Goal: Task Accomplishment & Management: Manage account settings

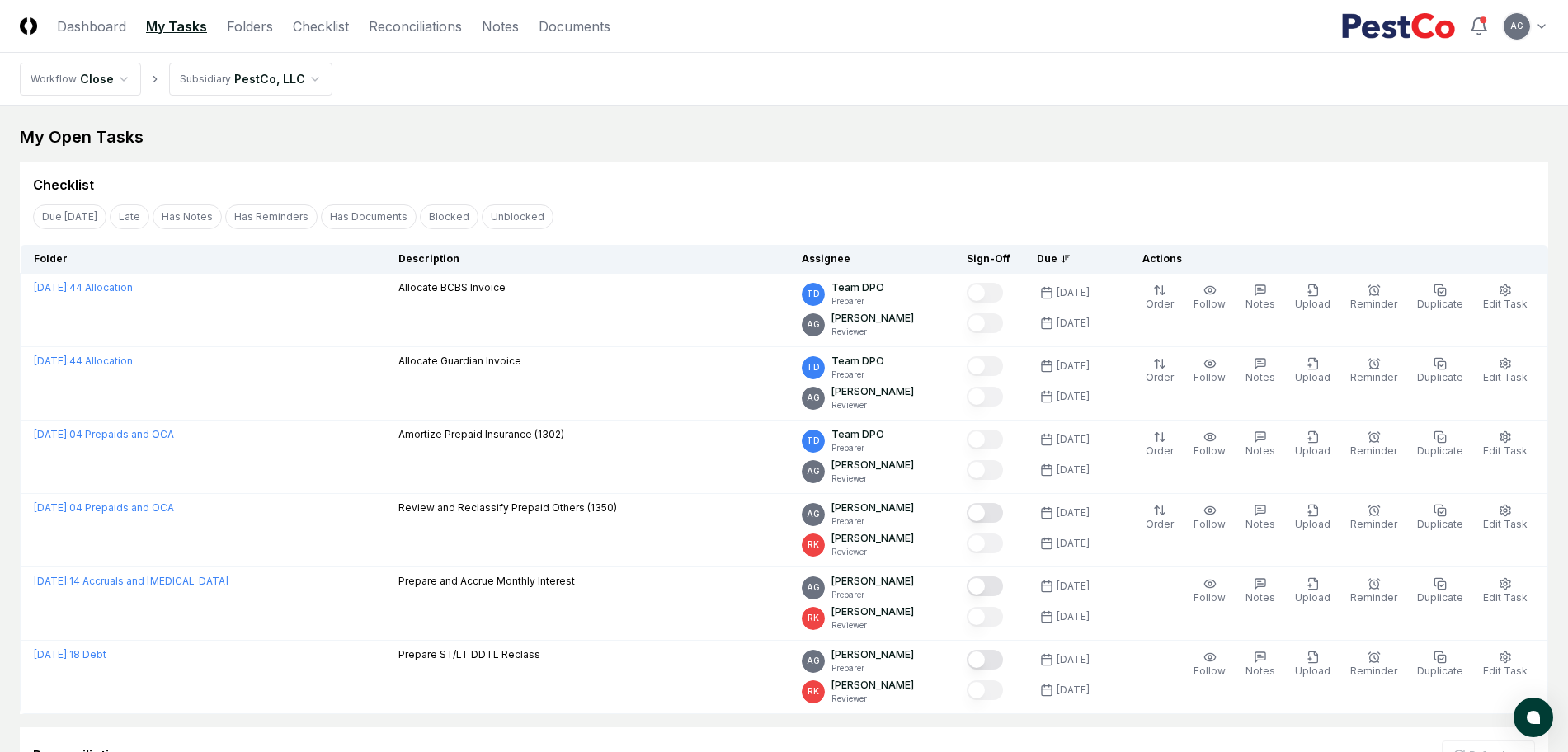
drag, startPoint x: 781, startPoint y: 169, endPoint x: 793, endPoint y: 195, distance: 28.6
click at [784, 169] on div "Checklist" at bounding box center [783, 178] width 1528 height 33
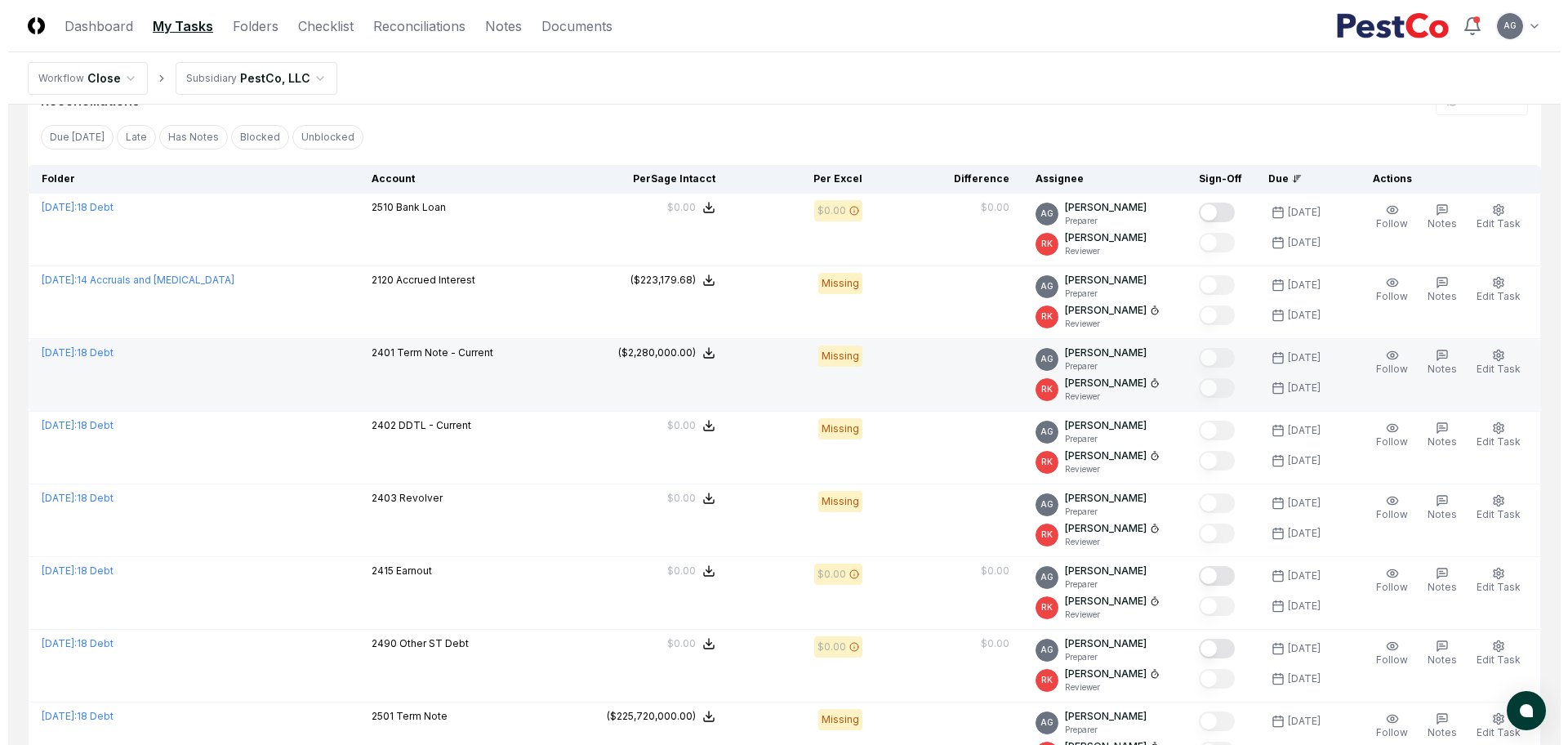
scroll to position [613, 0]
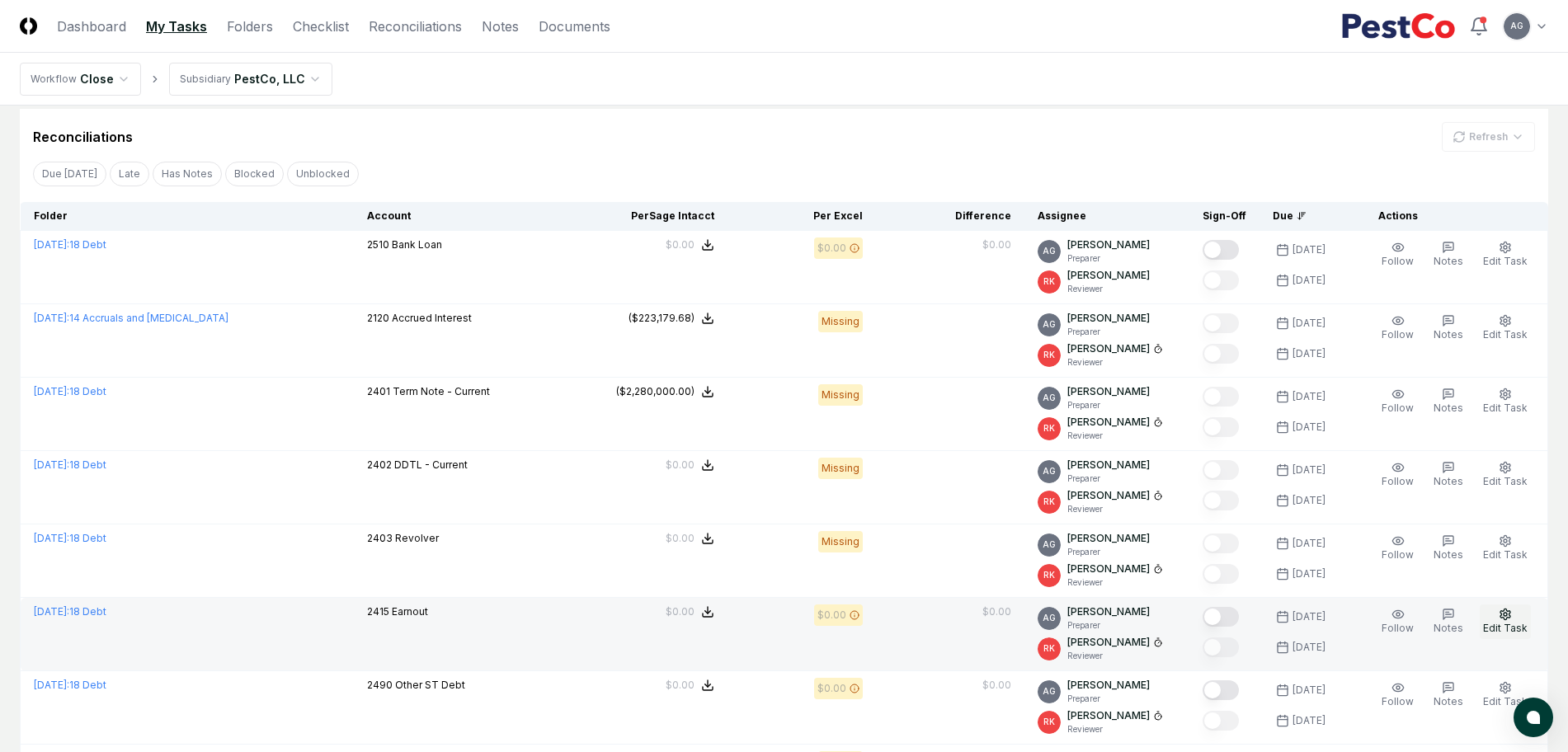
click at [1515, 625] on span "Edit Task" at bounding box center [1505, 627] width 45 height 12
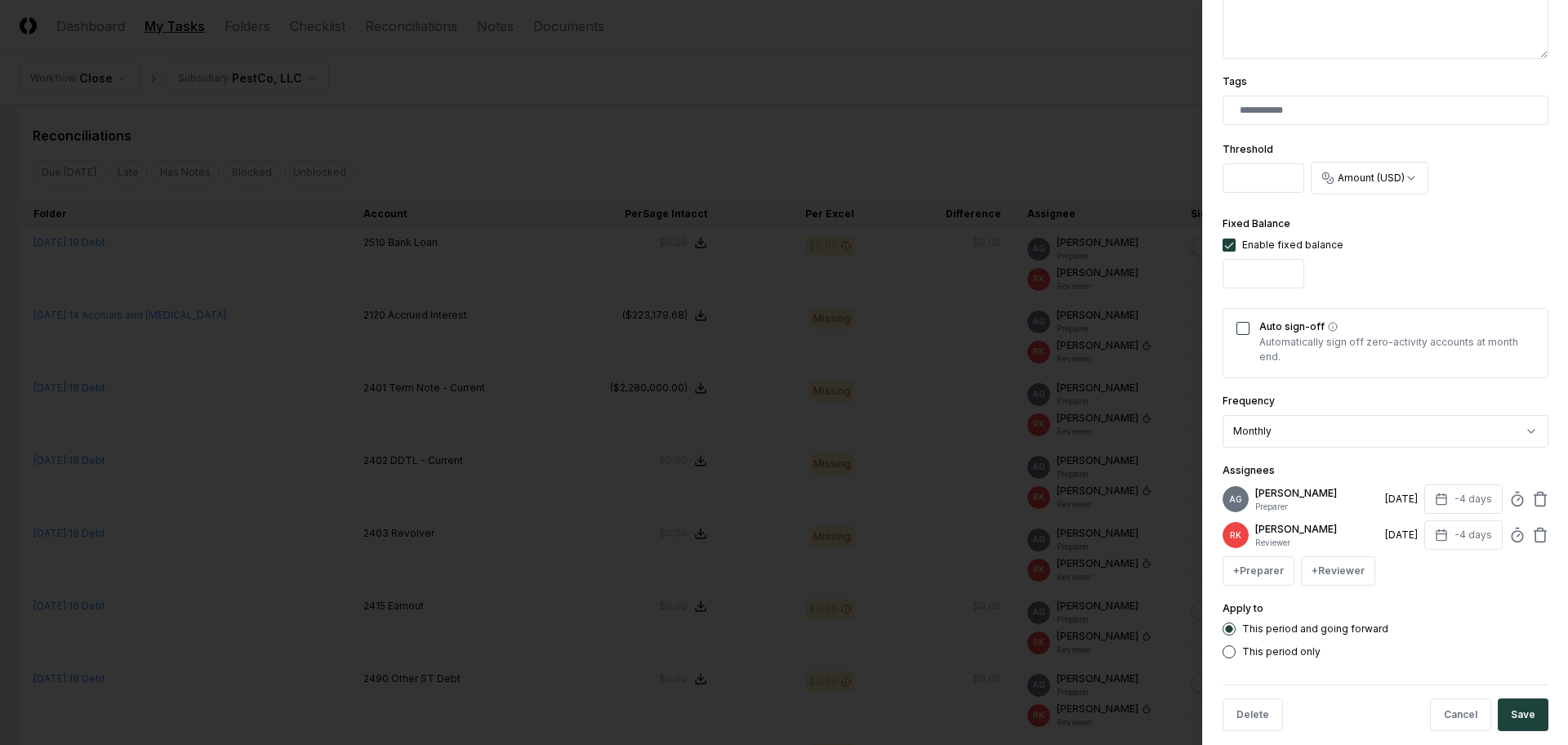
scroll to position [409, 0]
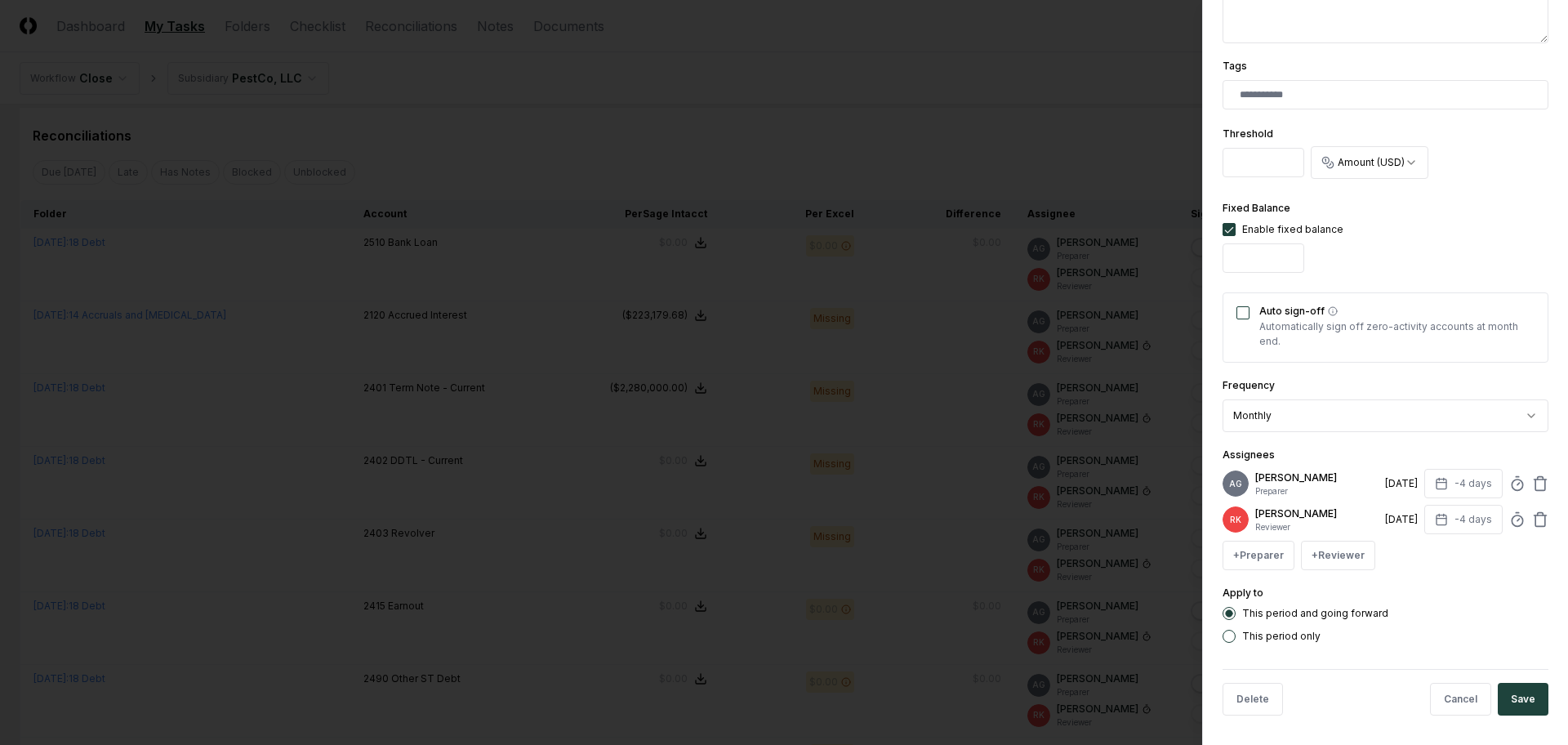
click at [1241, 314] on button "Auto sign-off" at bounding box center [1243, 312] width 13 height 13
click at [1520, 701] on button "Save" at bounding box center [1523, 698] width 51 height 33
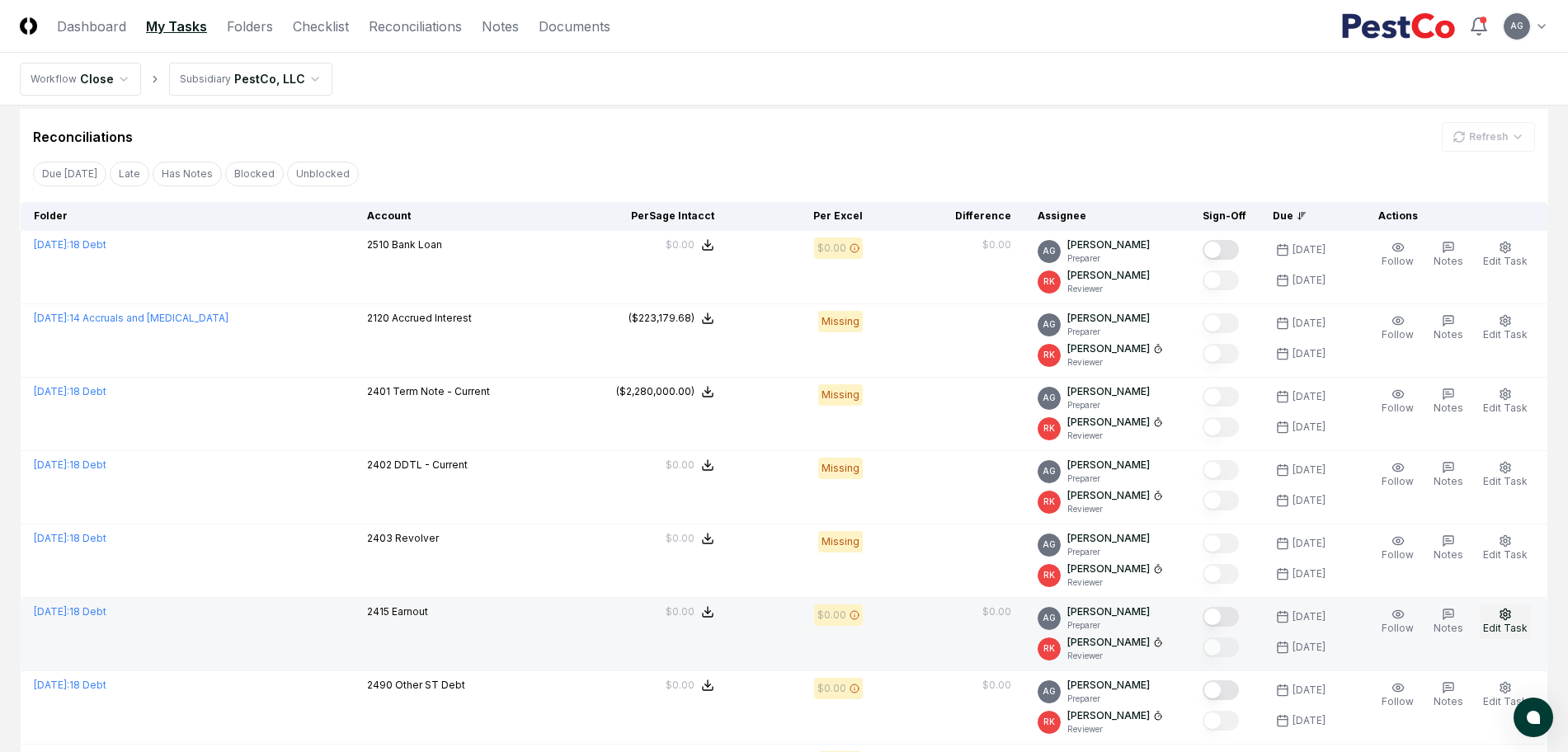
click at [1521, 617] on button "Edit Task" at bounding box center [1505, 621] width 51 height 34
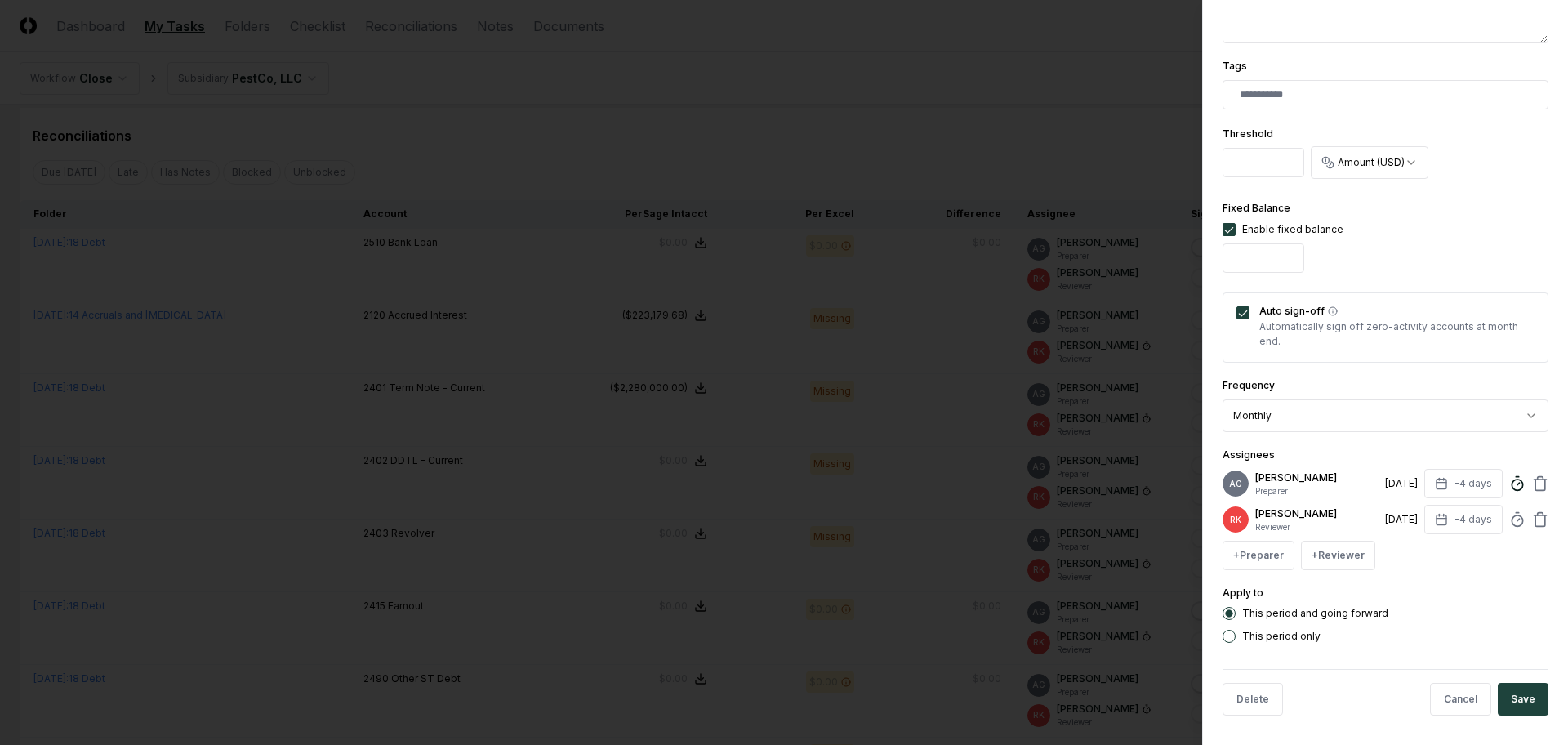
click at [1509, 492] on icon at bounding box center [1516, 483] width 16 height 16
type input "*****"
click at [1521, 713] on button "Save" at bounding box center [1523, 698] width 51 height 33
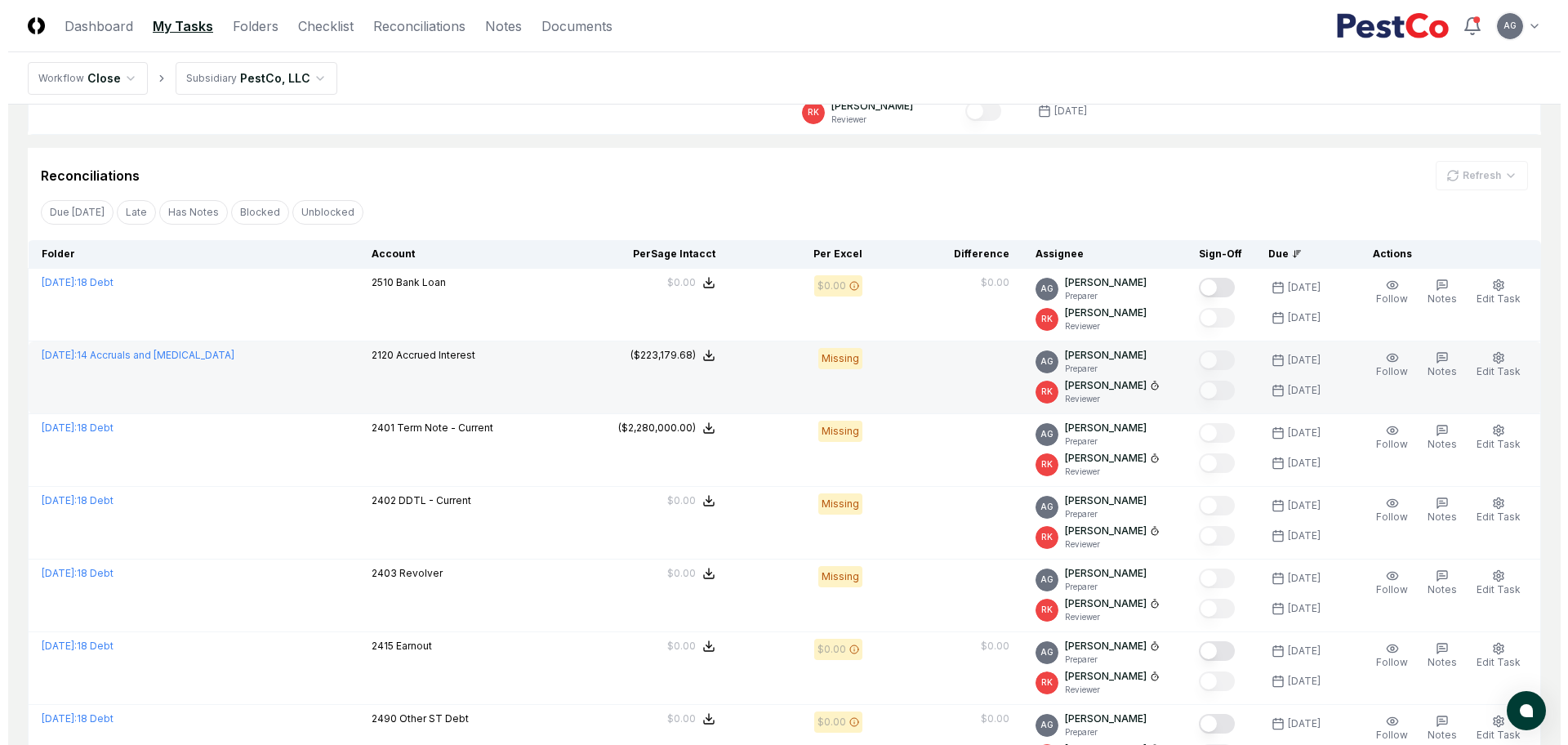
scroll to position [714, 0]
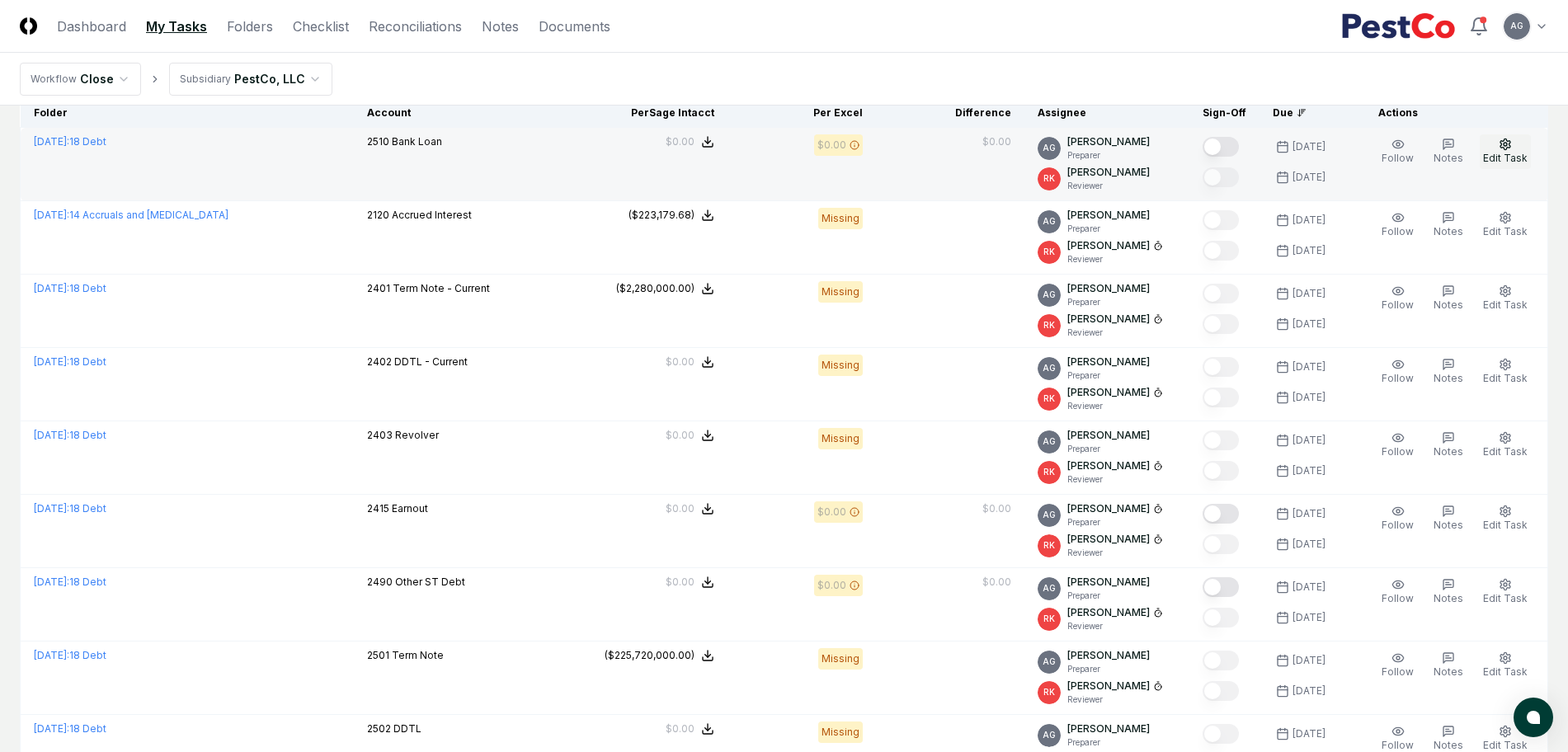
click at [1501, 149] on icon "button" at bounding box center [1505, 144] width 13 height 13
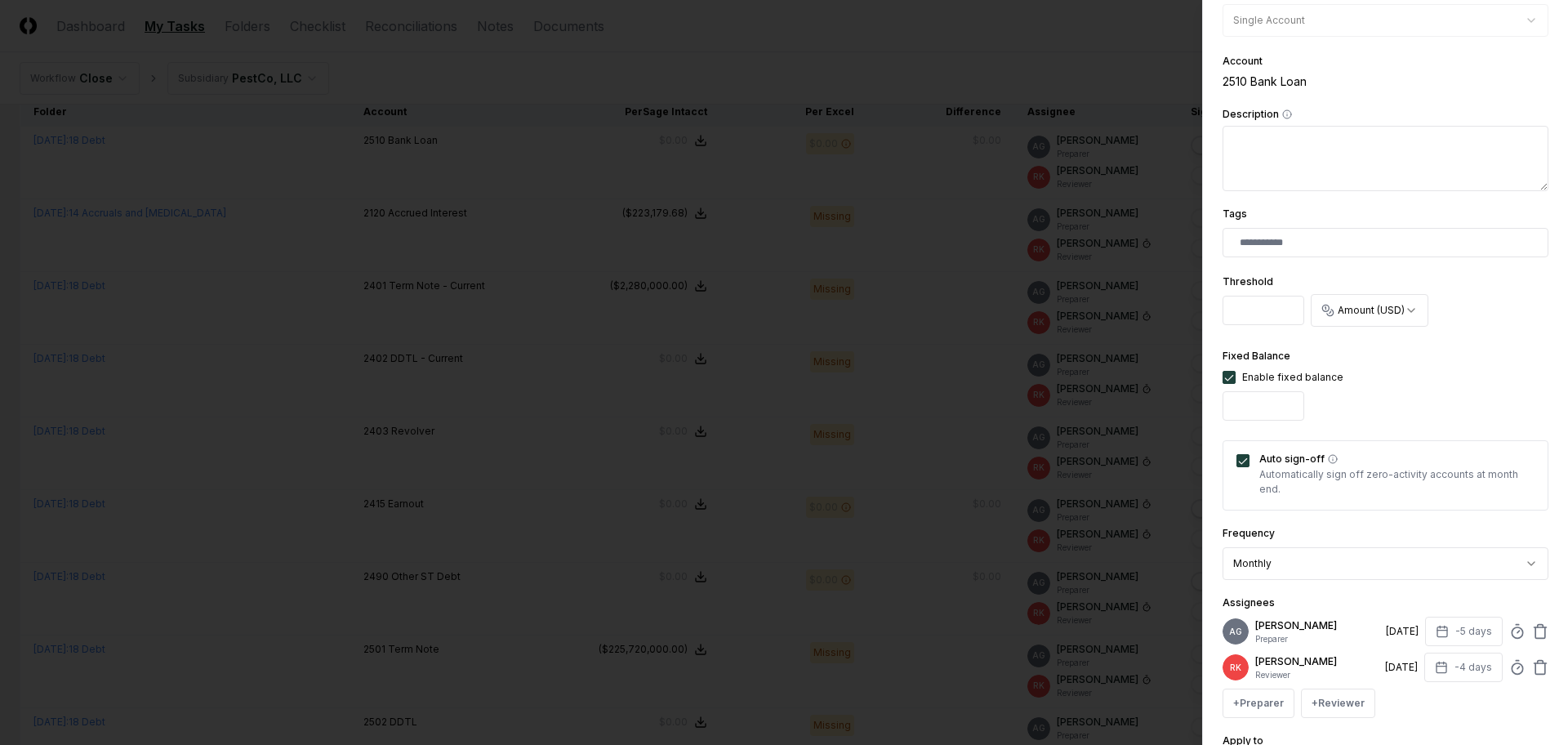
scroll to position [409, 0]
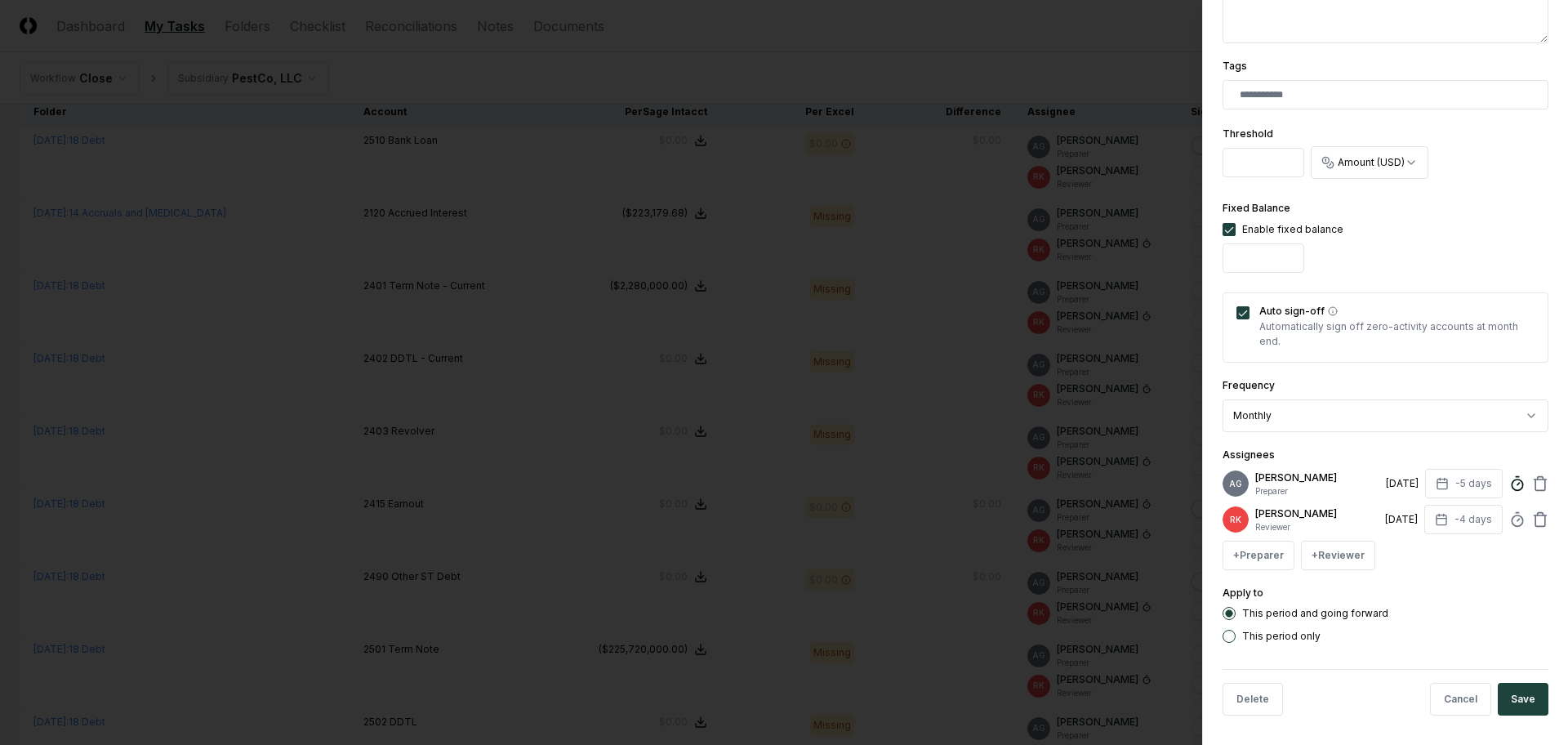
click at [1509, 491] on icon at bounding box center [1516, 483] width 16 height 16
type input "*"
type input "*****"
click at [1516, 705] on button "Save" at bounding box center [1523, 698] width 51 height 33
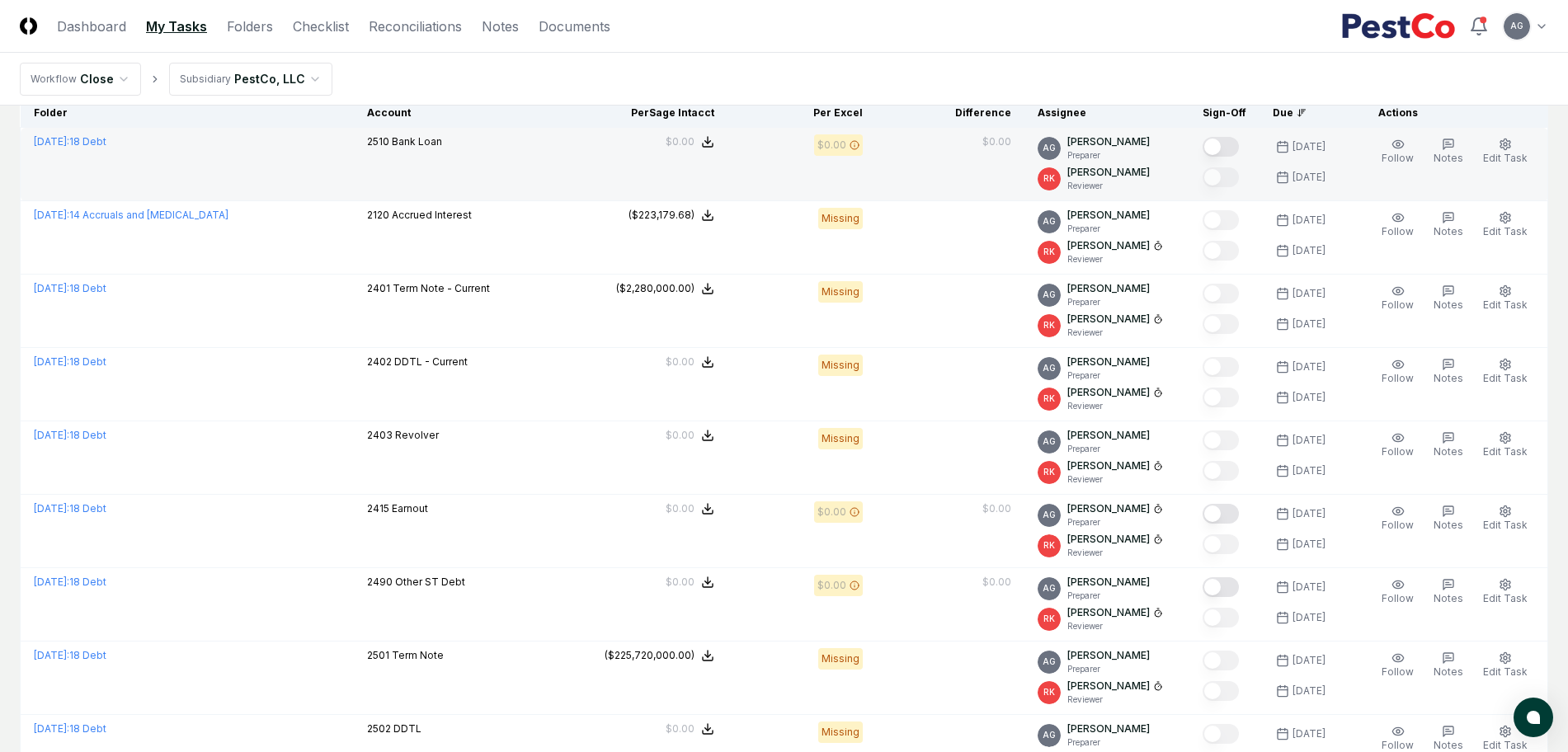
click at [1238, 145] on button "Mark complete" at bounding box center [1221, 146] width 36 height 20
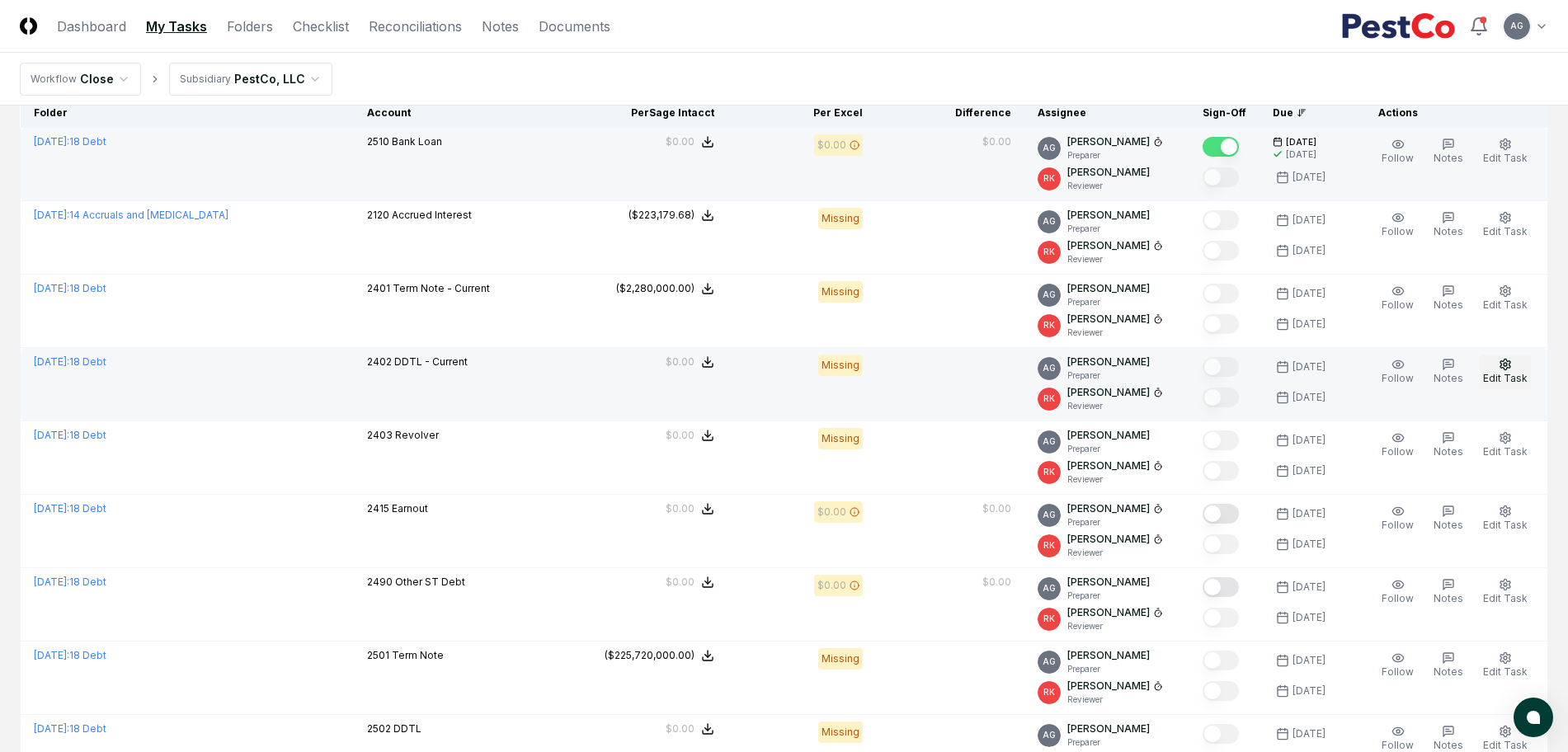
click at [1506, 382] on span "Edit Task" at bounding box center [1505, 378] width 45 height 12
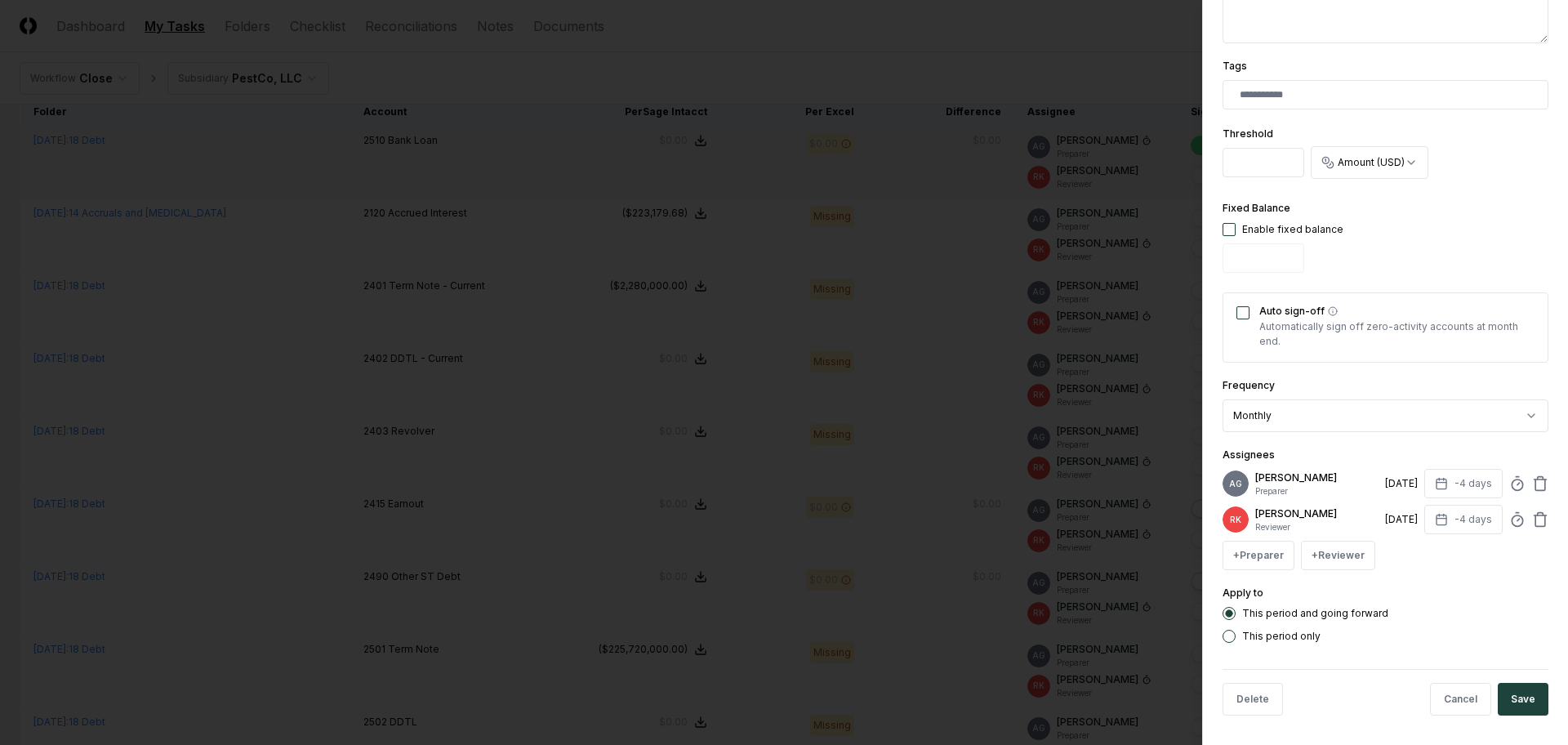
drag, startPoint x: 1249, startPoint y: 164, endPoint x: 1233, endPoint y: 164, distance: 16.0
click at [1233, 164] on input "*" at bounding box center [1263, 162] width 81 height 30
type input "*"
click at [1509, 488] on icon at bounding box center [1516, 483] width 16 height 16
type input "*****"
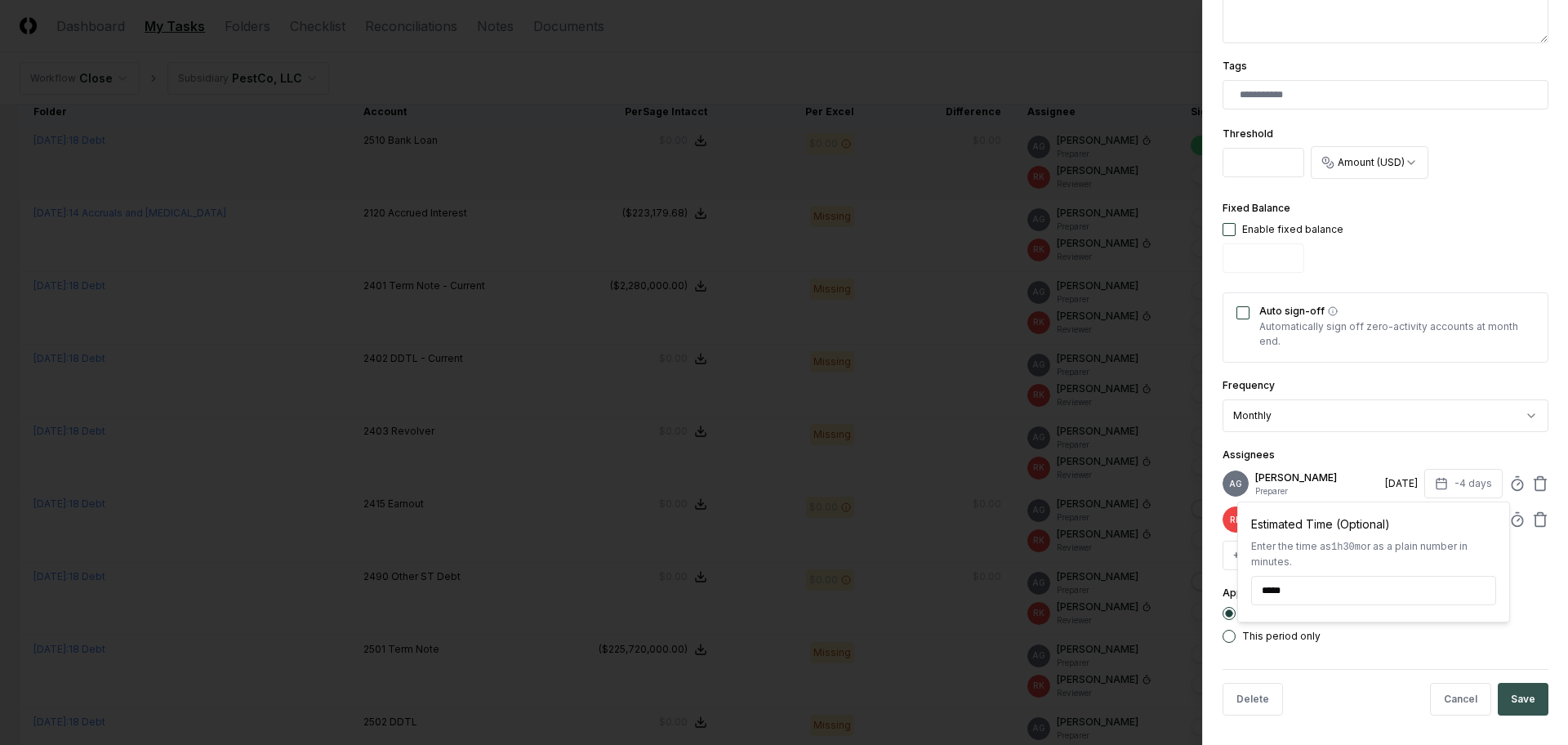
click at [1507, 710] on button "Save" at bounding box center [1523, 698] width 51 height 33
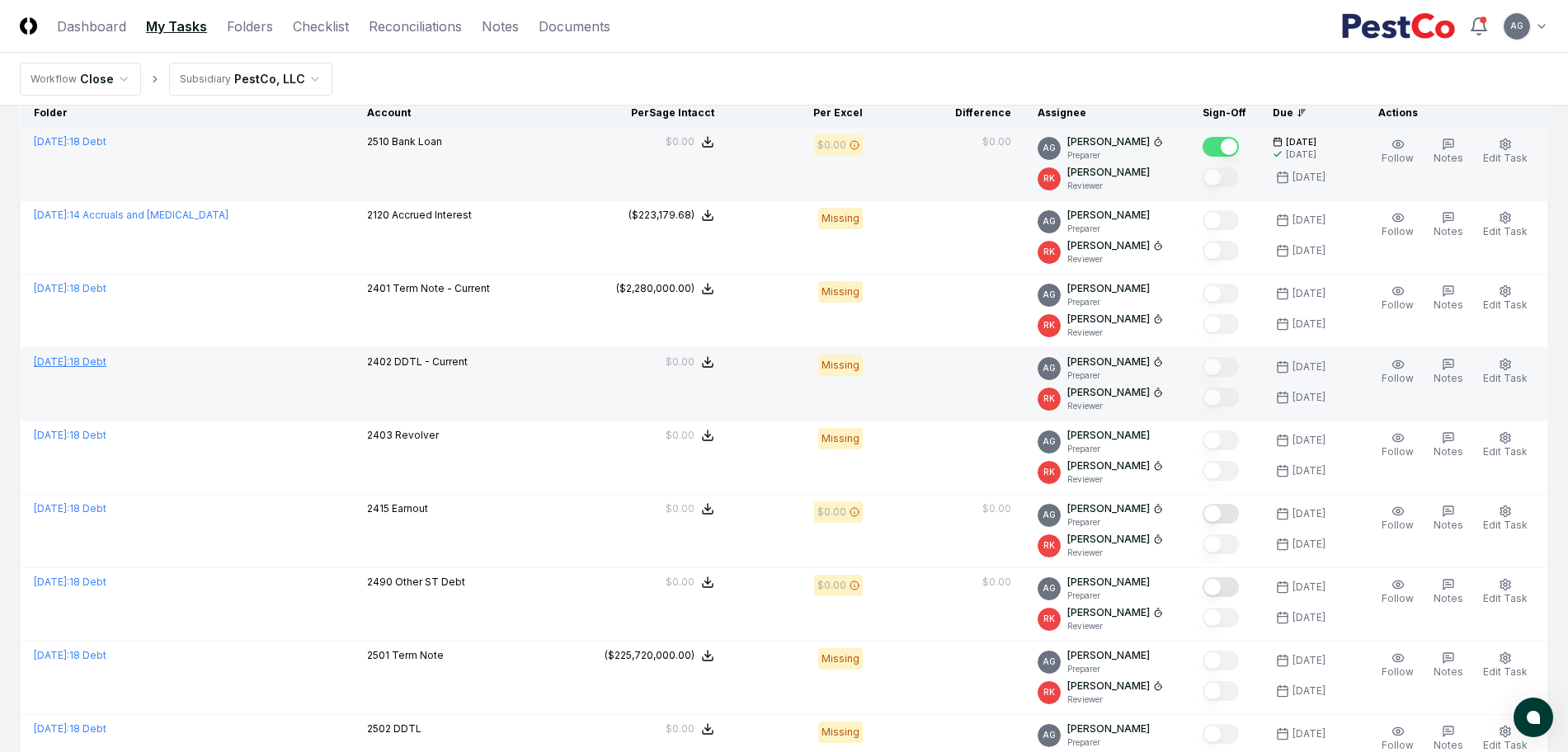
click at [69, 358] on span "September 2025 :" at bounding box center [51, 361] width 35 height 12
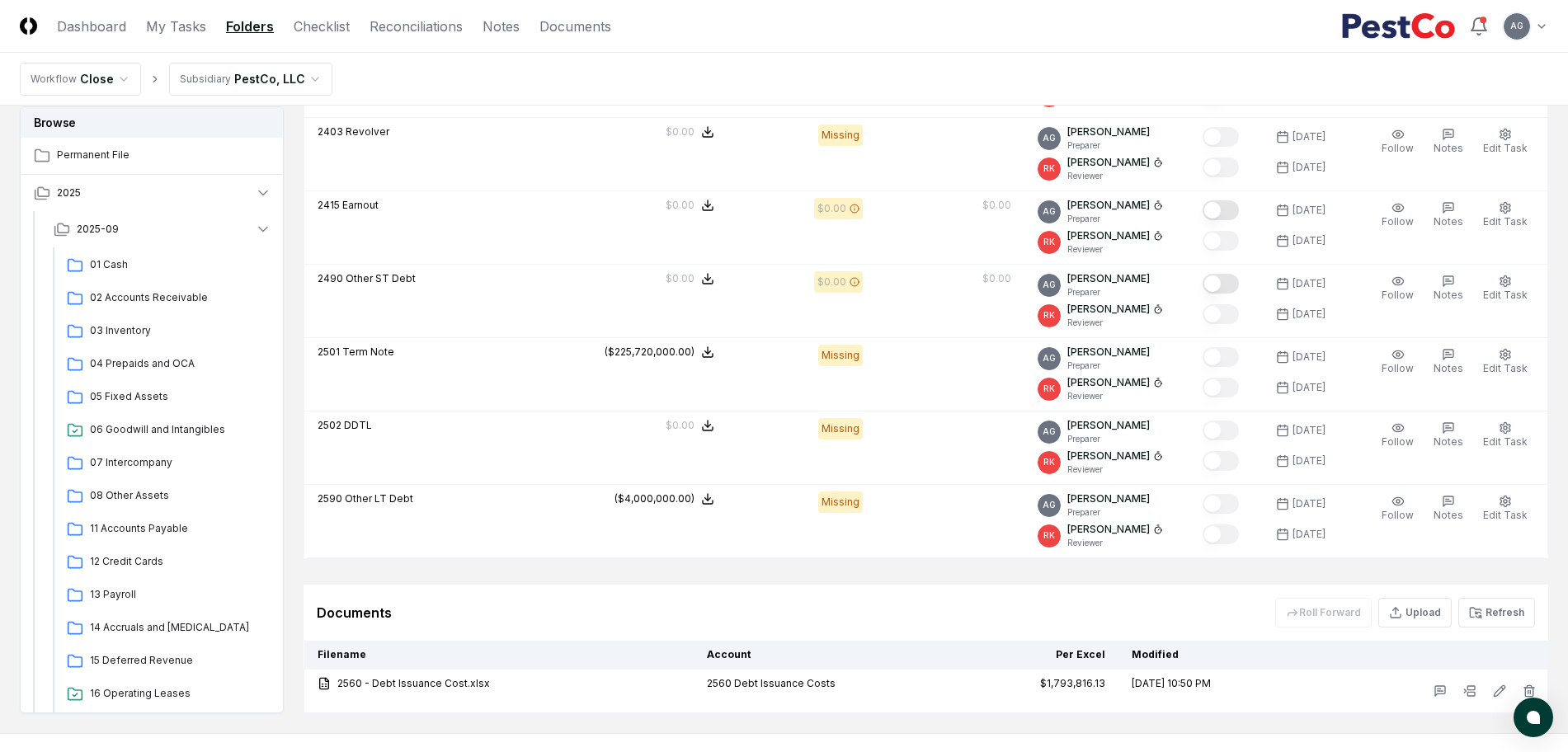
scroll to position [897, 0]
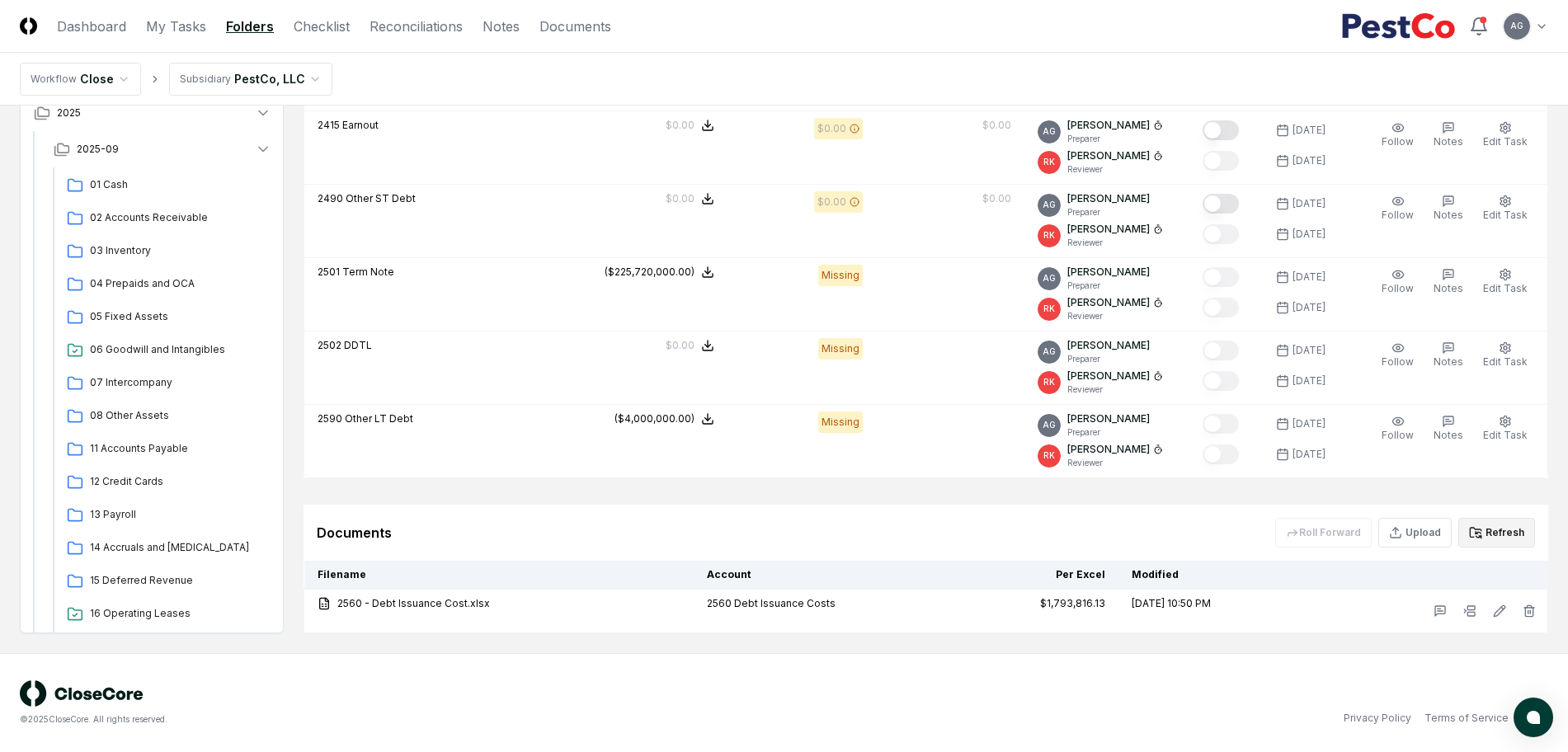
click at [1518, 536] on button "Refresh" at bounding box center [1496, 532] width 77 height 30
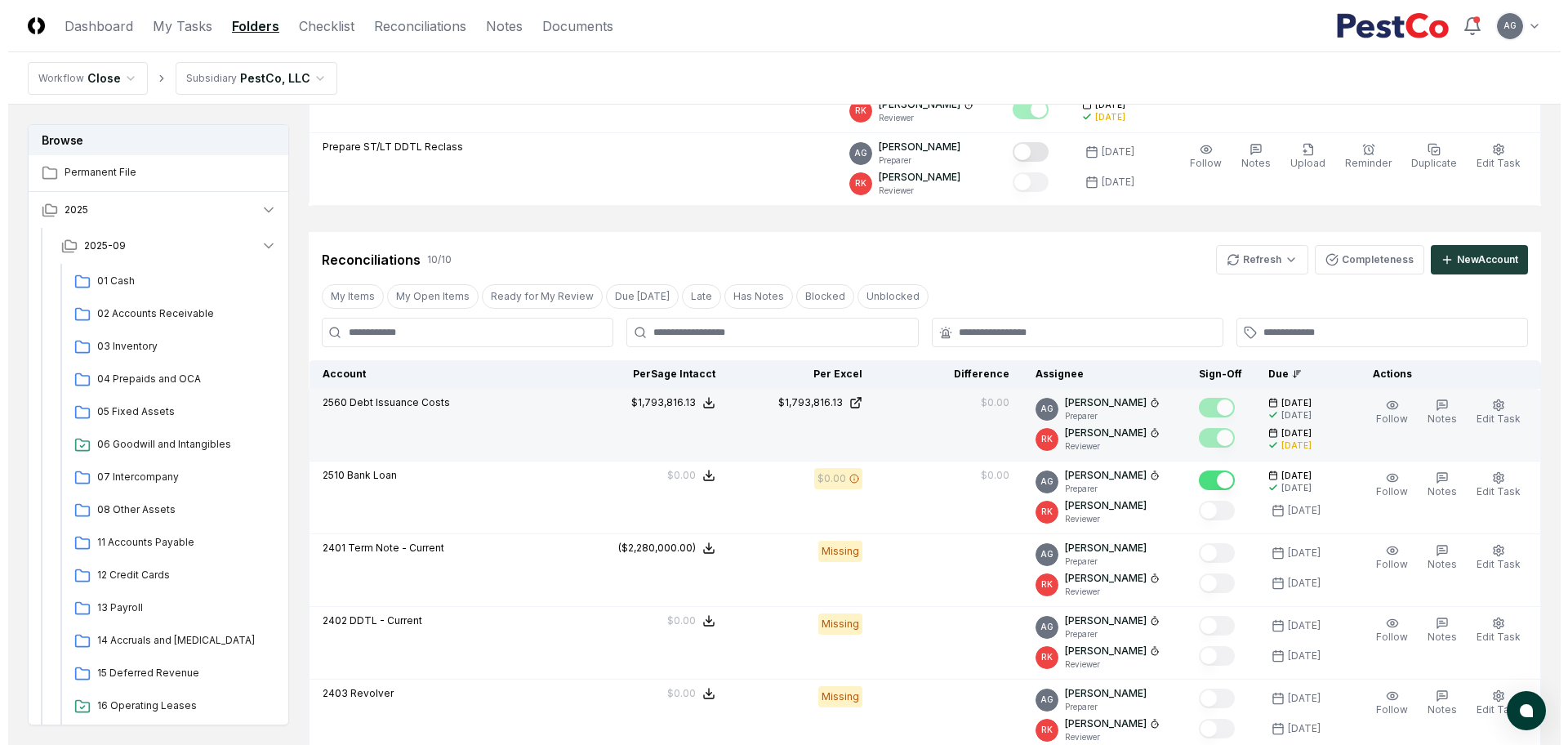
scroll to position [276, 0]
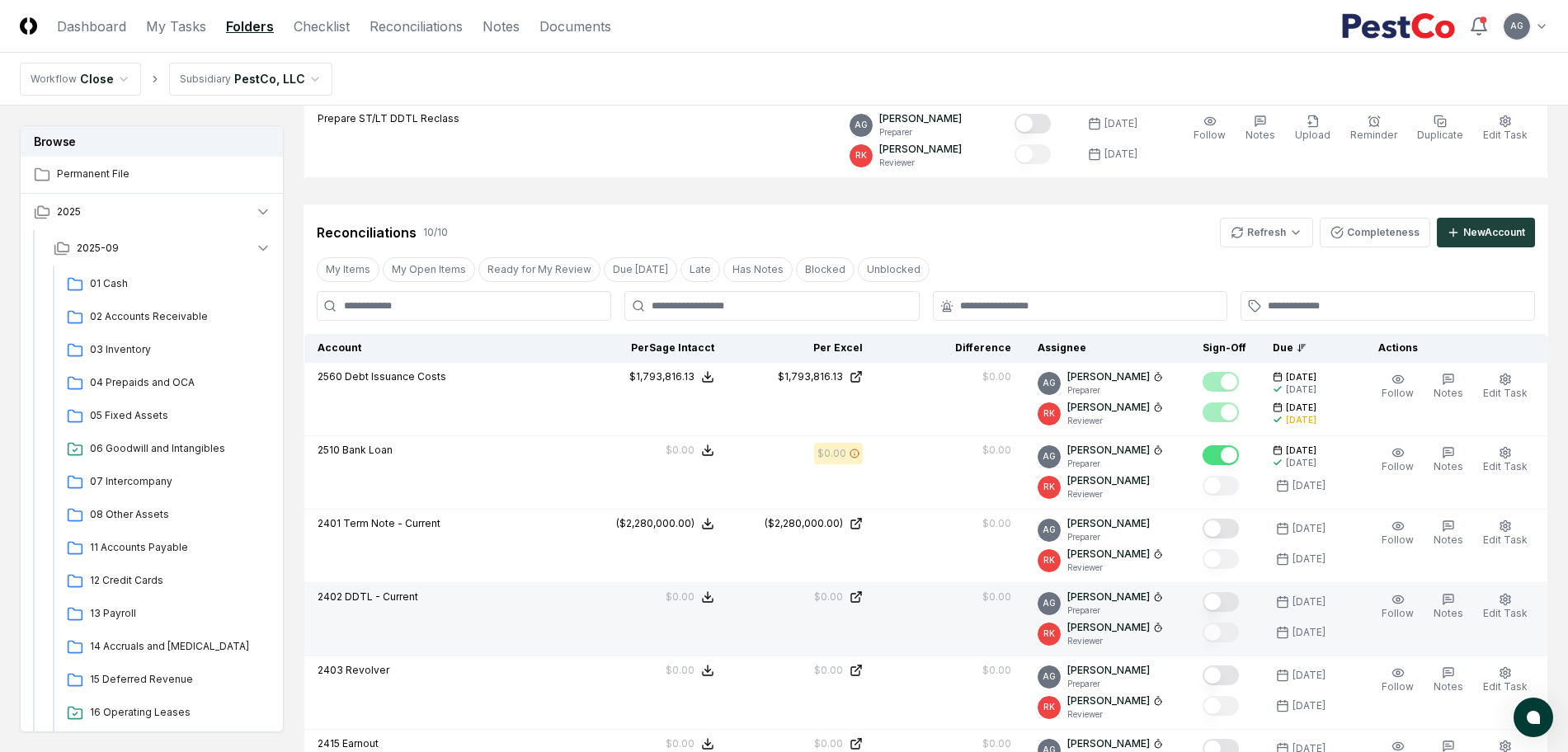
click at [1236, 605] on button "Mark complete" at bounding box center [1221, 601] width 36 height 20
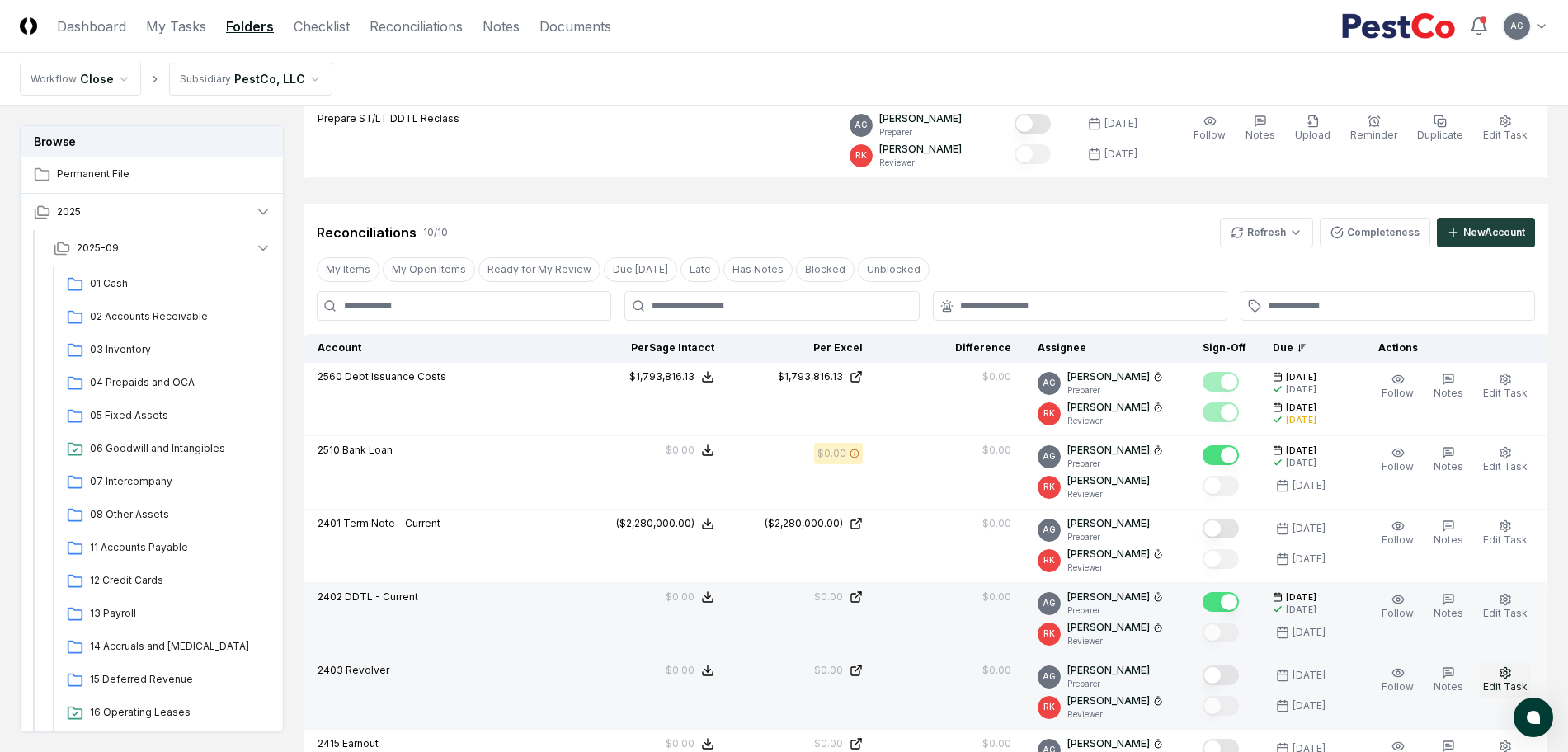
click at [1505, 671] on circle "button" at bounding box center [1505, 672] width 3 height 3
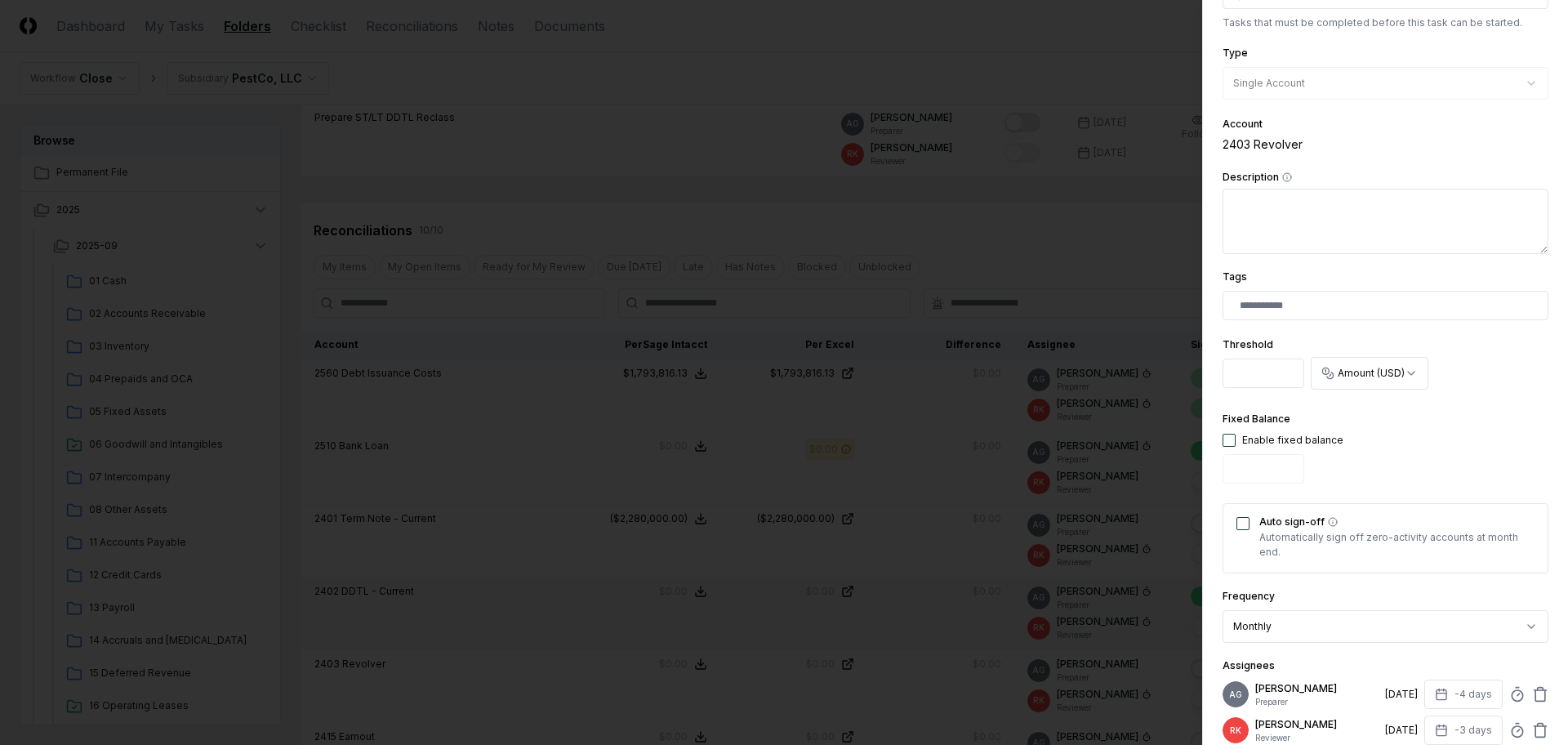
scroll to position [306, 0]
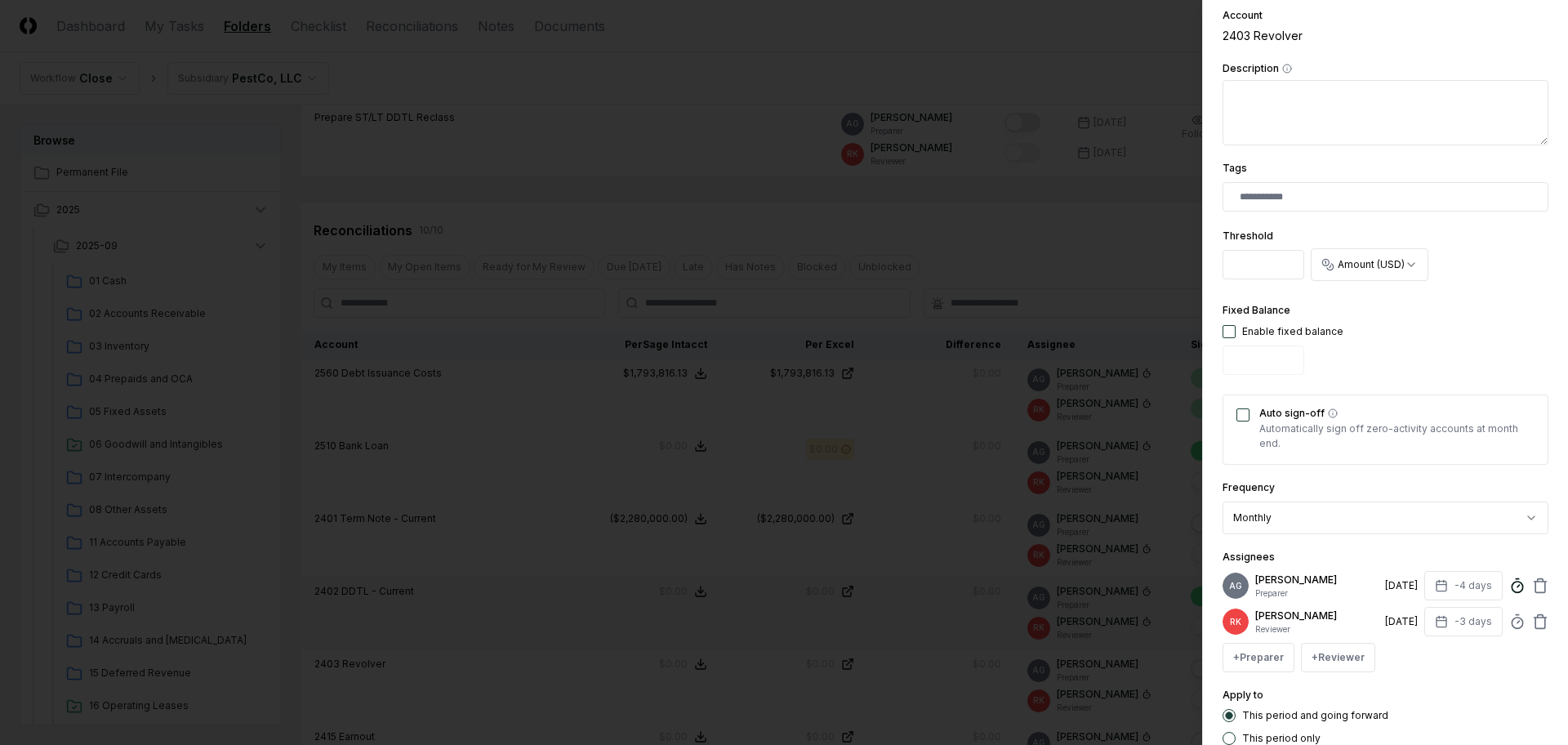
click at [1511, 592] on circle at bounding box center [1516, 587] width 11 height 11
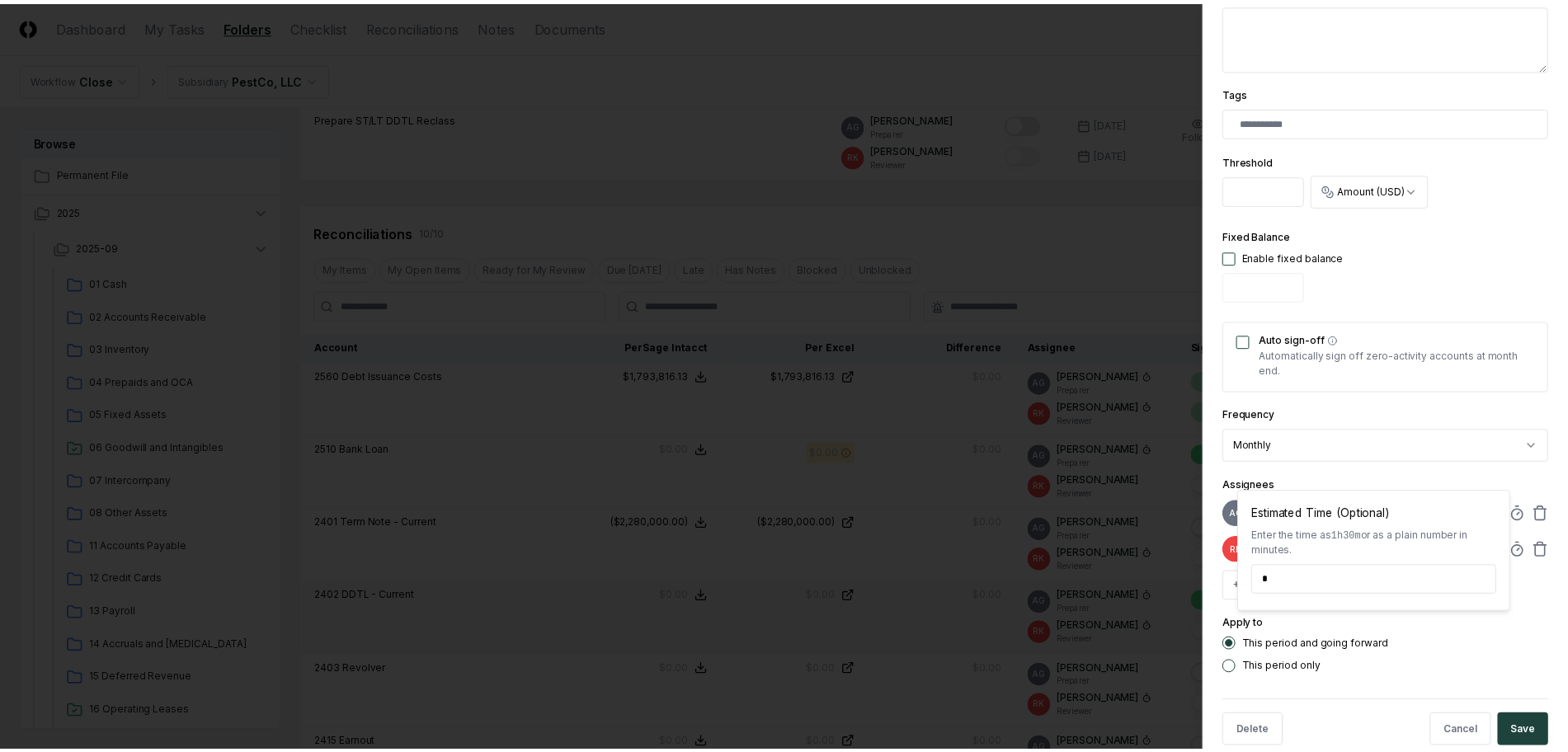
scroll to position [428, 0]
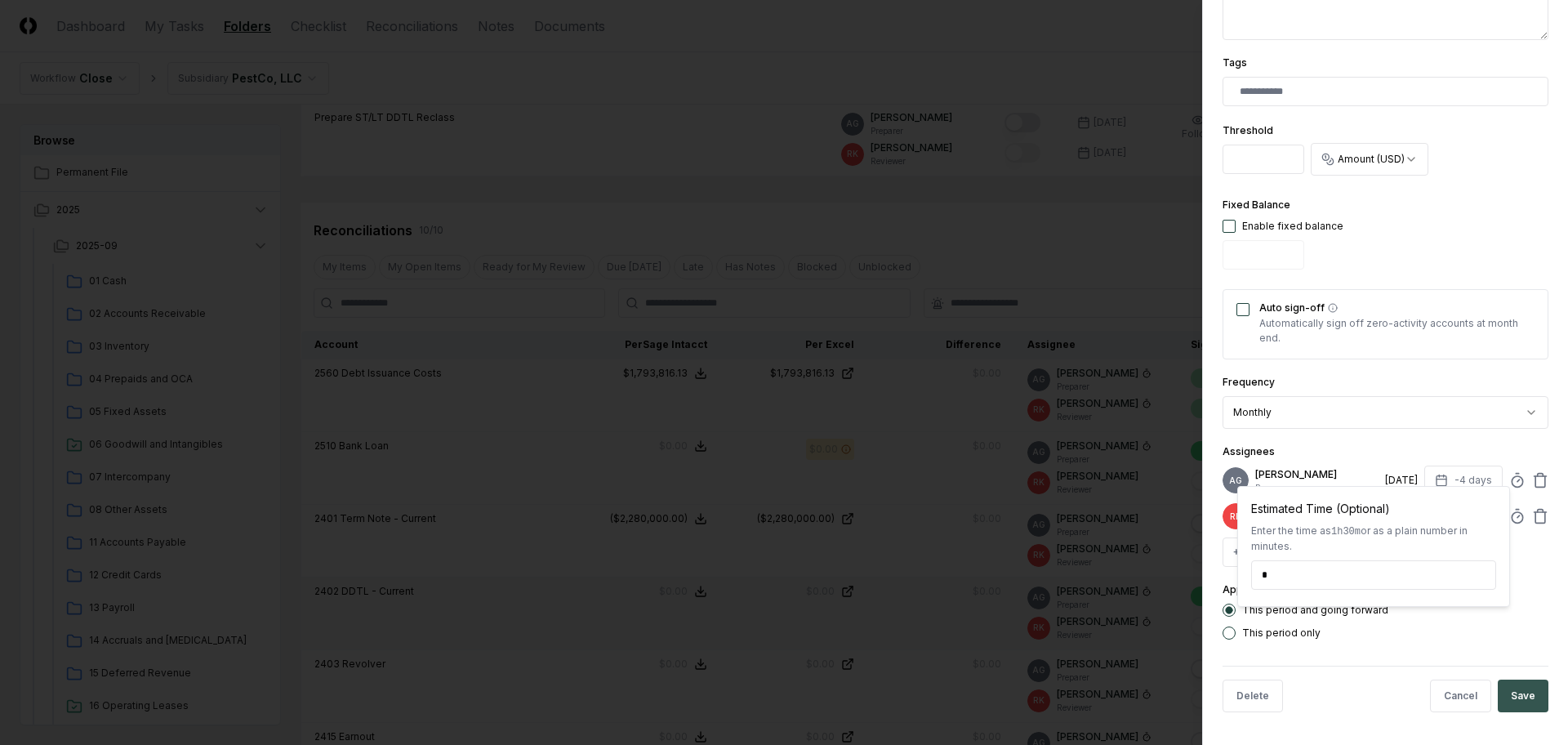
type input "*****"
click at [1507, 700] on button "Save" at bounding box center [1523, 696] width 51 height 33
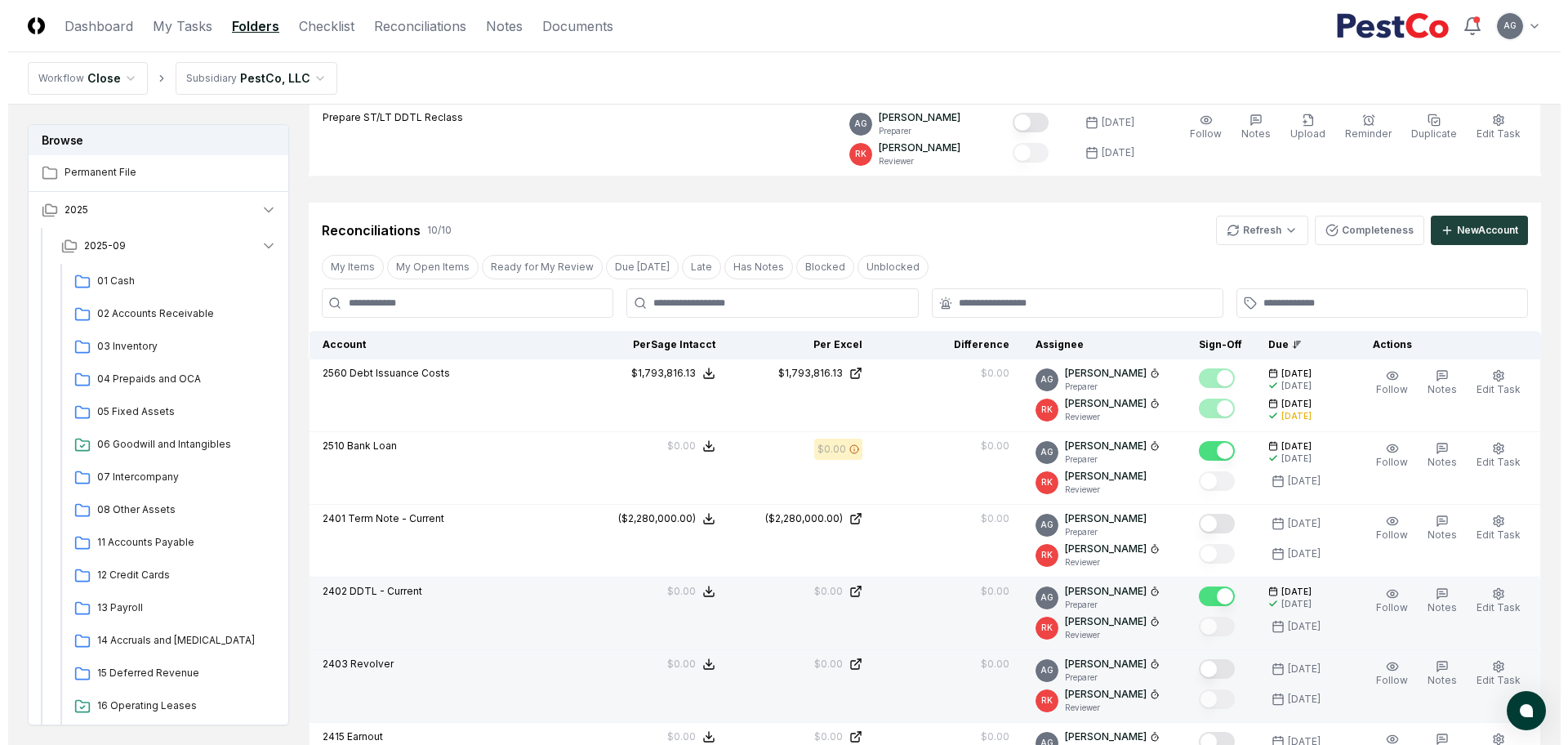
scroll to position [378, 0]
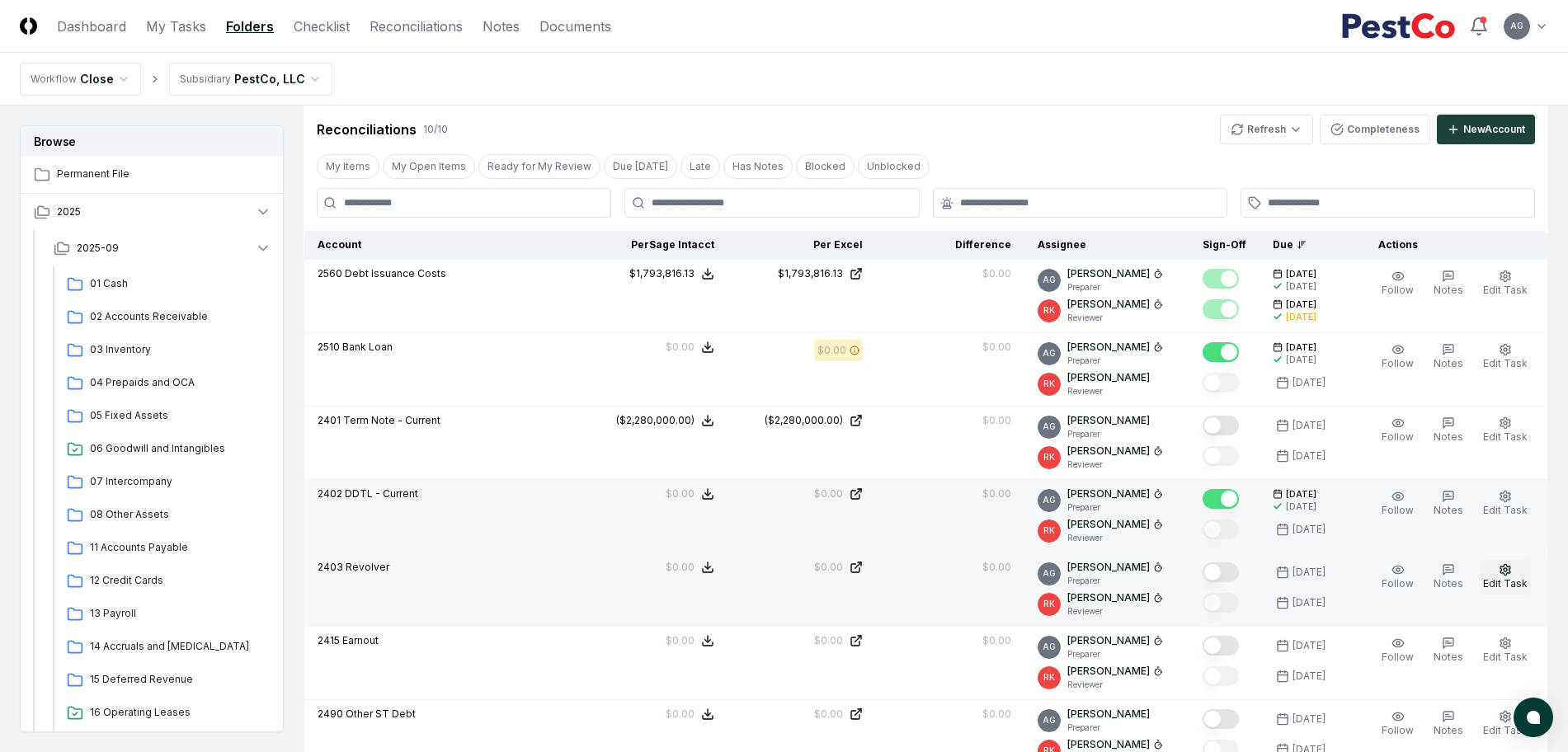
click at [1510, 578] on span "Edit Task" at bounding box center [1505, 583] width 45 height 12
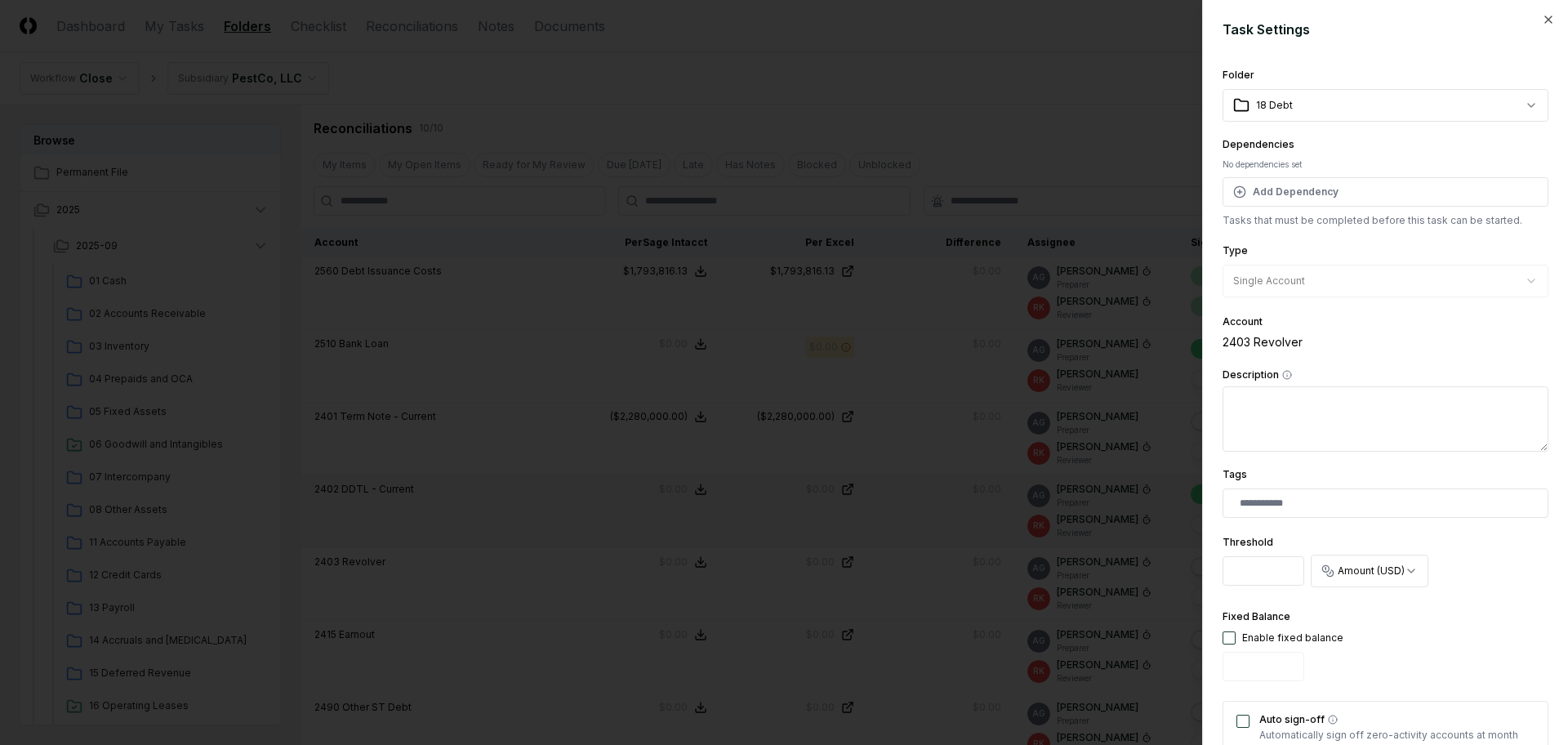
click at [972, 94] on div at bounding box center [784, 372] width 1568 height 745
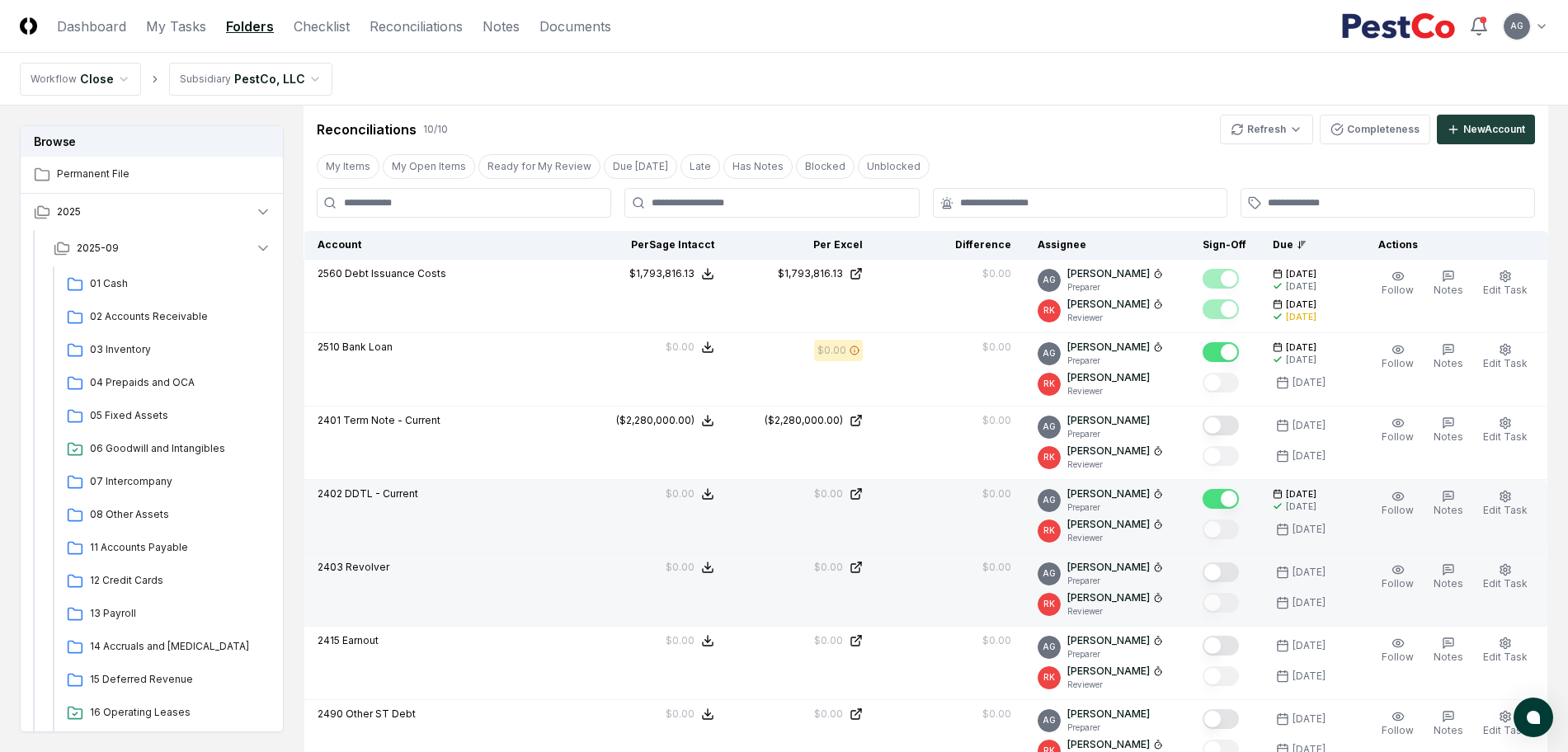
click at [1234, 574] on button "Mark complete" at bounding box center [1221, 571] width 36 height 20
click at [1513, 506] on span "Edit Task" at bounding box center [1505, 510] width 45 height 12
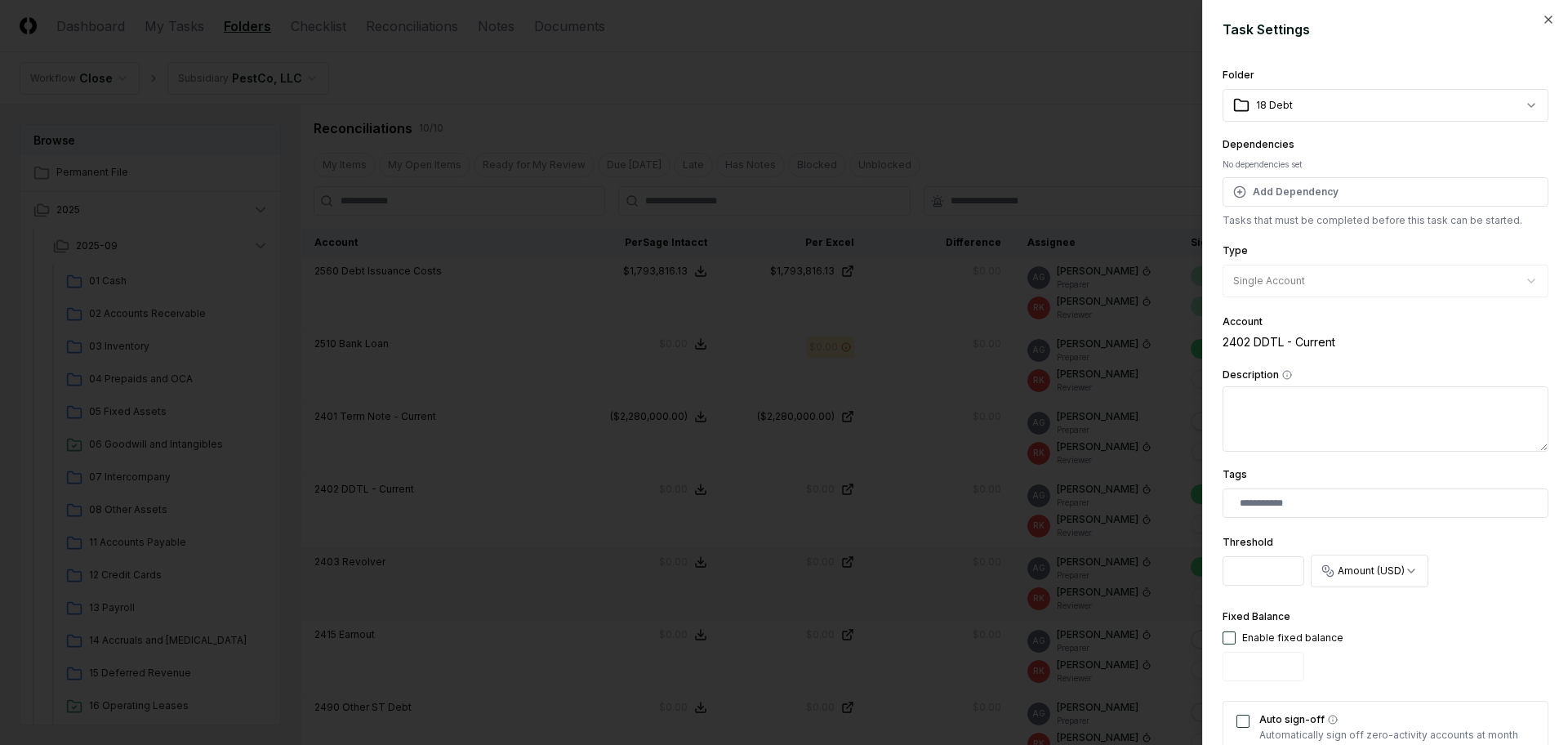
click at [1223, 634] on button "button" at bounding box center [1228, 637] width 13 height 13
type input "*"
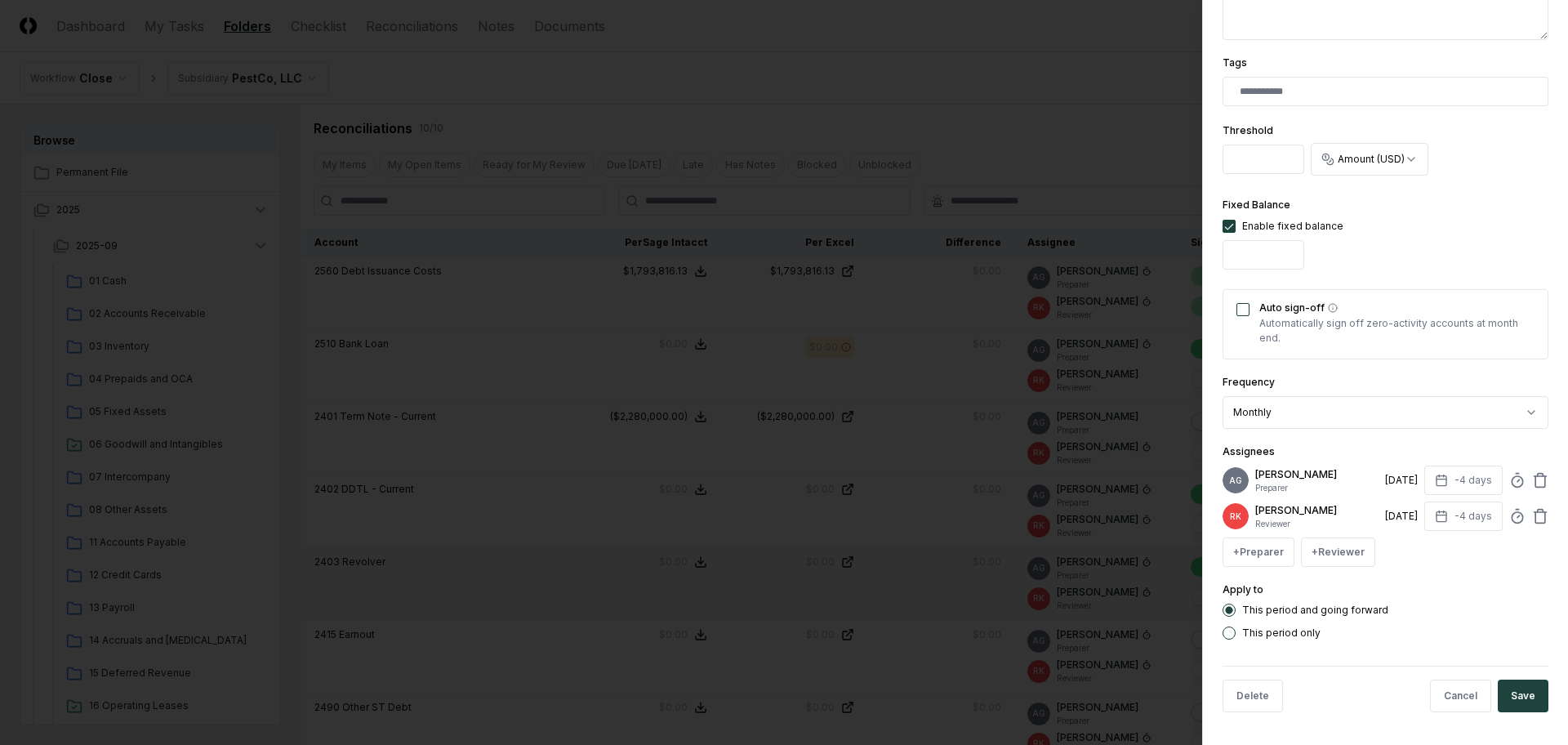
scroll to position [424, 0]
click at [1237, 303] on button "Auto sign-off" at bounding box center [1243, 309] width 13 height 13
click at [1523, 699] on button "Save" at bounding box center [1523, 696] width 51 height 33
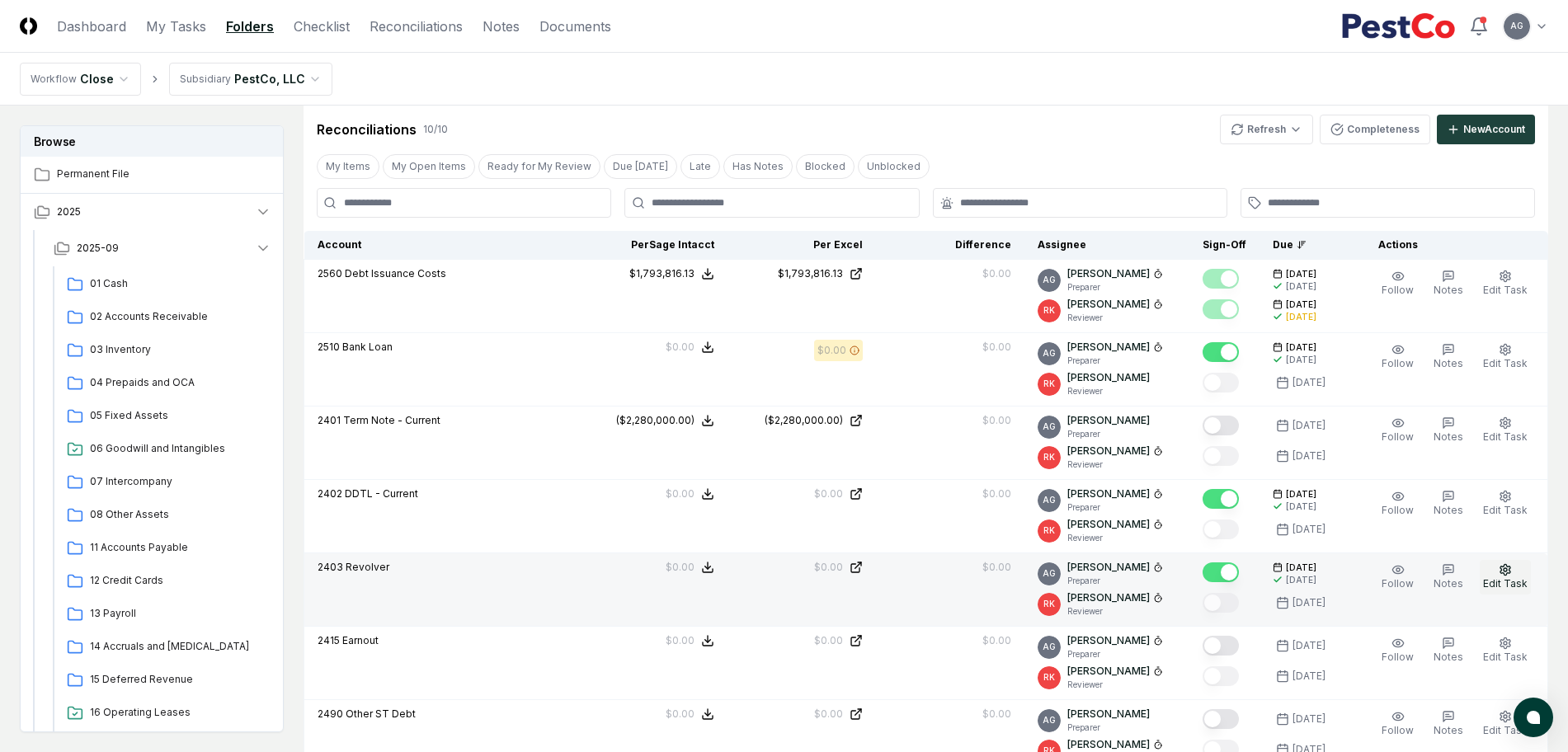
click at [1508, 580] on span "Edit Task" at bounding box center [1505, 583] width 45 height 12
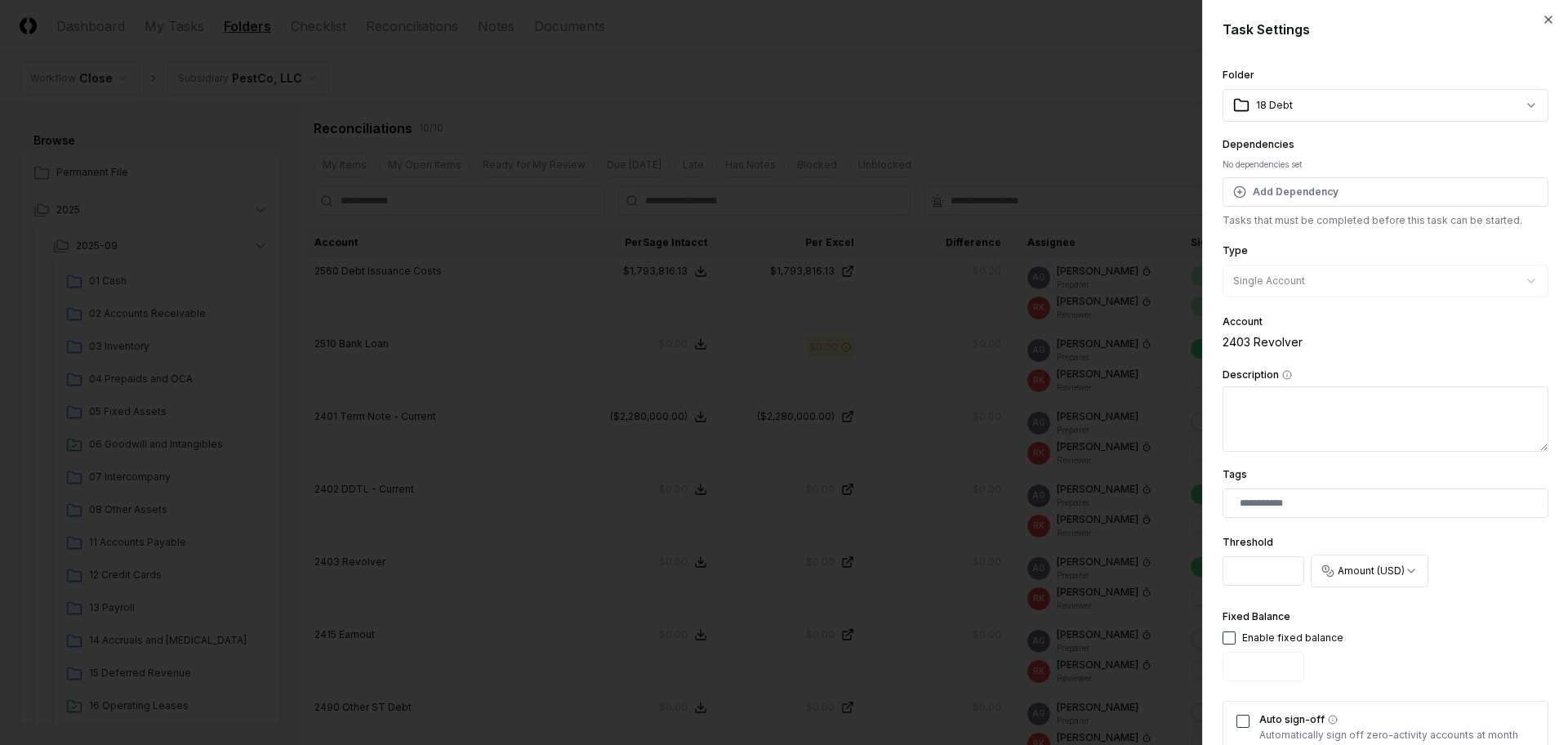
click at [1231, 640] on button "button" at bounding box center [1228, 637] width 13 height 13
type input "*"
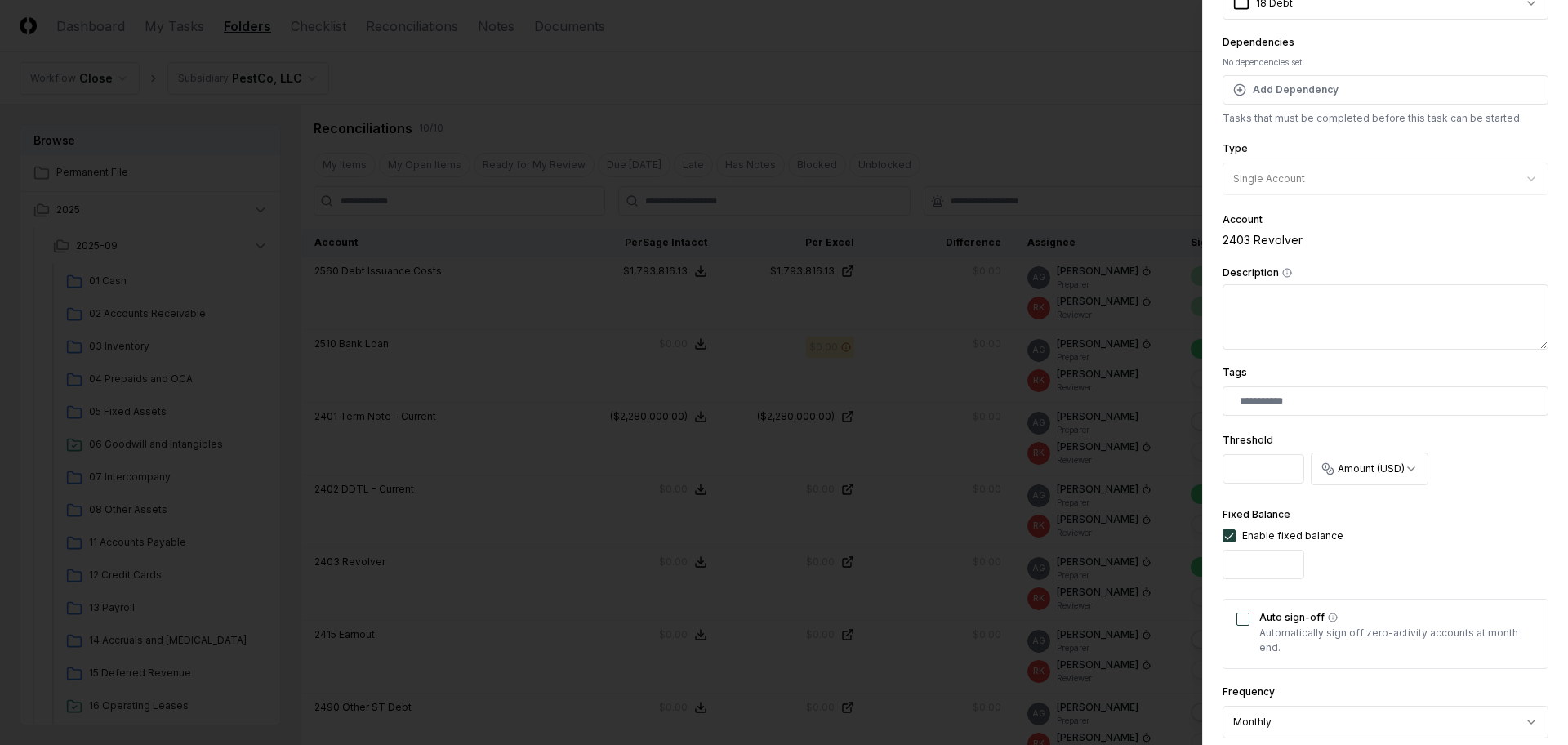
click at [1242, 620] on button "Auto sign-off" at bounding box center [1243, 619] width 13 height 13
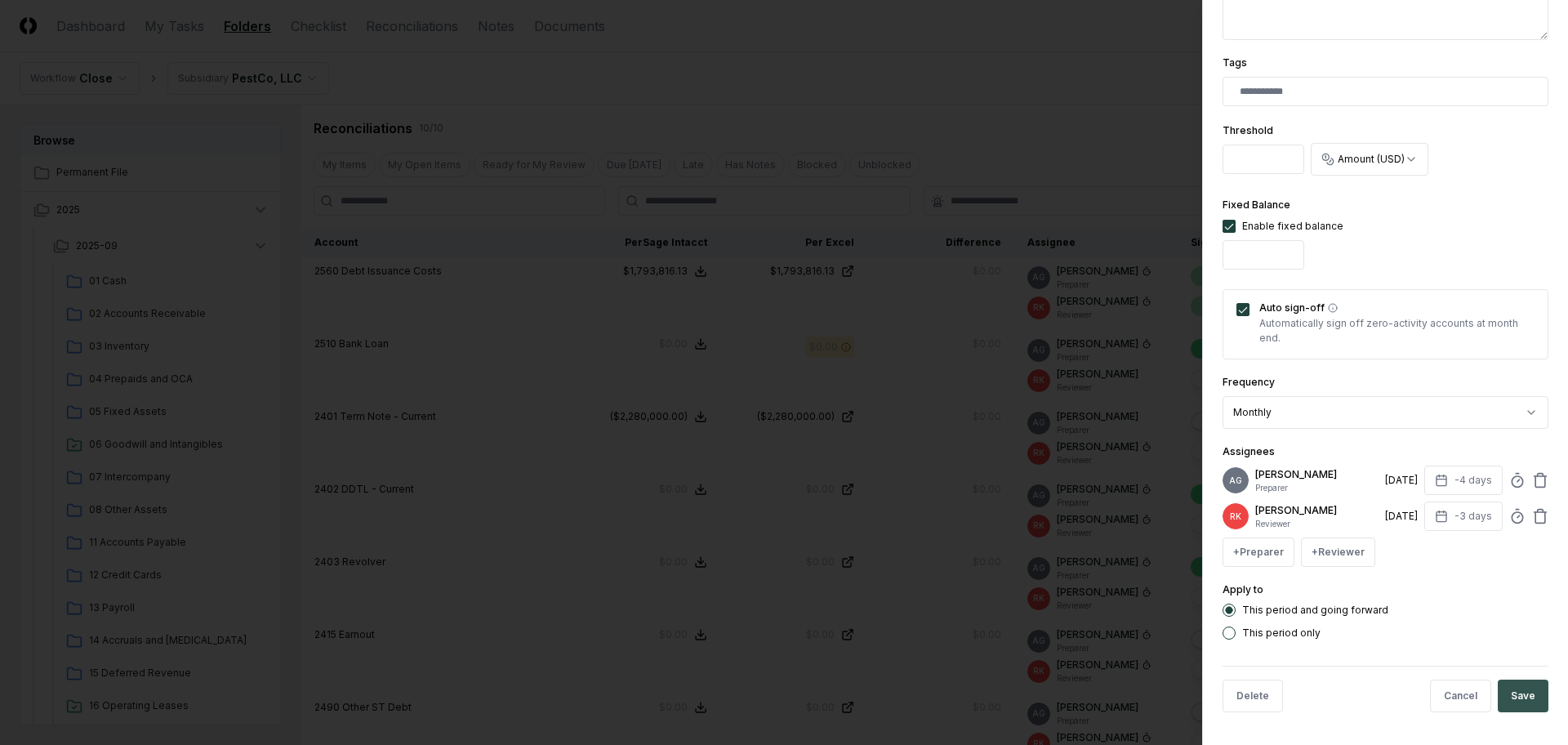
scroll to position [424, 0]
click at [1504, 692] on button "Save" at bounding box center [1523, 696] width 51 height 33
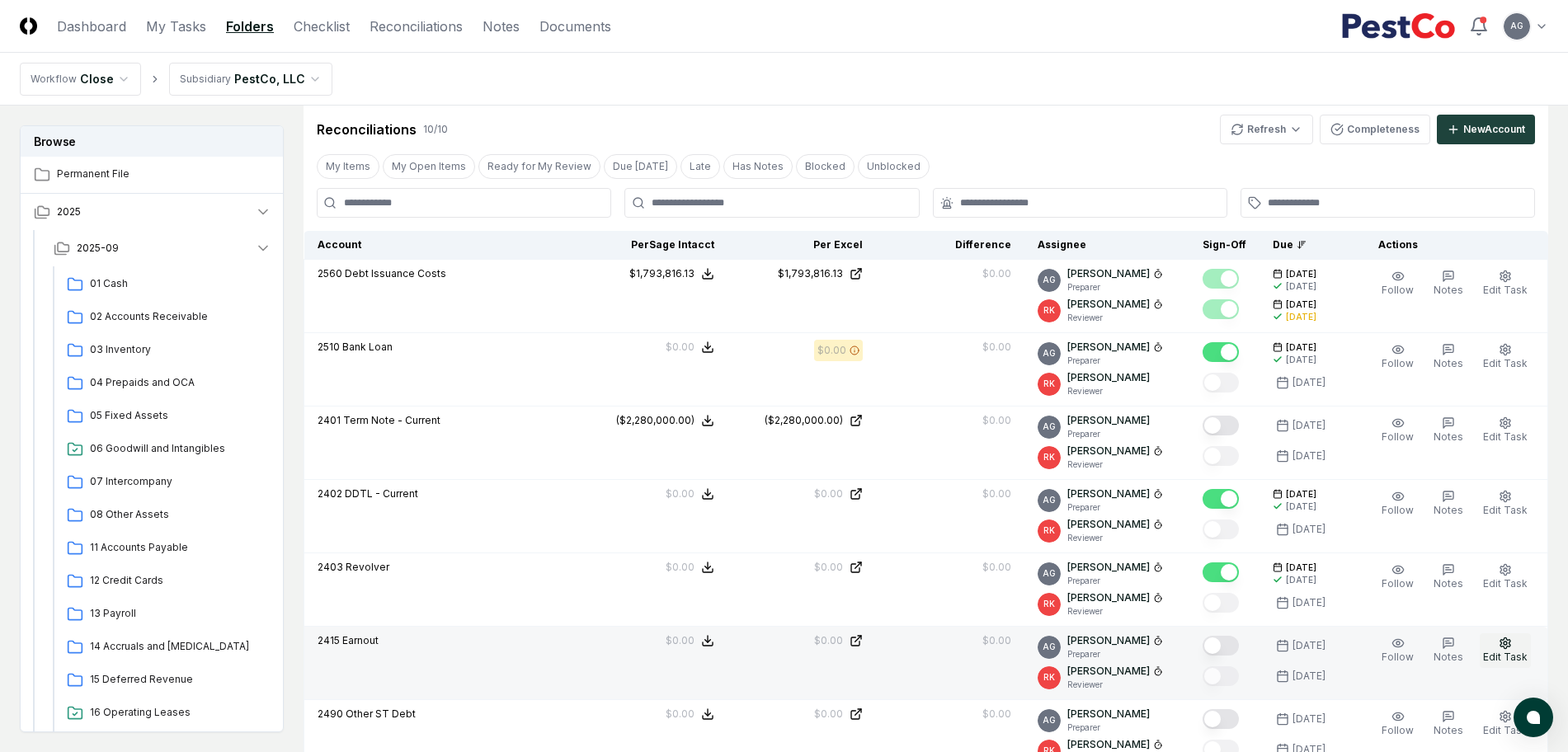
click at [1500, 656] on span "Edit Task" at bounding box center [1505, 656] width 45 height 12
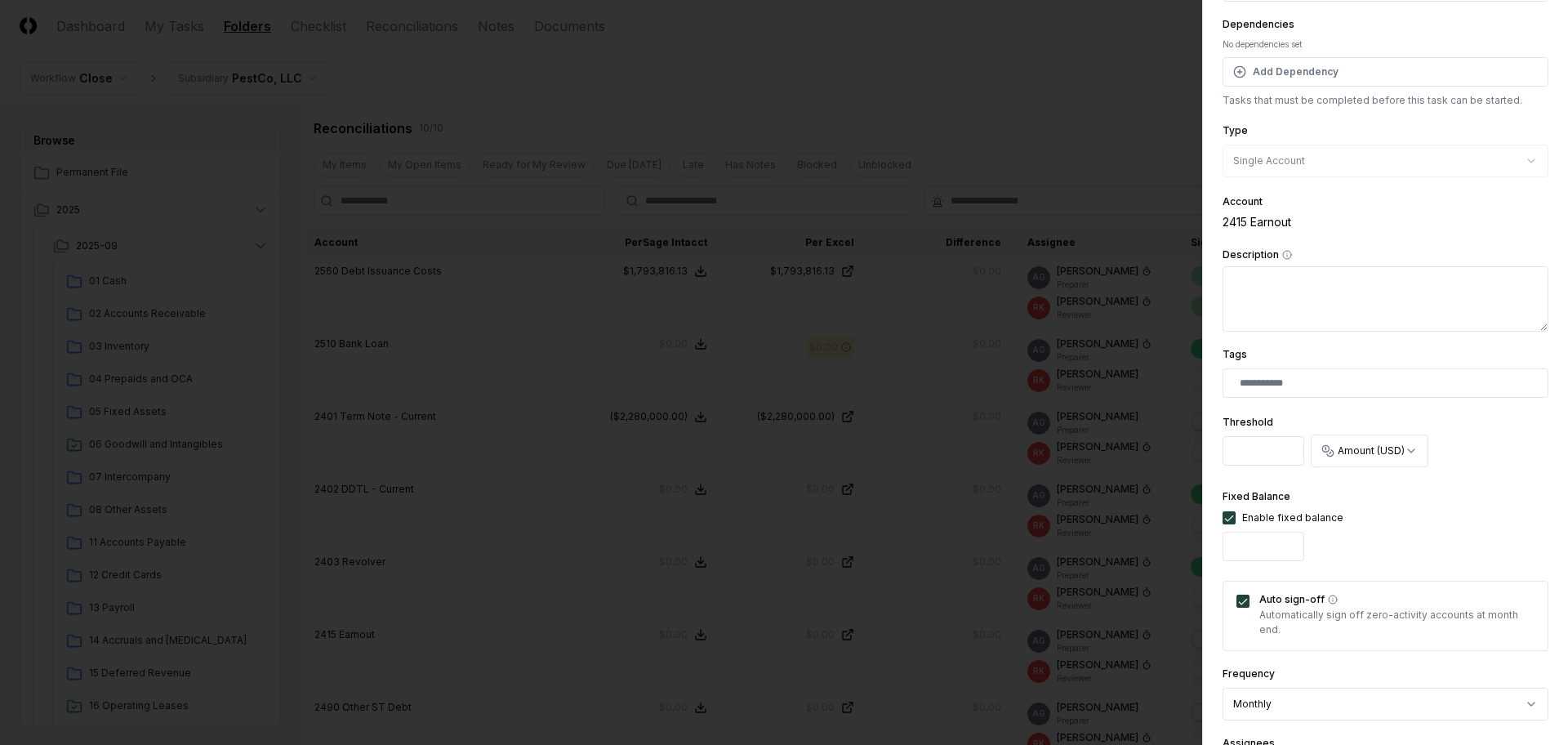
scroll to position [306, 0]
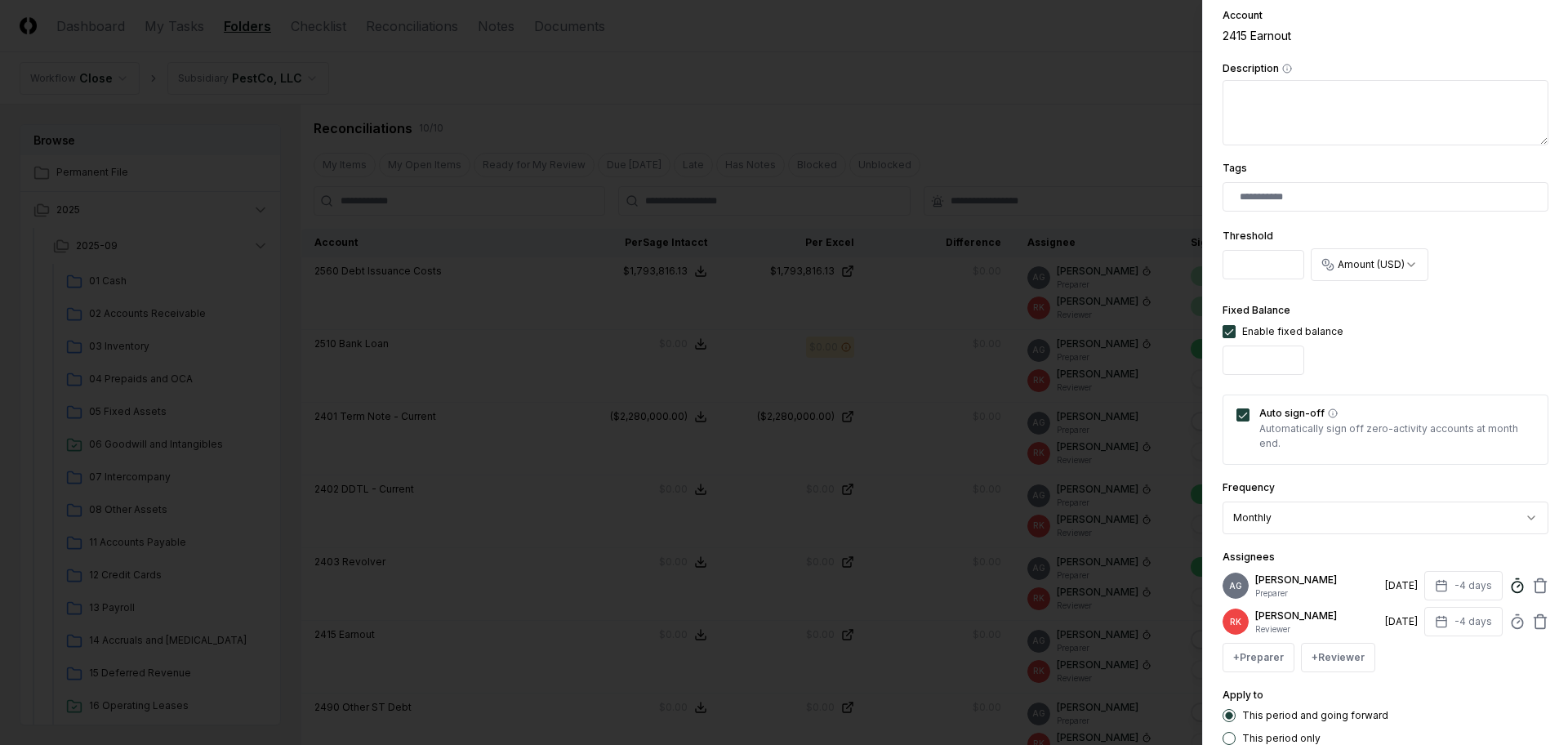
click at [1511, 592] on circle at bounding box center [1516, 587] width 11 height 11
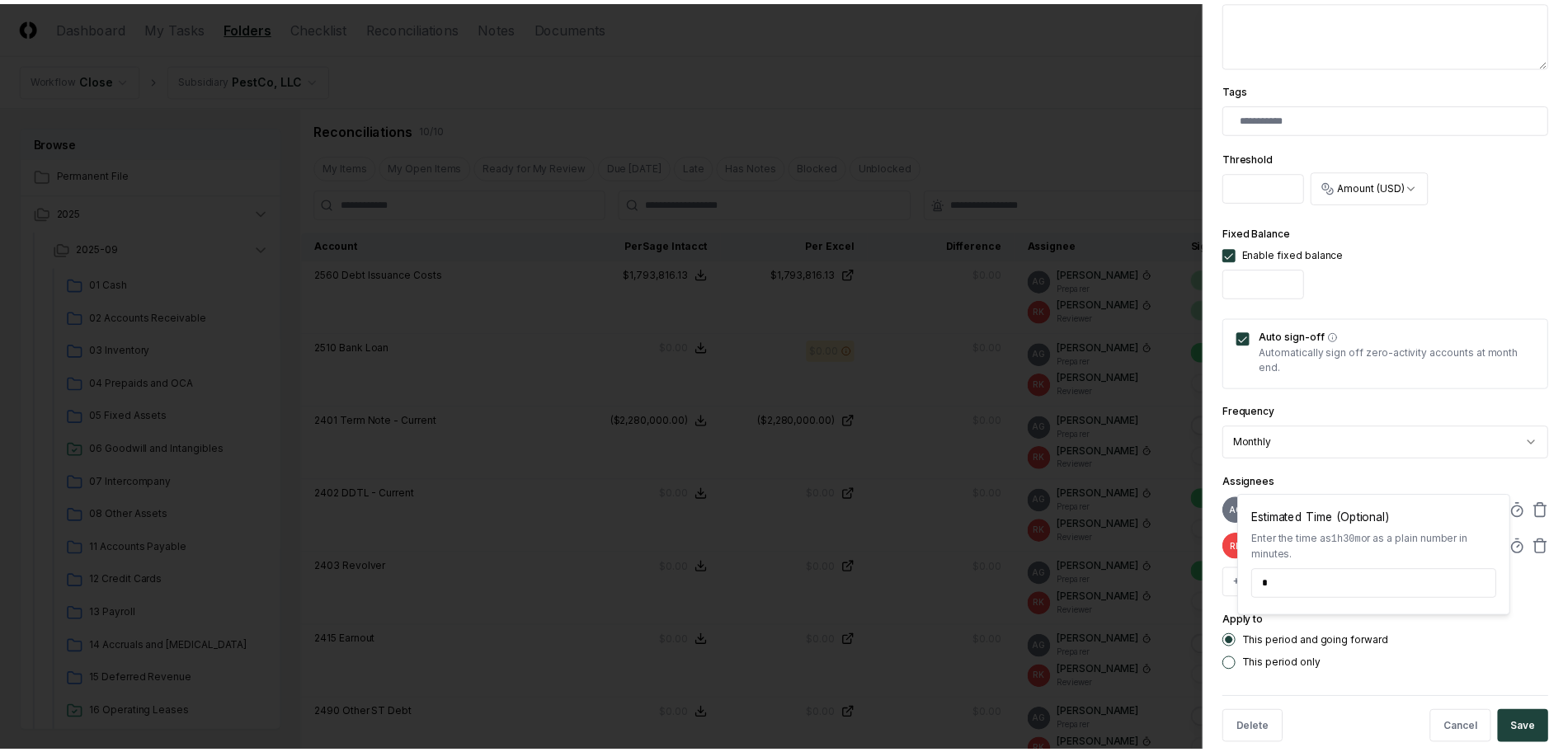
scroll to position [428, 0]
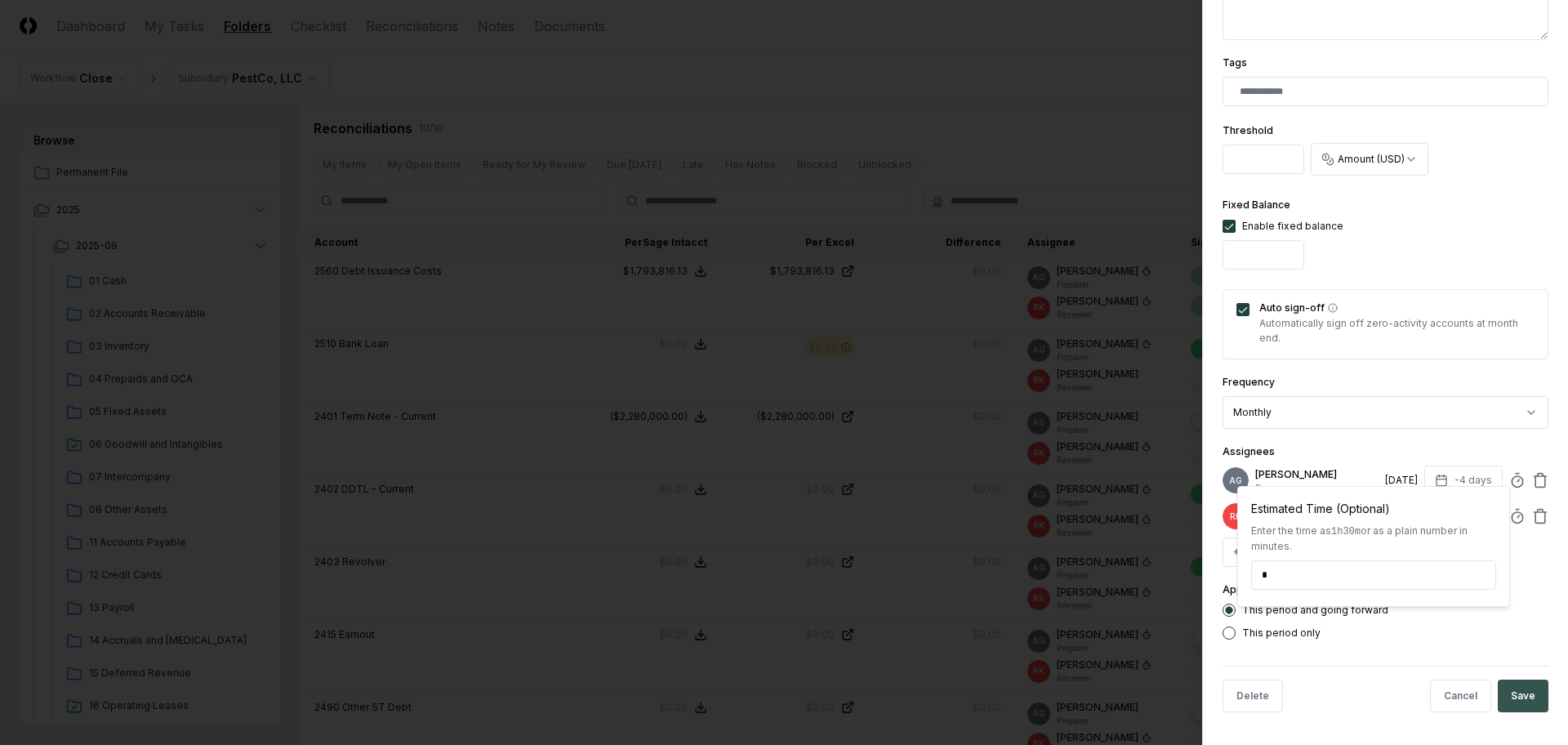
type input "*****"
click at [1515, 699] on button "Save" at bounding box center [1523, 696] width 51 height 33
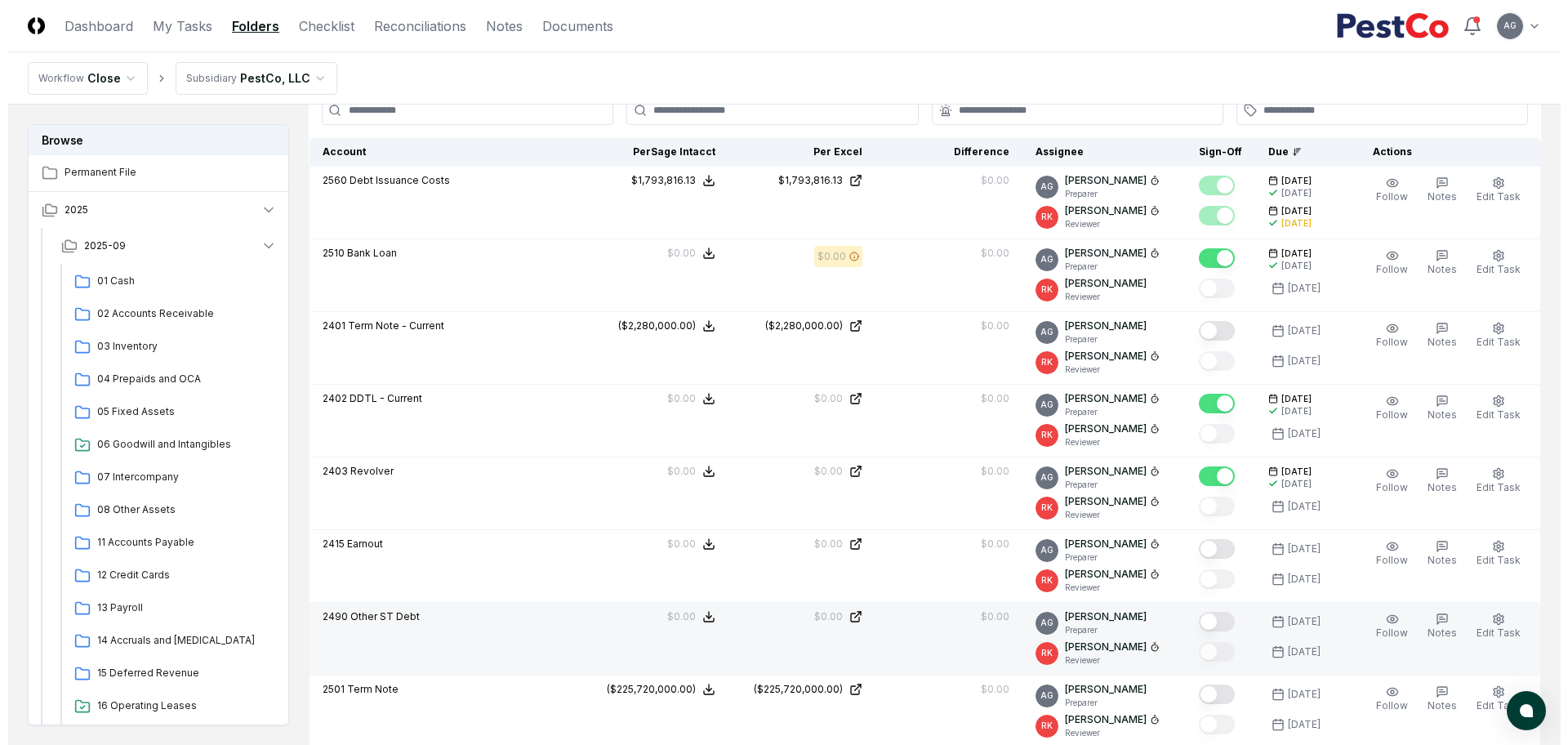
scroll to position [481, 0]
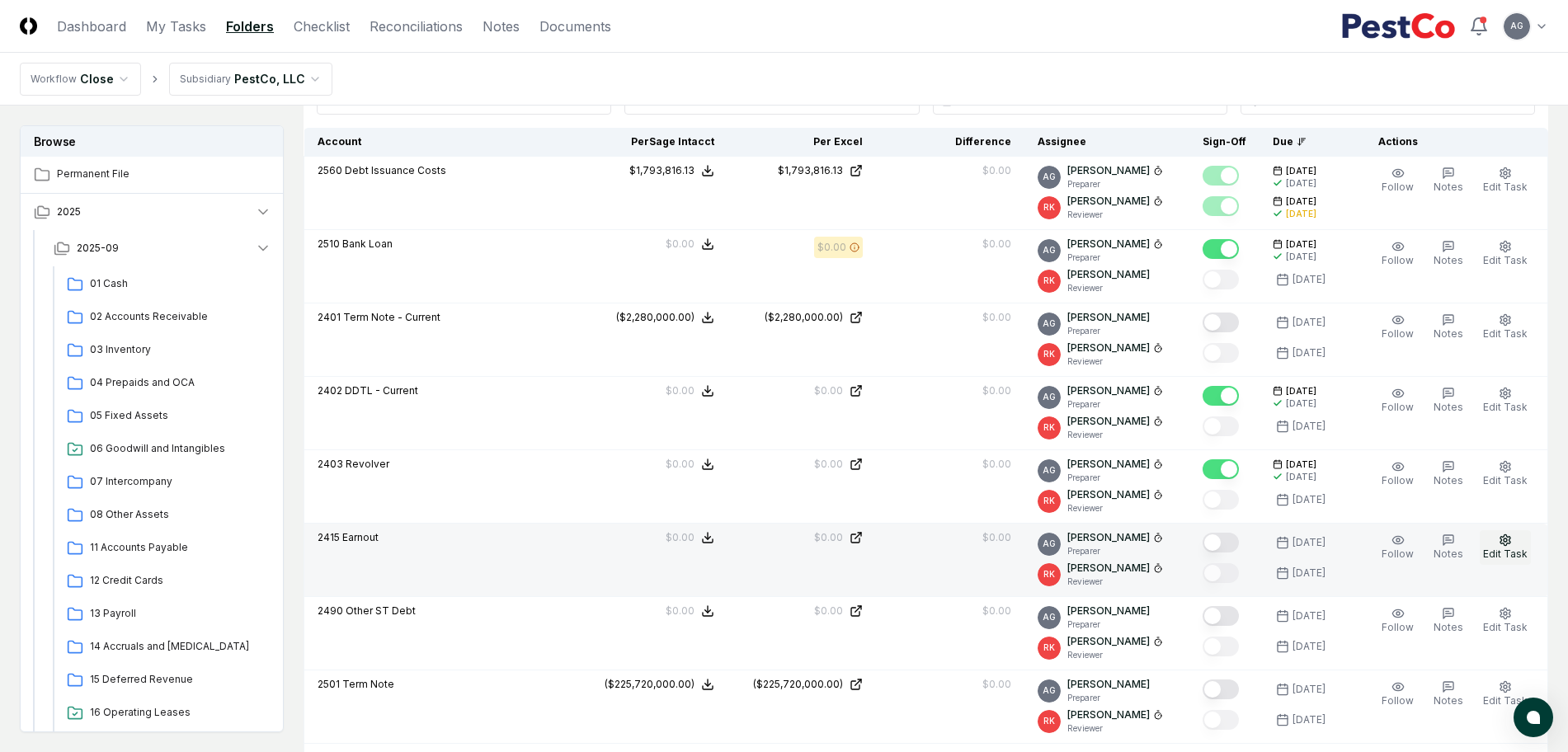
click at [1501, 544] on icon "button" at bounding box center [1505, 539] width 13 height 13
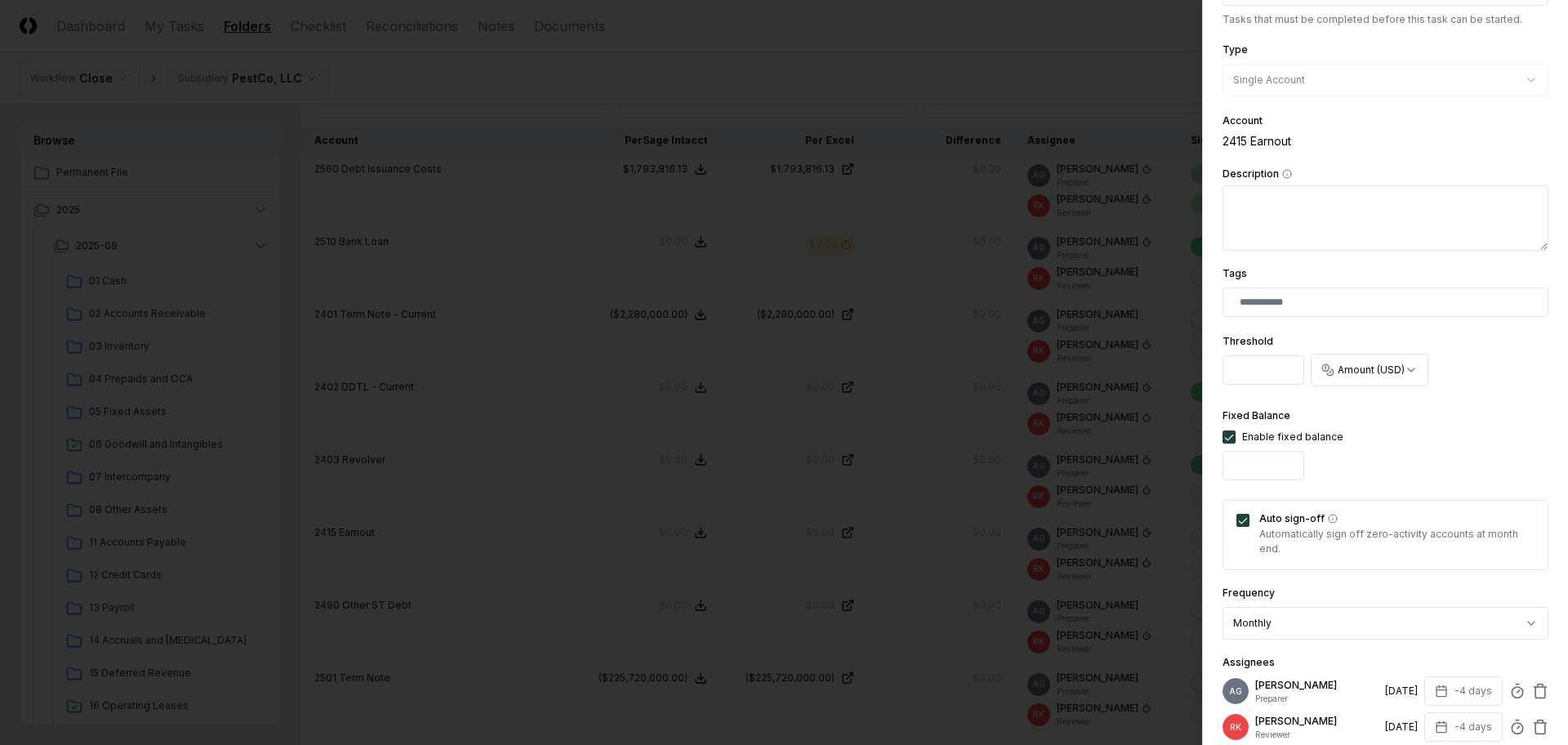
scroll to position [204, 0]
click at [894, 475] on div at bounding box center [784, 372] width 1568 height 745
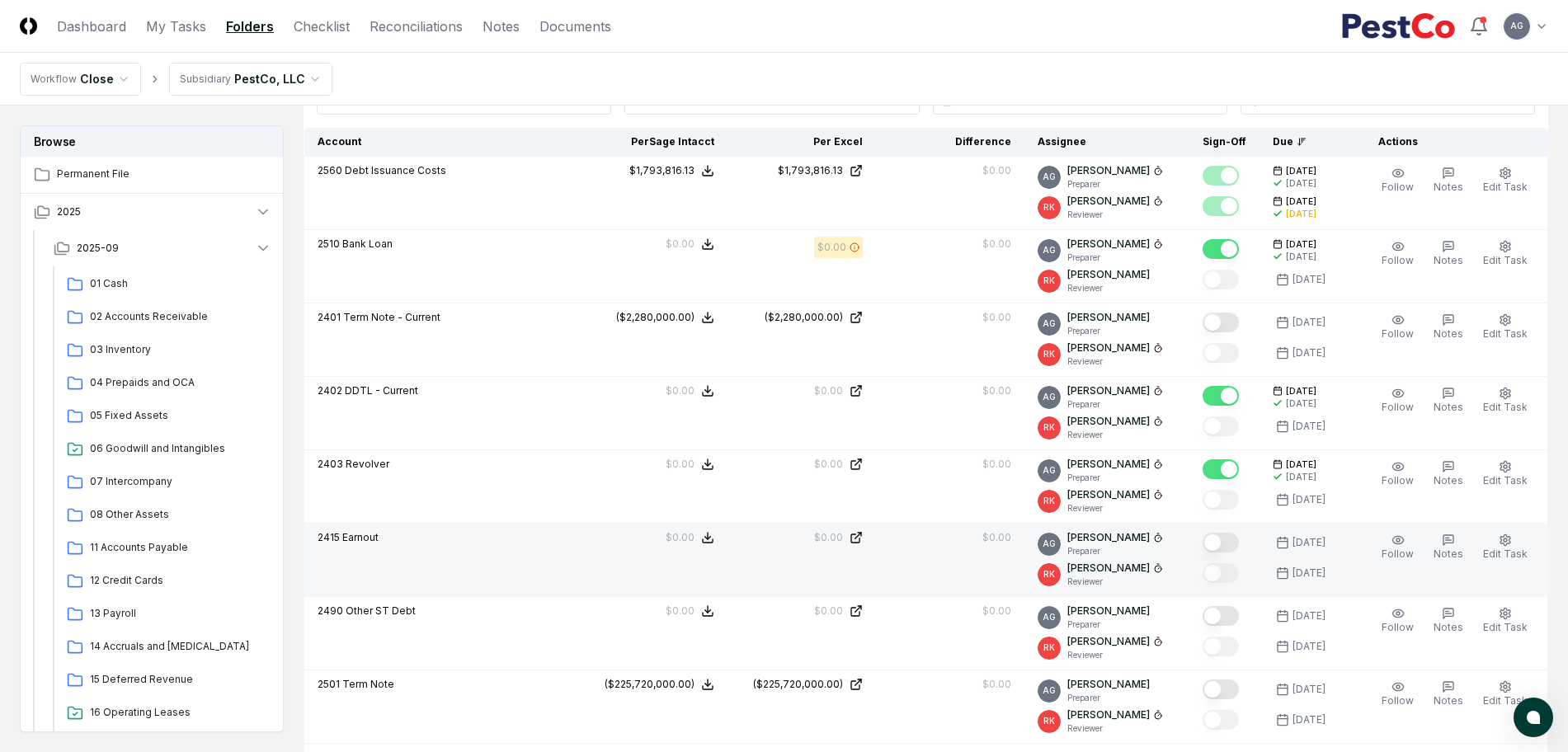
click at [1238, 540] on button "Mark complete" at bounding box center [1221, 542] width 36 height 20
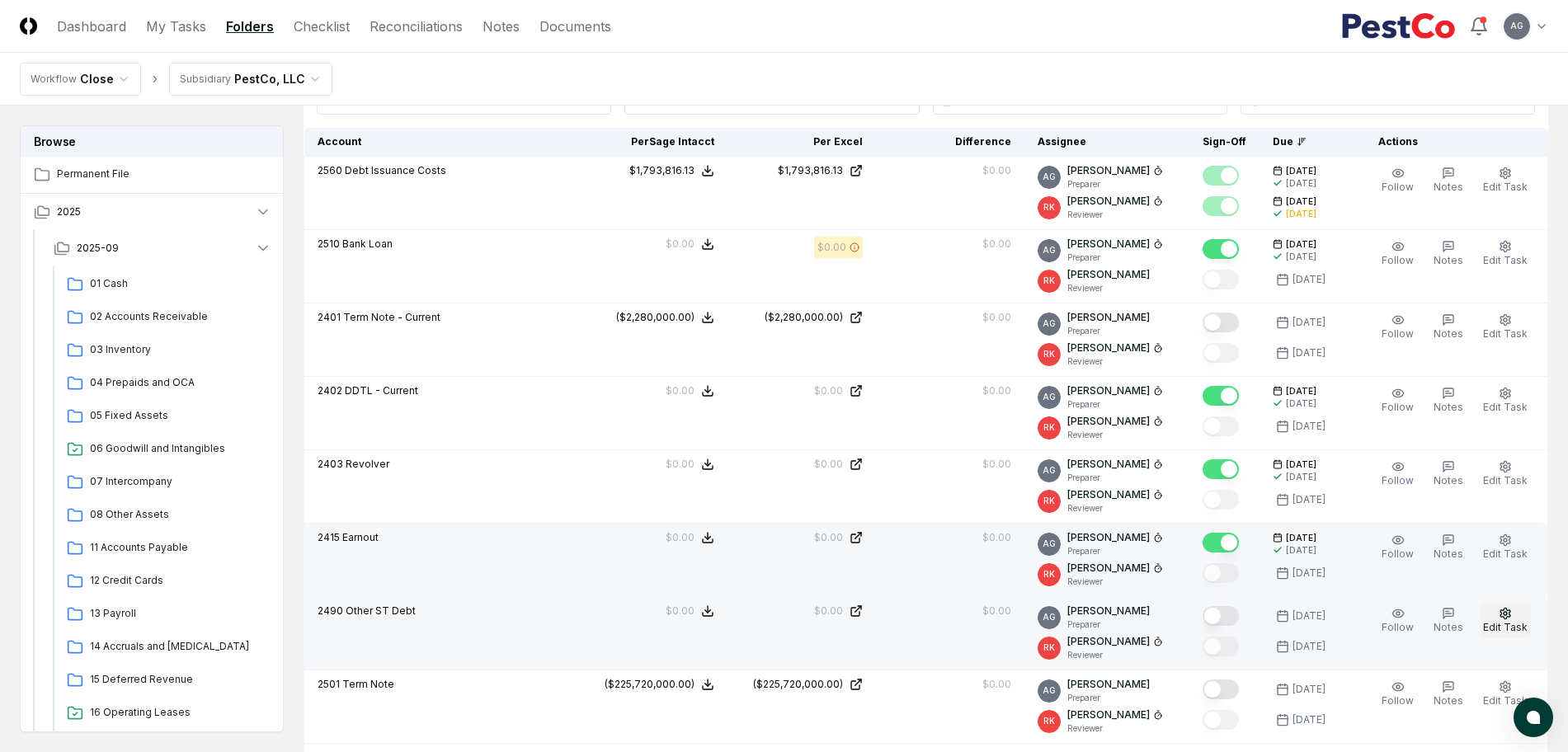
click at [1497, 625] on span "Edit Task" at bounding box center [1505, 626] width 45 height 12
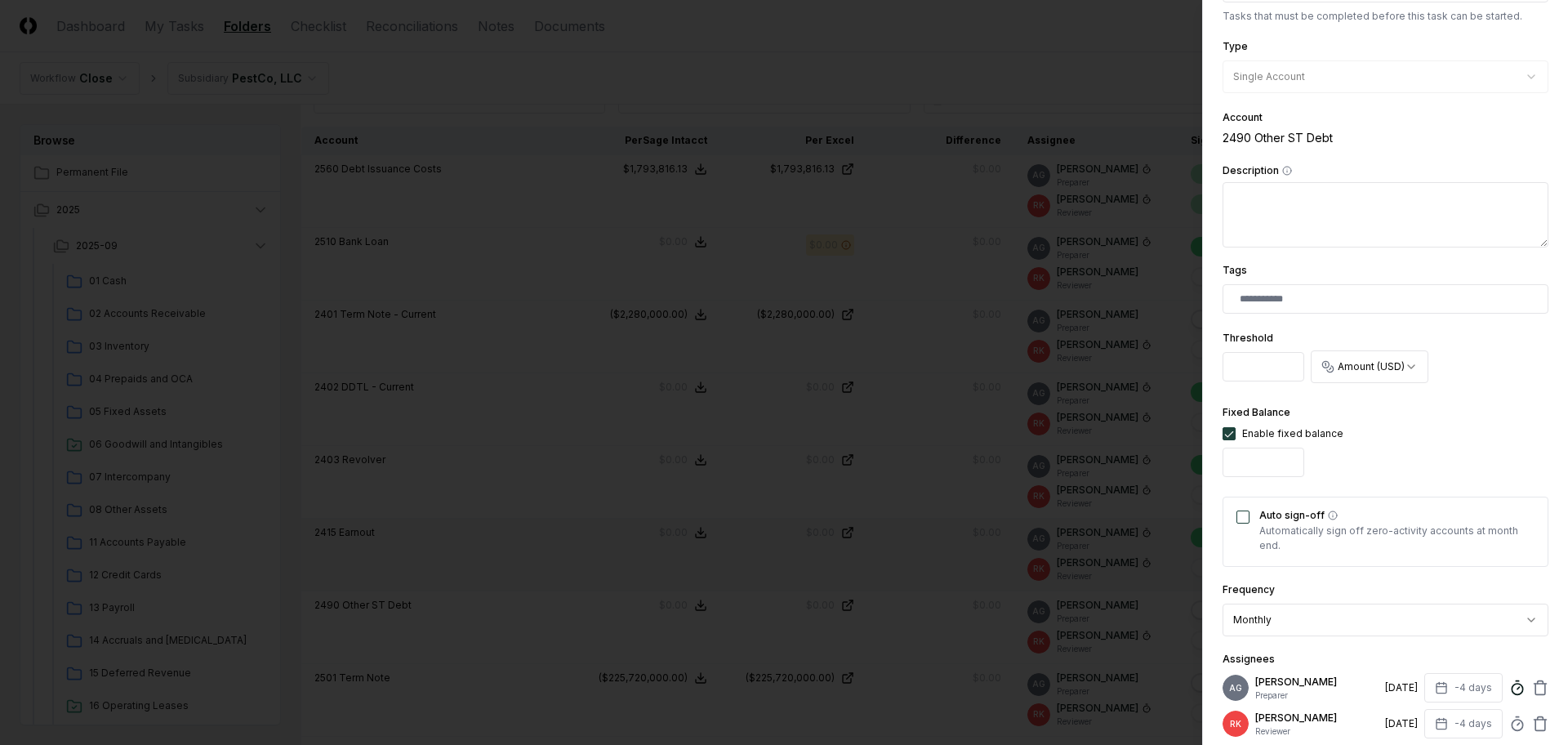
click at [1509, 687] on icon at bounding box center [1516, 687] width 16 height 16
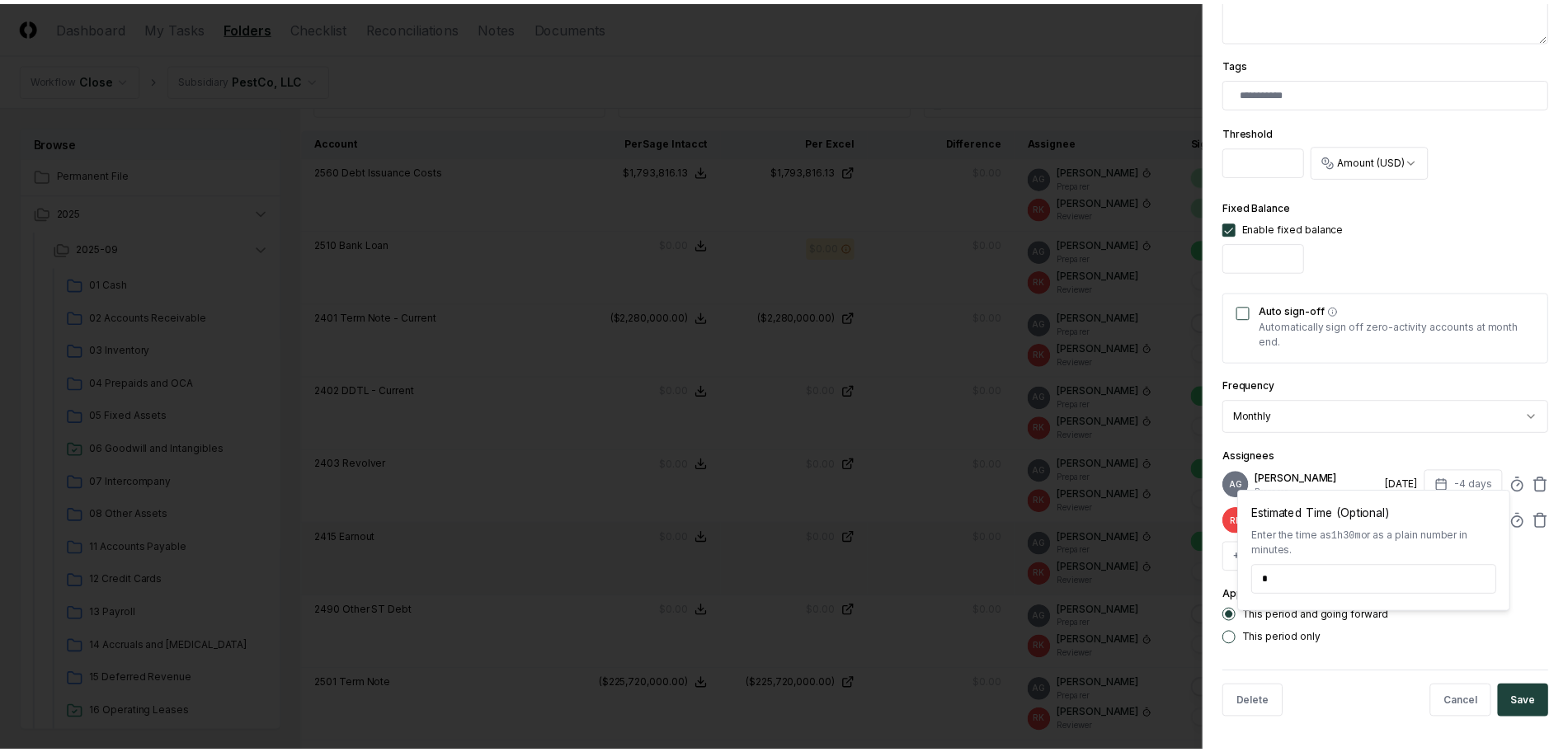
scroll to position [428, 0]
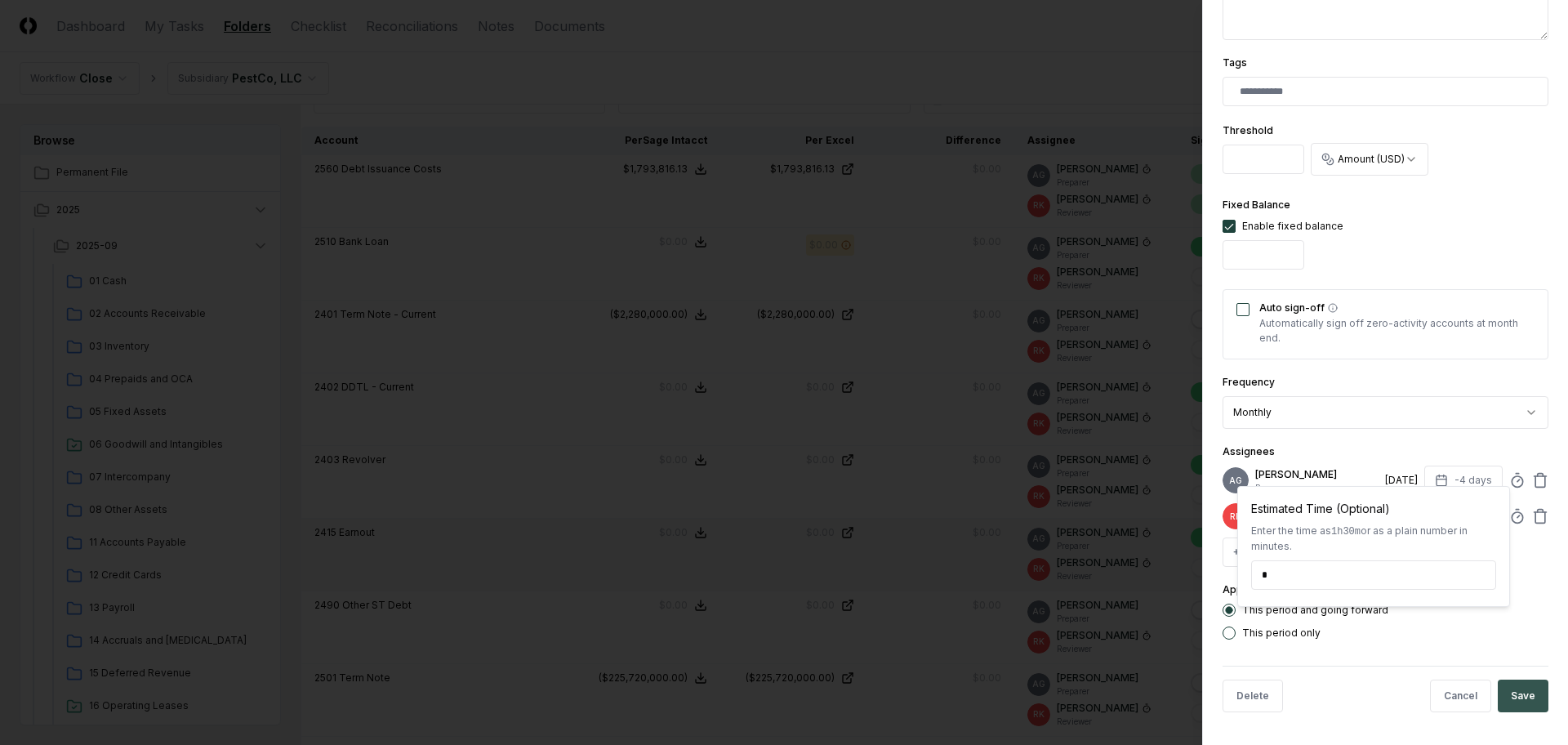
type input "*****"
click at [1510, 684] on button "Save" at bounding box center [1523, 696] width 51 height 33
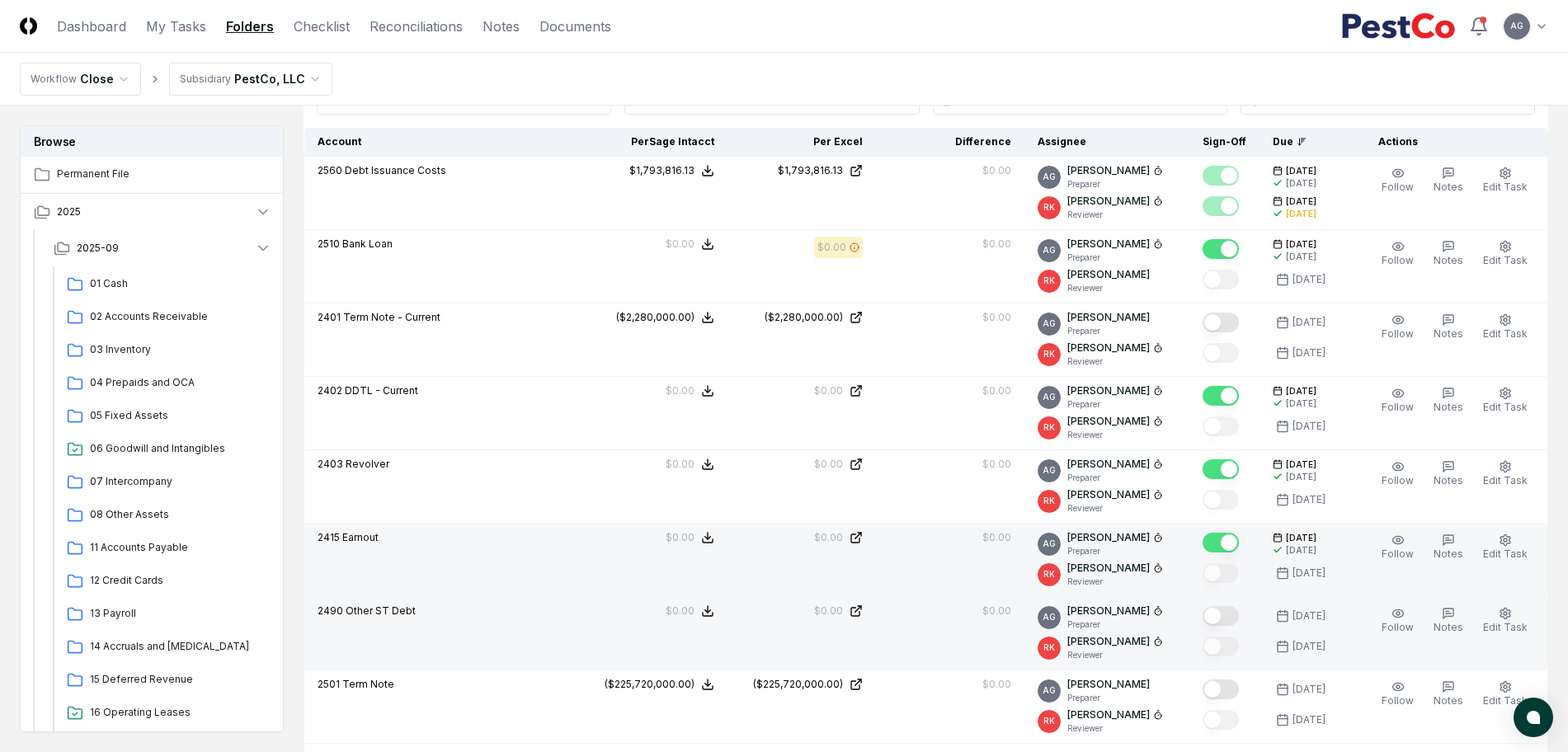
click at [1238, 615] on button "Mark complete" at bounding box center [1221, 615] width 36 height 20
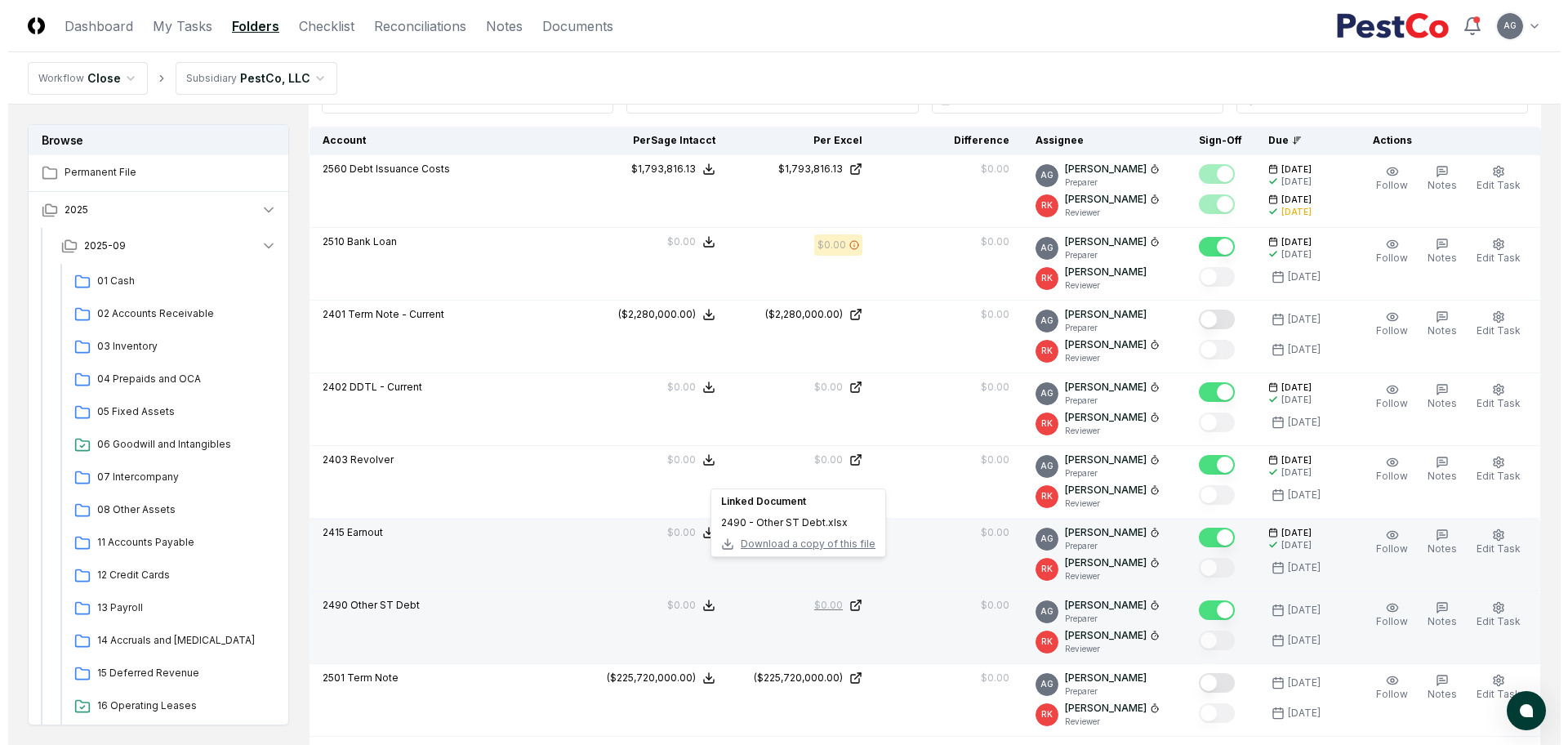
scroll to position [582, 0]
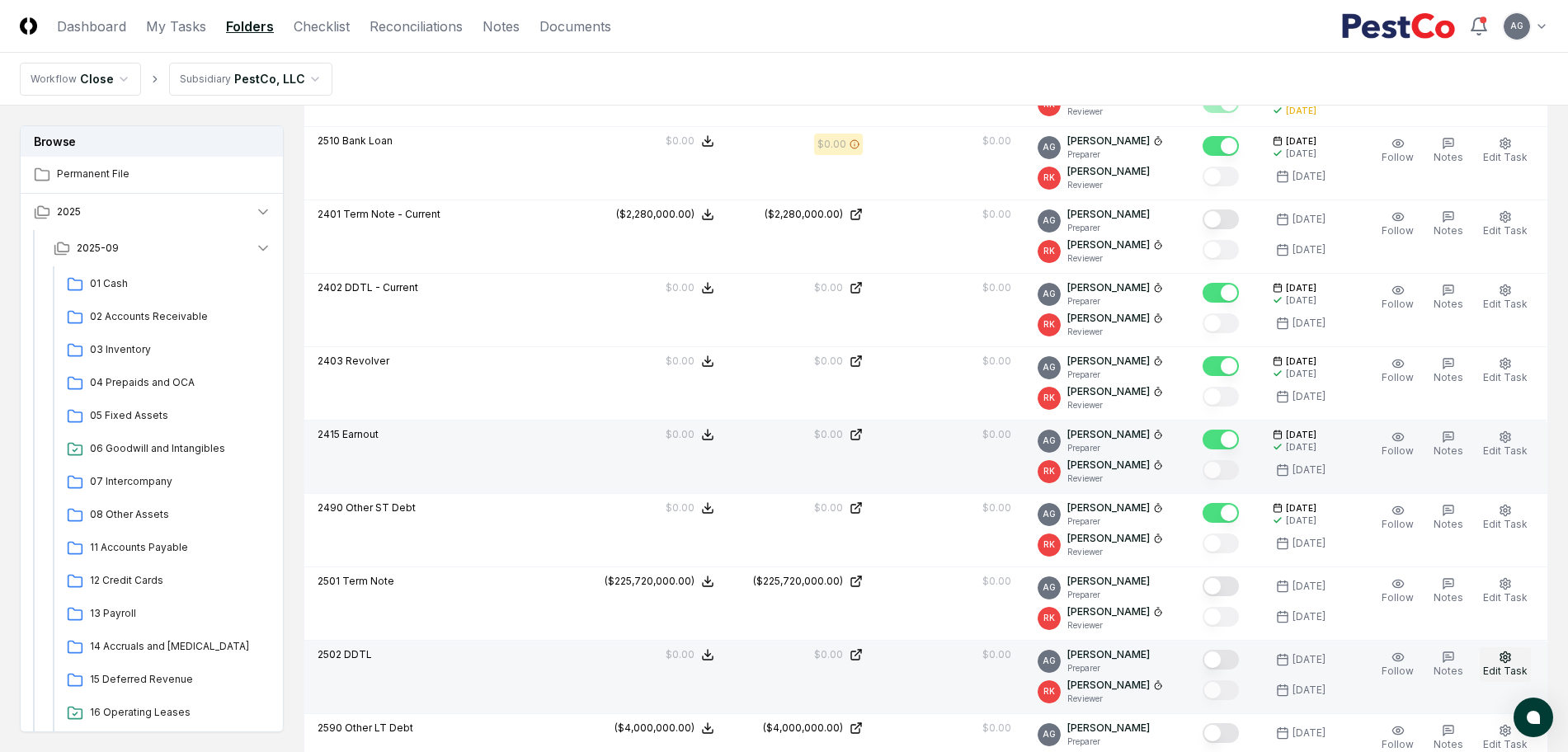
click at [1504, 660] on icon "button" at bounding box center [1506, 656] width 10 height 11
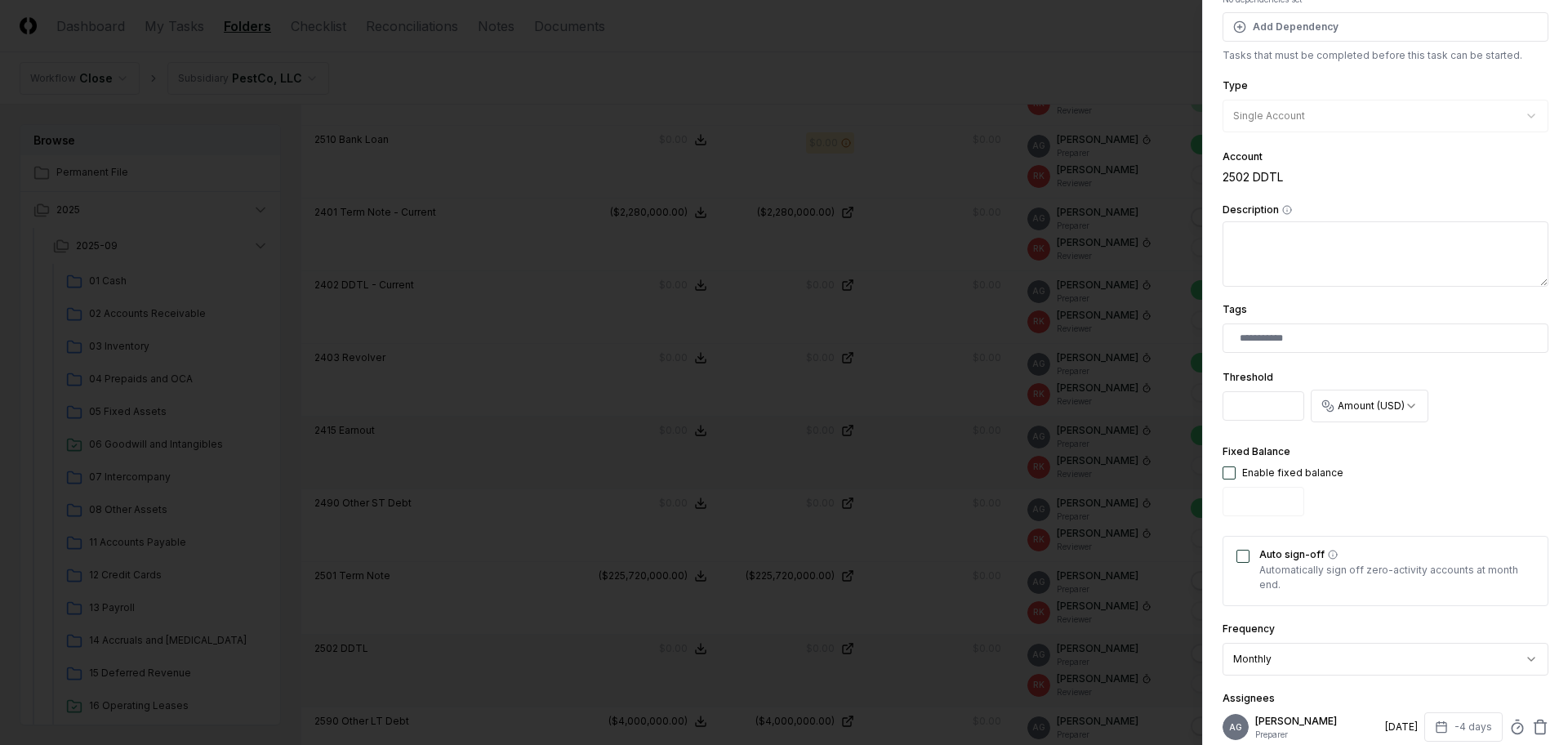
scroll to position [306, 0]
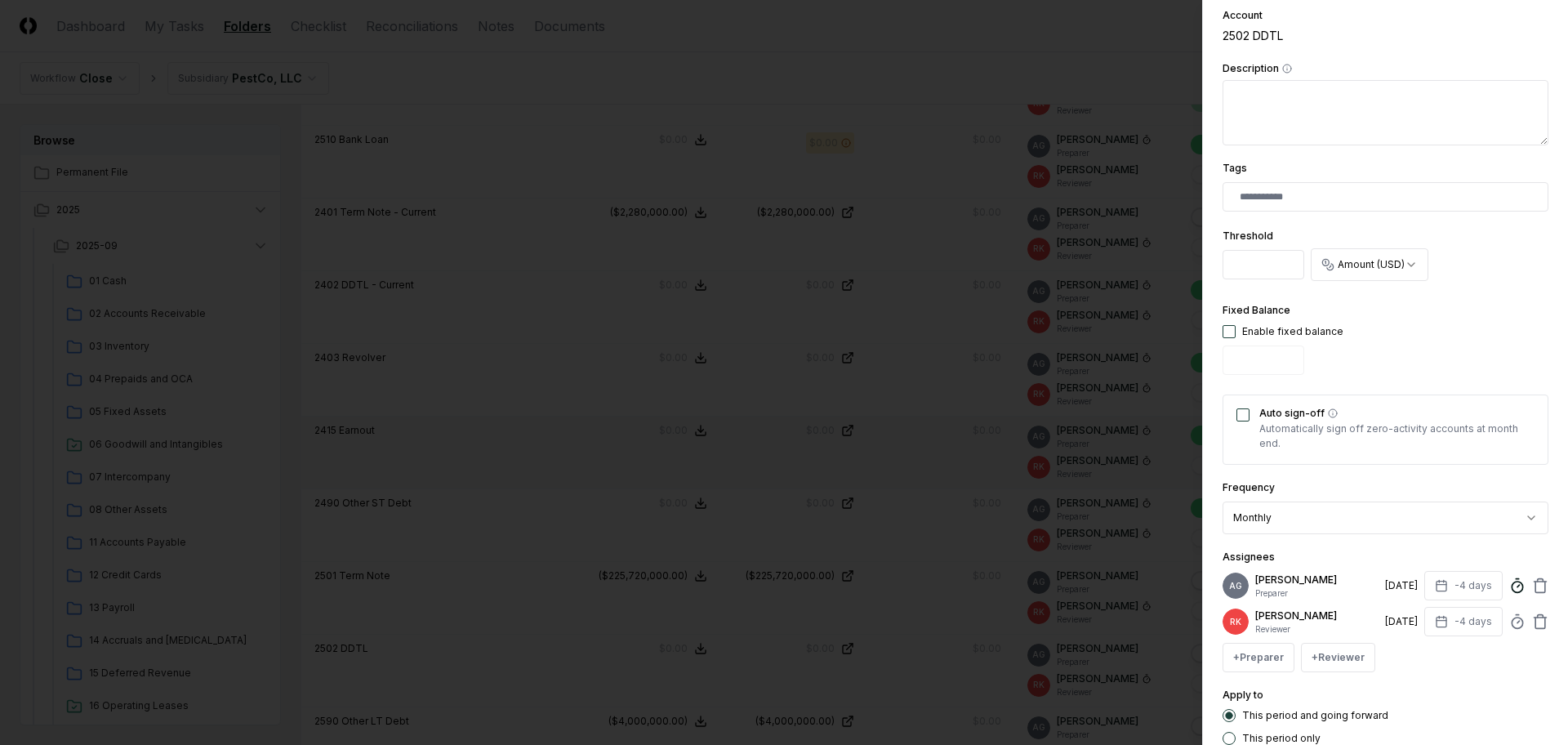
click at [1509, 593] on icon at bounding box center [1516, 585] width 16 height 16
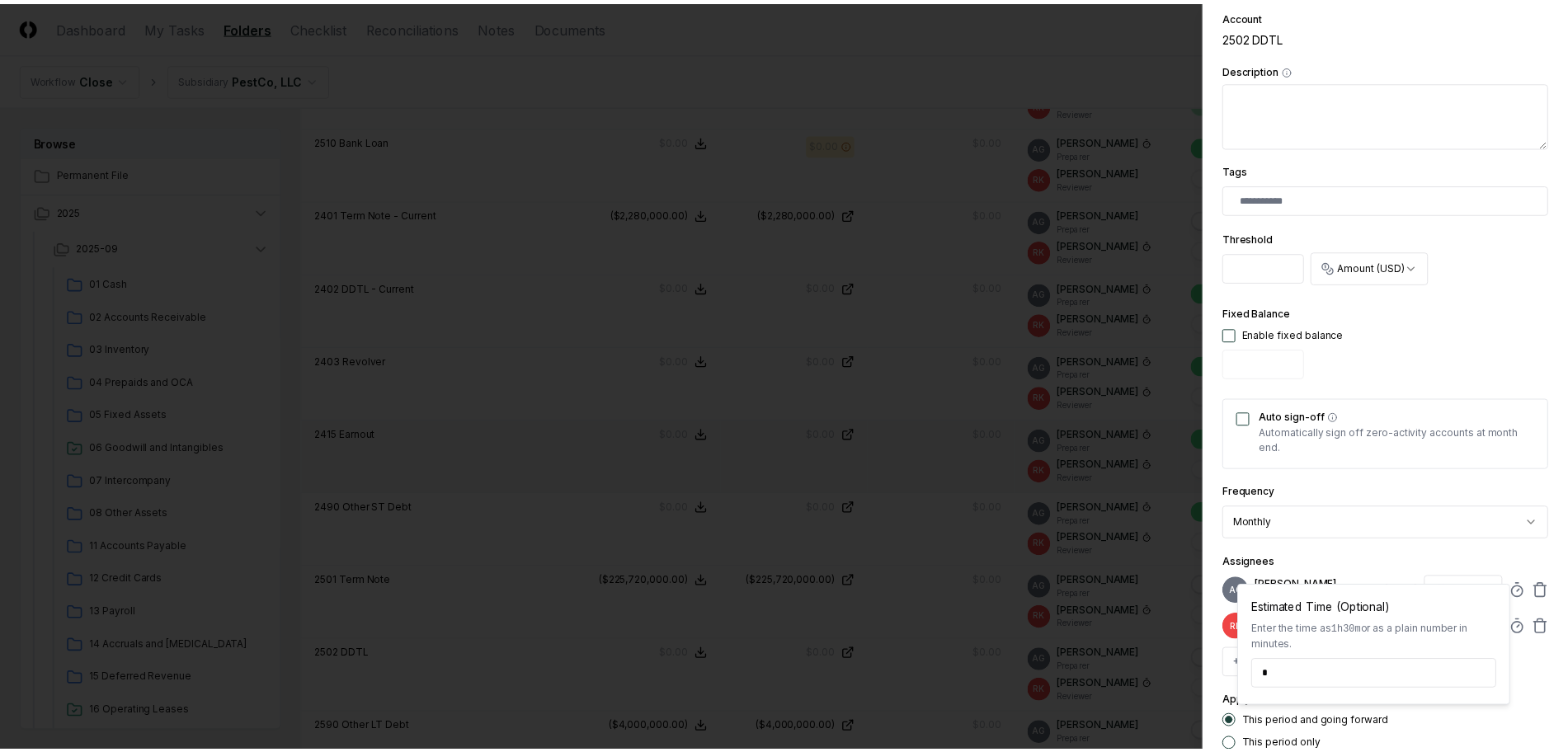
scroll to position [428, 0]
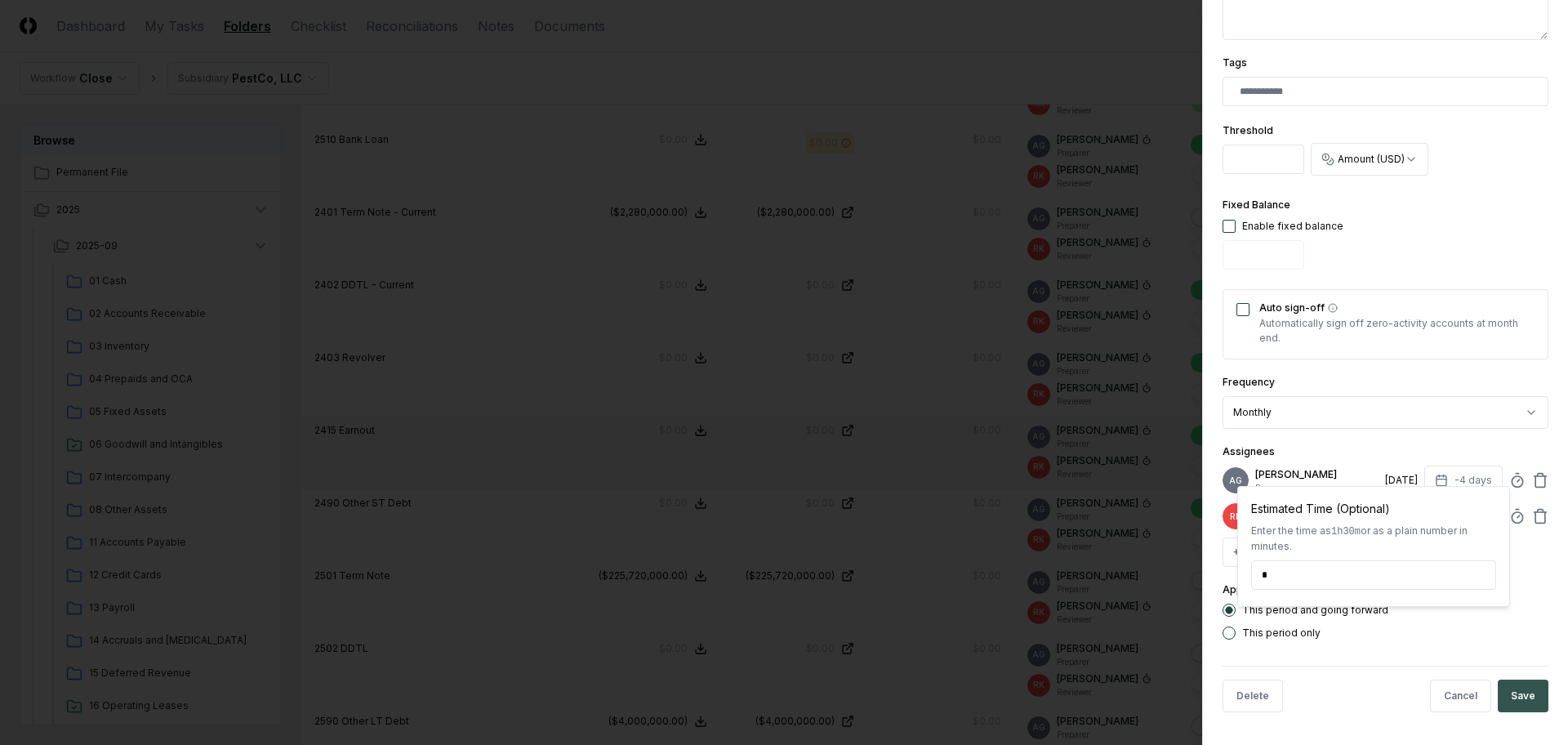
type input "*****"
click at [1509, 697] on button "Save" at bounding box center [1523, 696] width 51 height 33
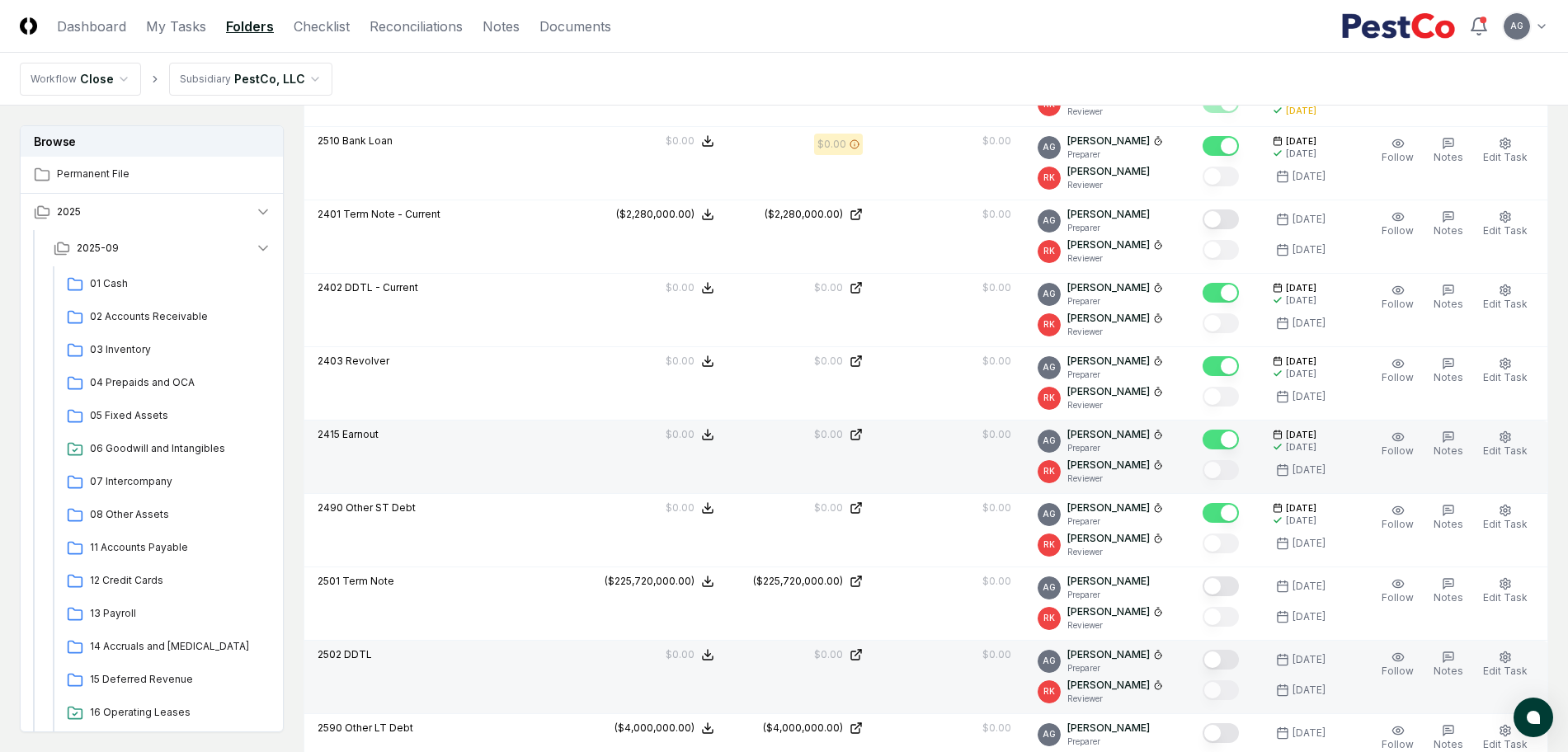
click at [1238, 660] on button "Mark complete" at bounding box center [1221, 659] width 36 height 20
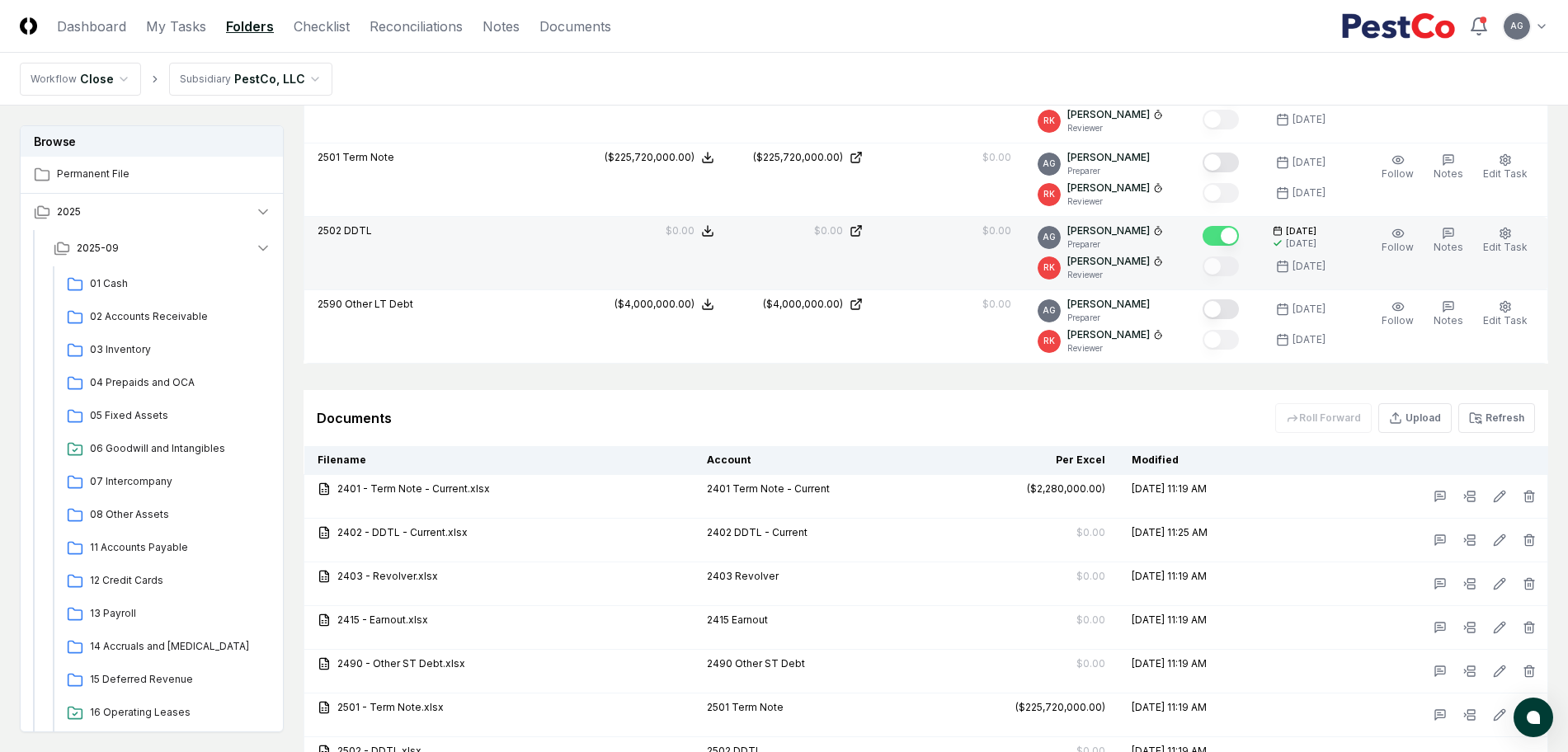
scroll to position [1206, 0]
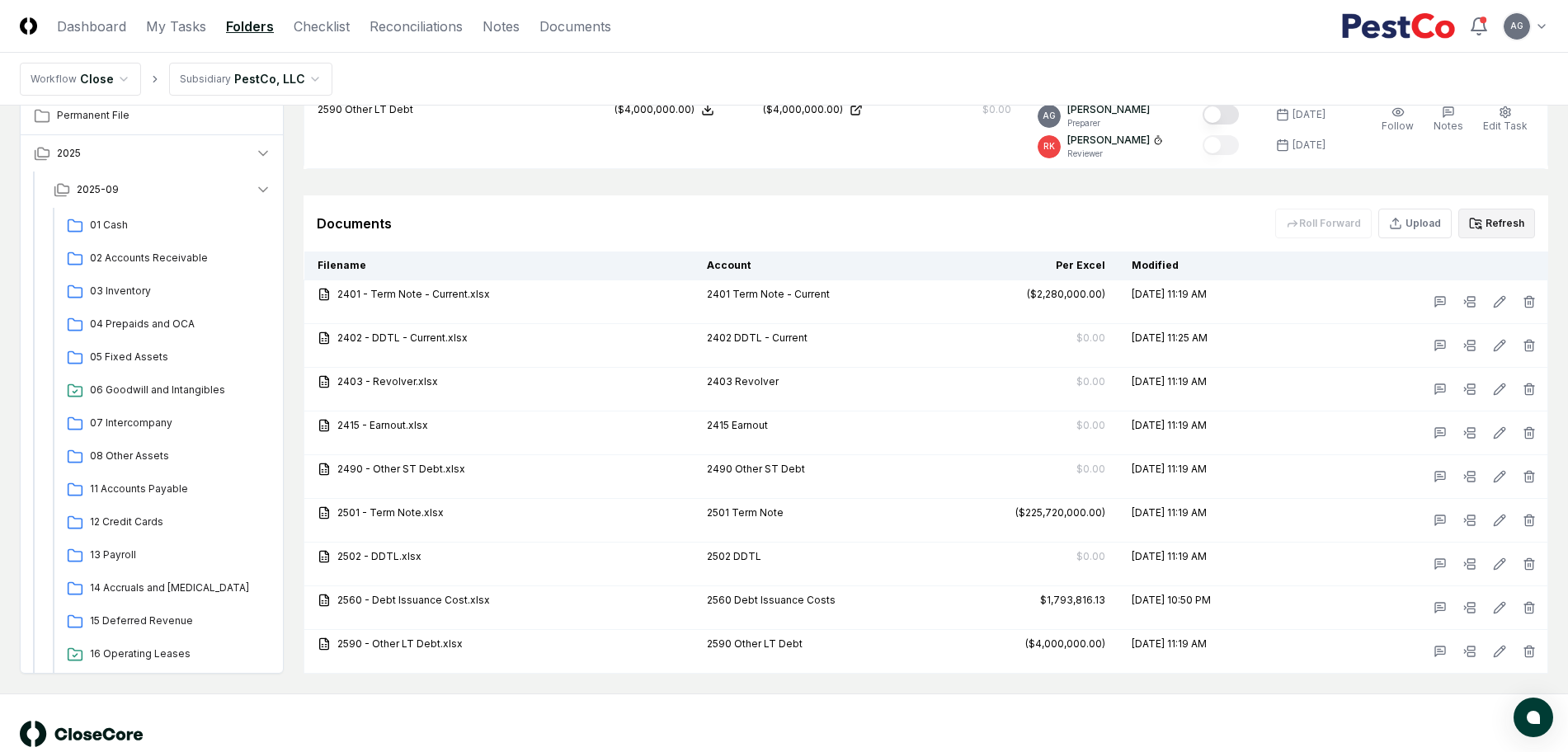
click at [1518, 222] on button "Refresh" at bounding box center [1496, 223] width 77 height 30
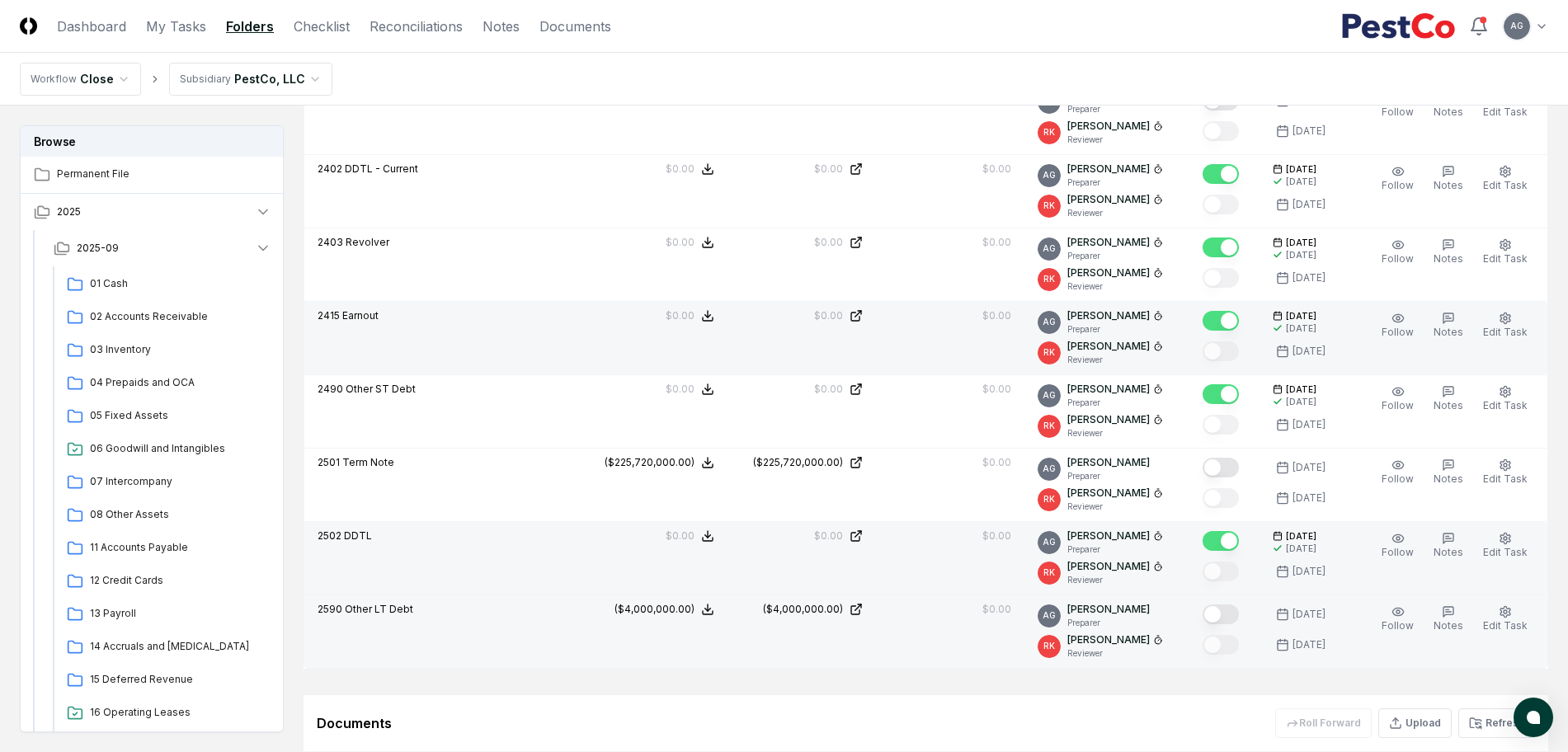
scroll to position [897, 0]
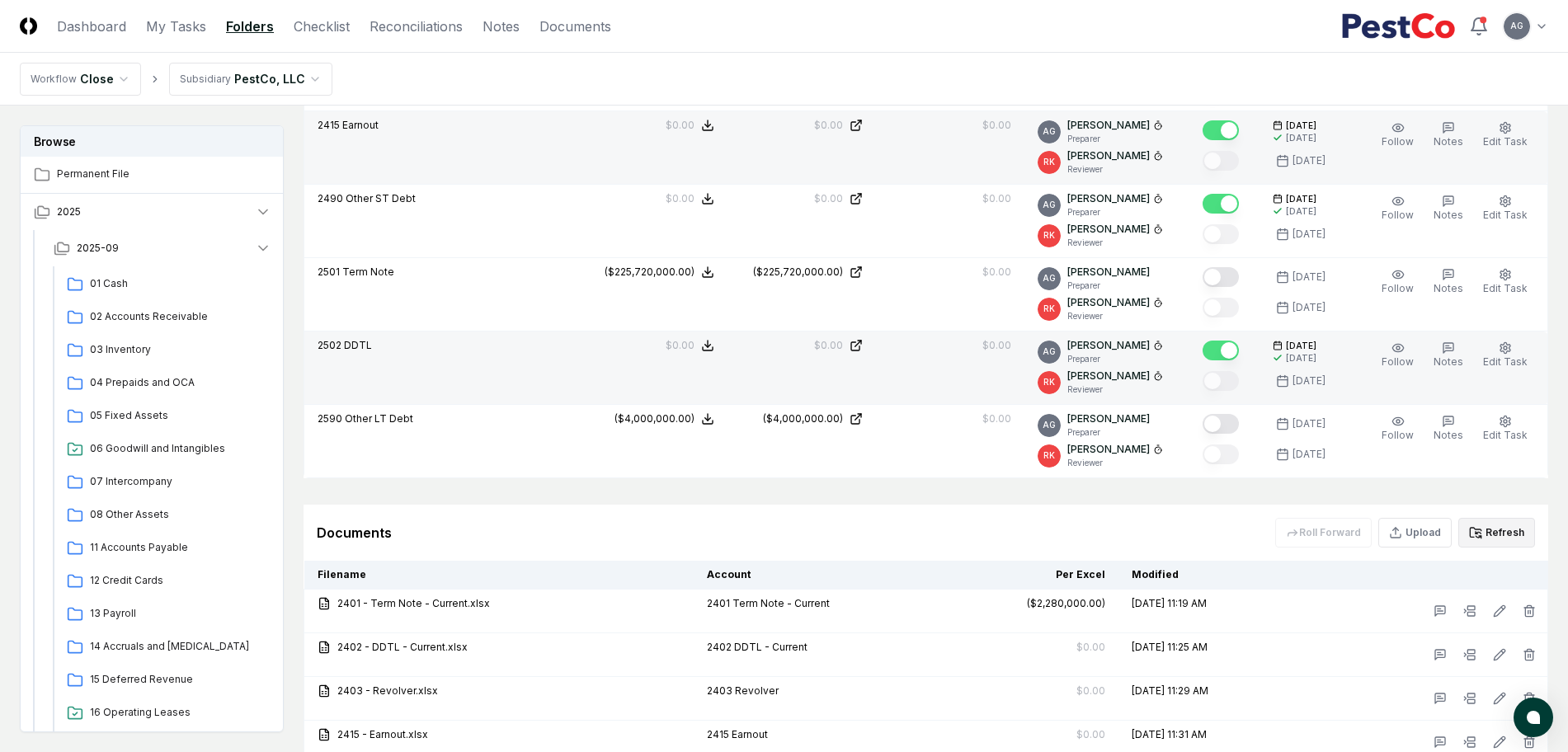
click at [1518, 533] on button "Refresh" at bounding box center [1496, 532] width 77 height 30
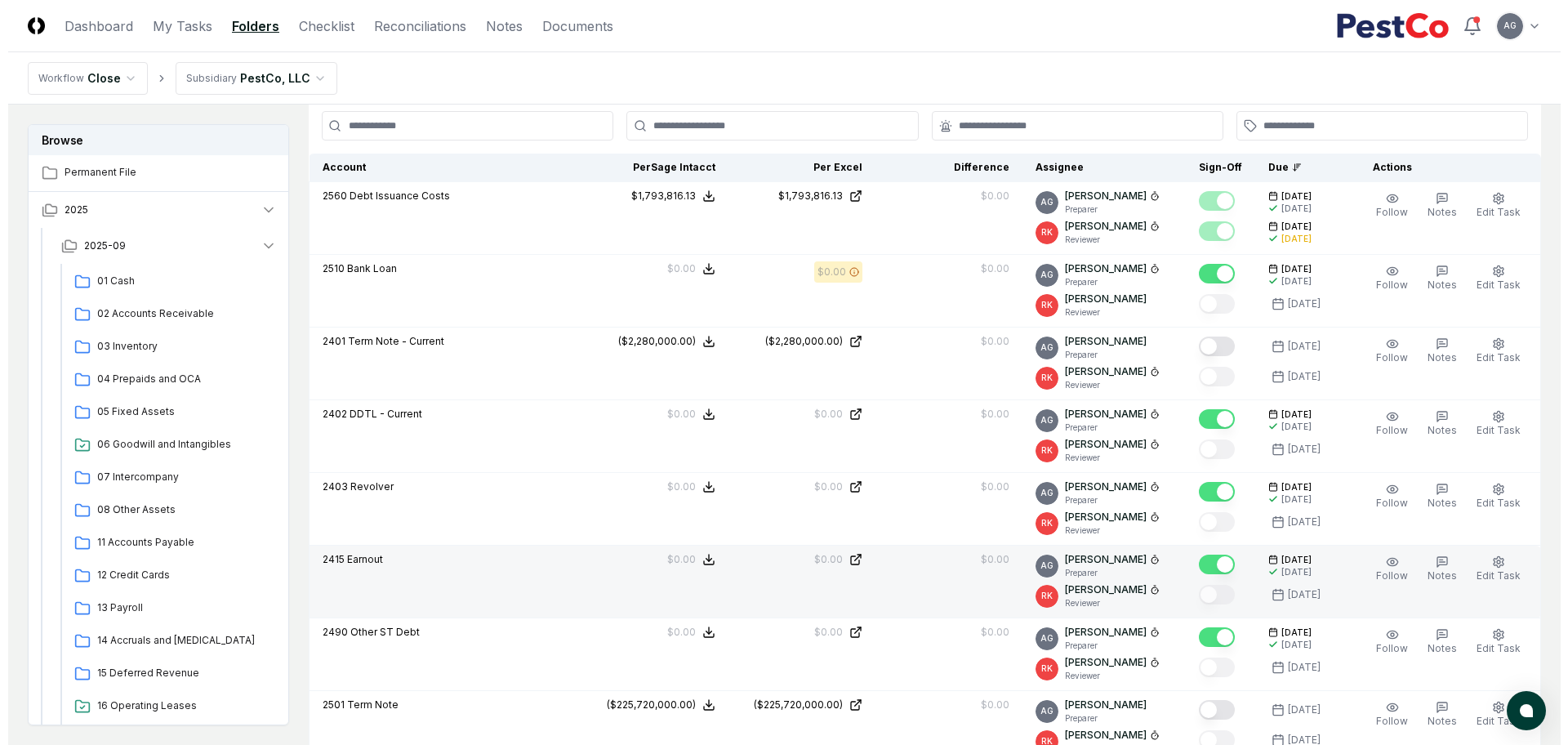
scroll to position [378, 0]
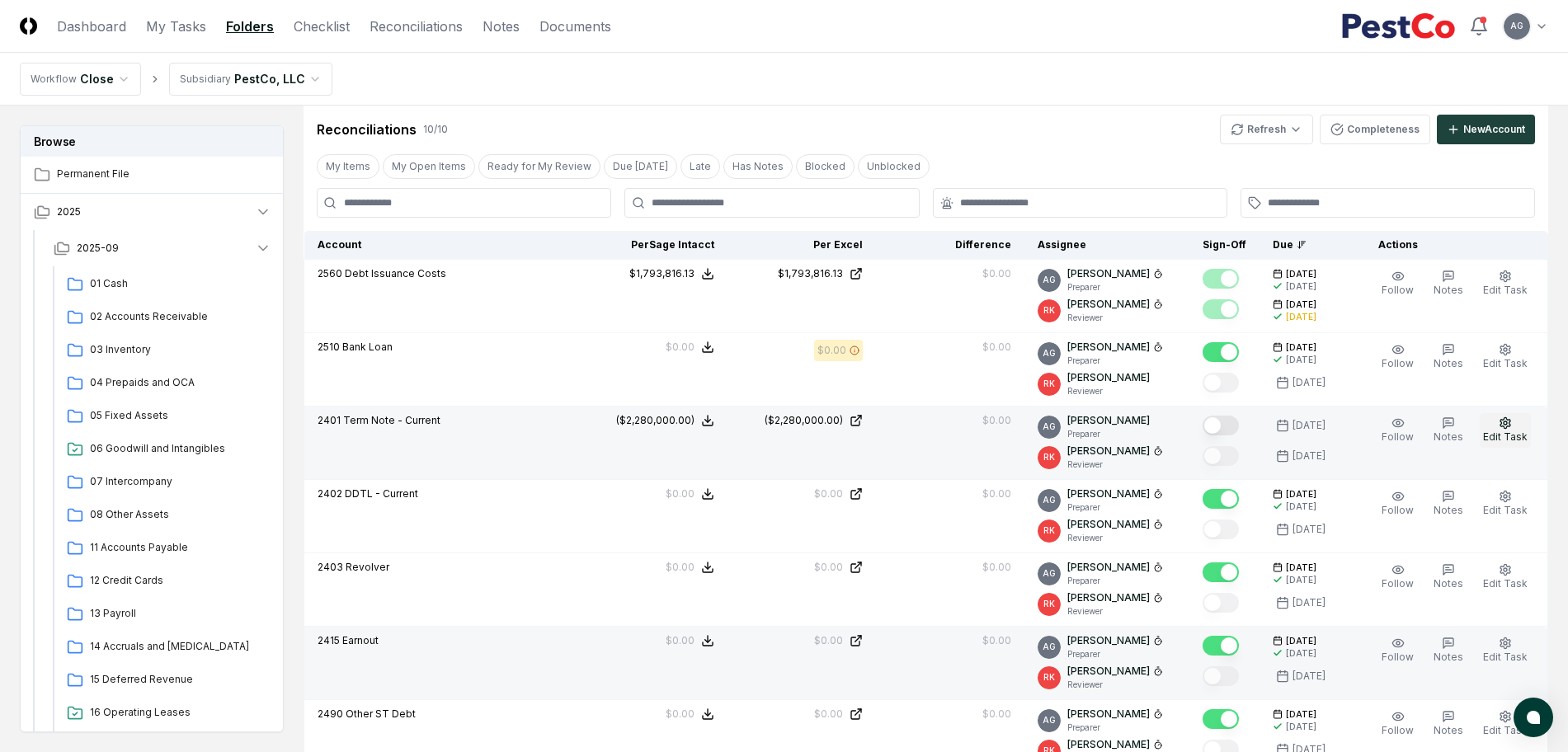
click at [1497, 437] on span "Edit Task" at bounding box center [1505, 436] width 45 height 12
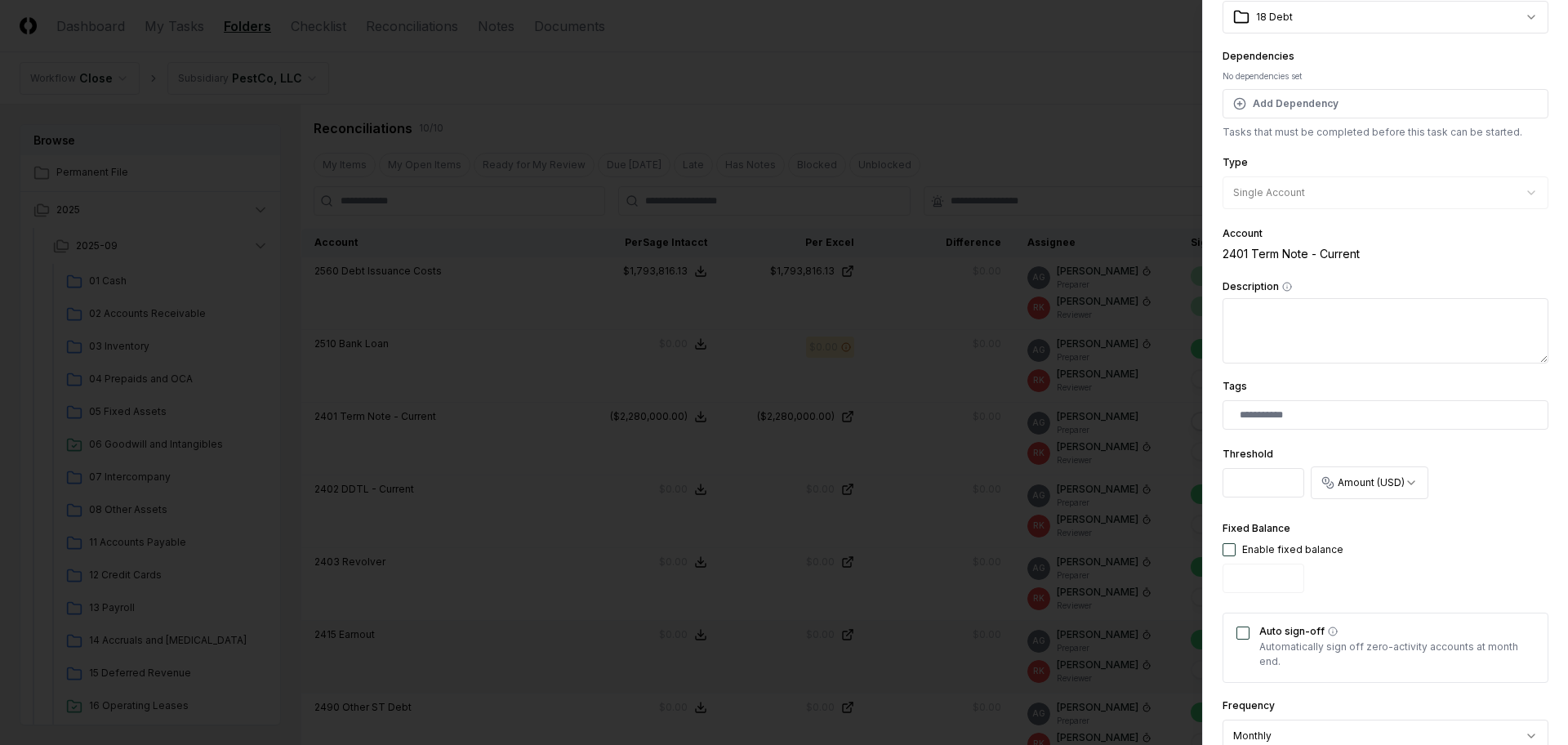
scroll to position [306, 0]
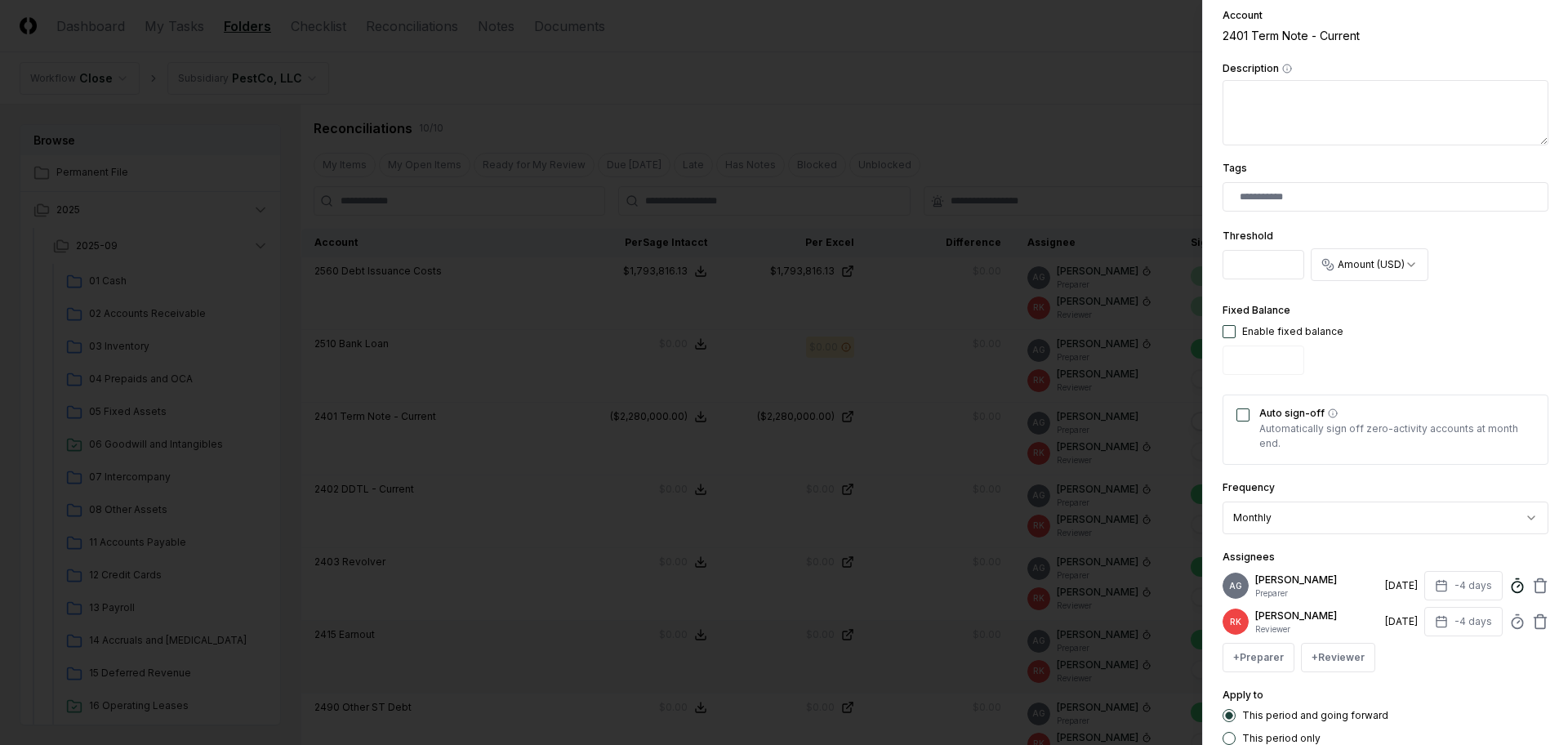
click at [1509, 593] on icon at bounding box center [1516, 585] width 16 height 16
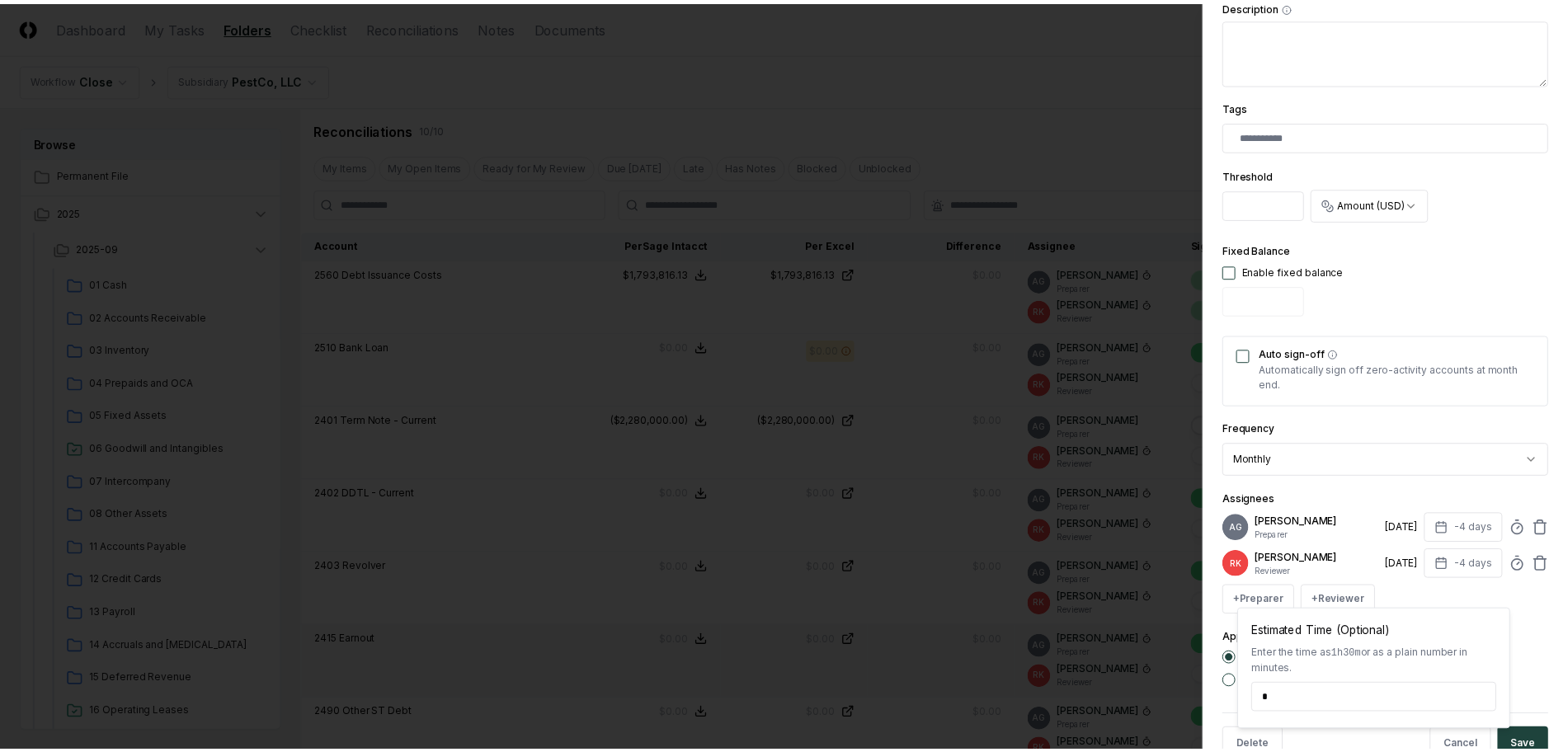
scroll to position [428, 0]
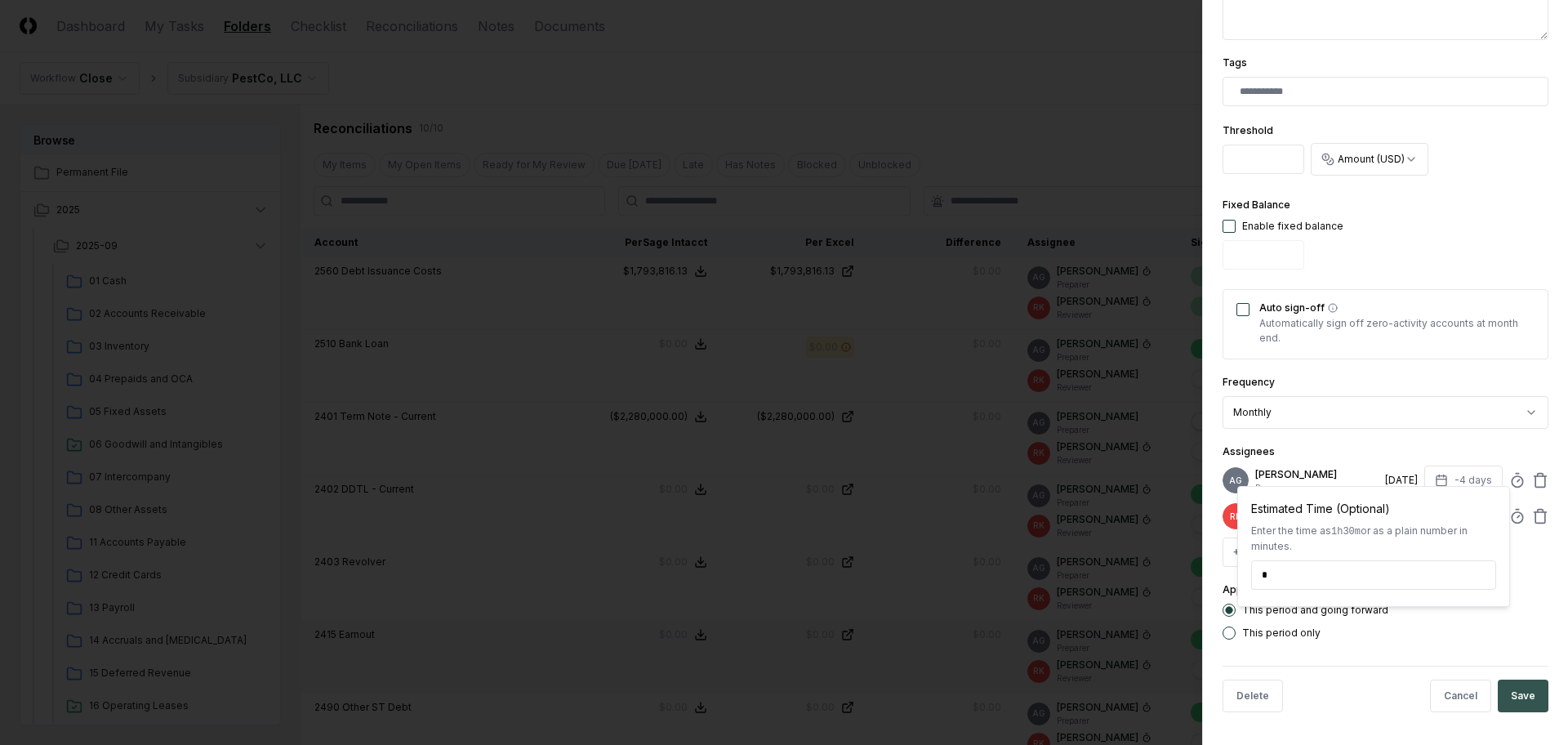
type input "*****"
click at [1506, 698] on button "Save" at bounding box center [1523, 696] width 51 height 33
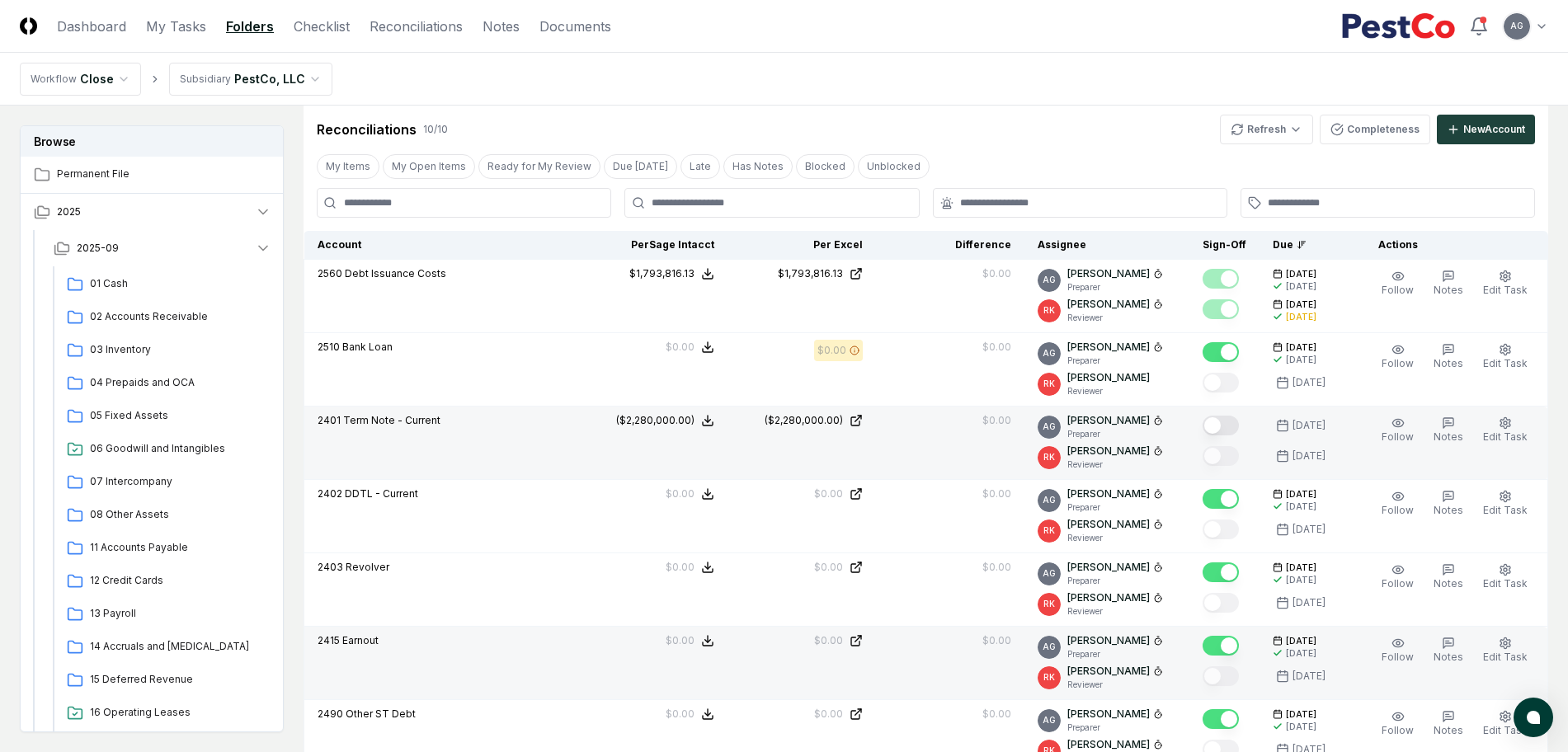
click at [1230, 424] on button "Mark complete" at bounding box center [1221, 425] width 36 height 20
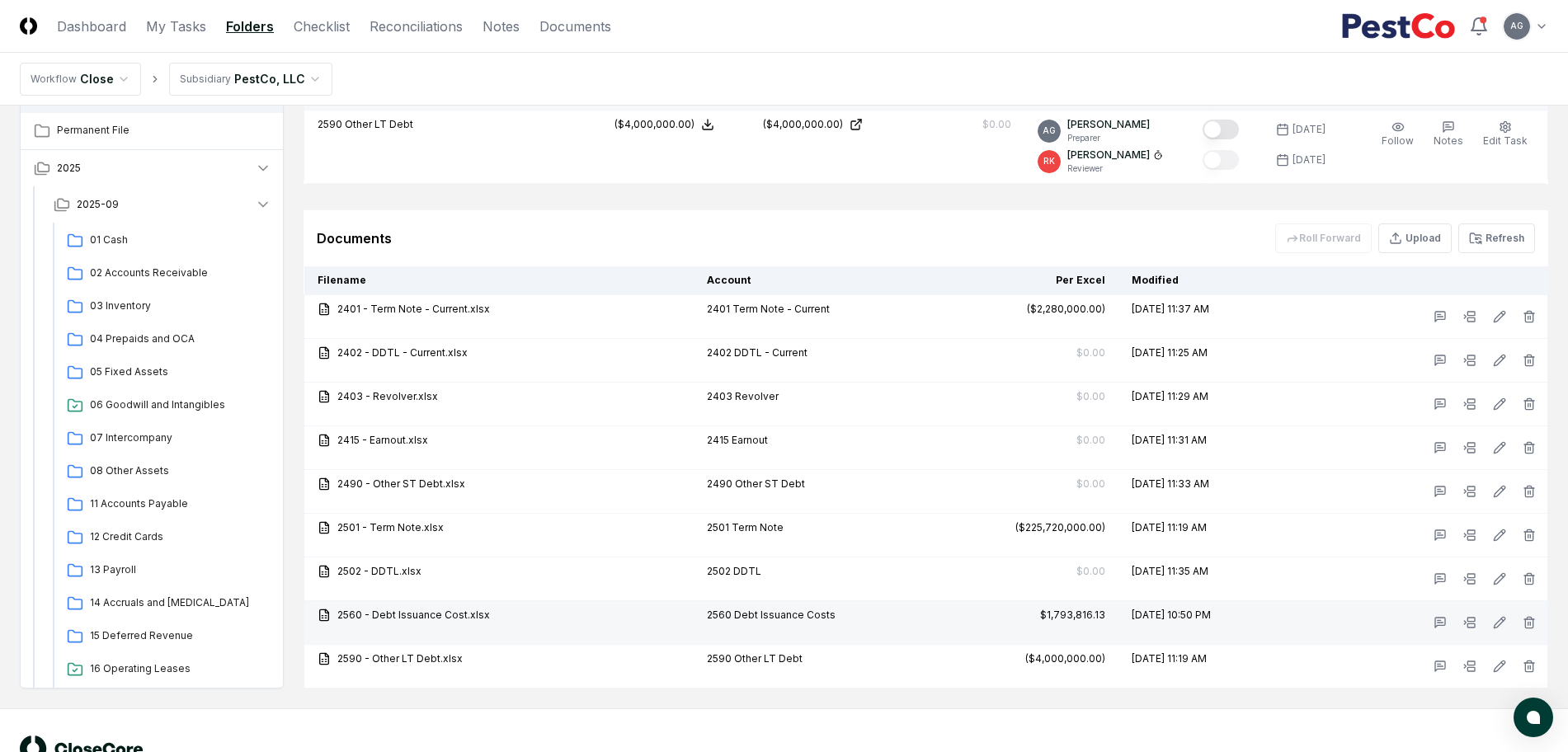
scroll to position [1246, 0]
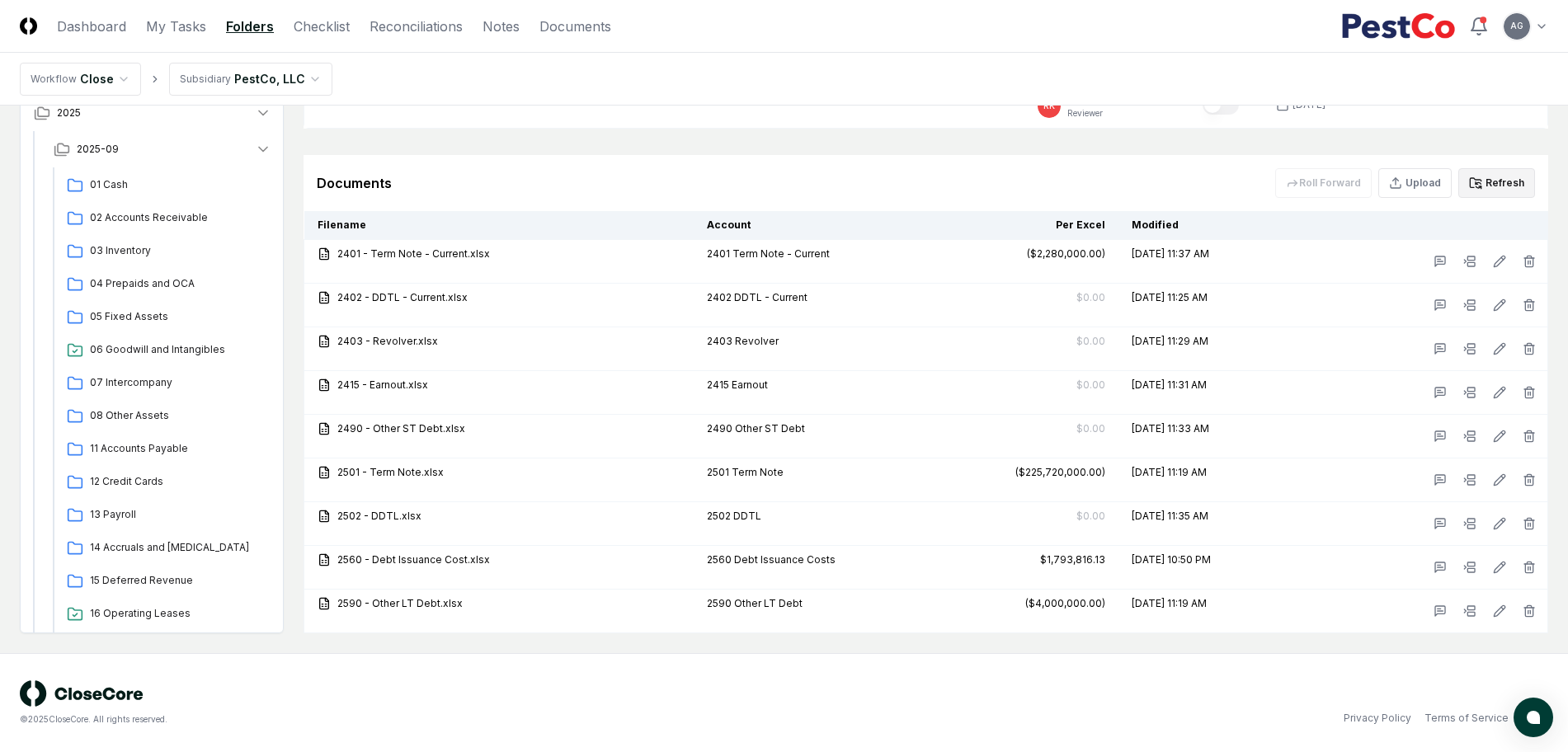
click at [1490, 175] on button "Refresh" at bounding box center [1496, 183] width 77 height 30
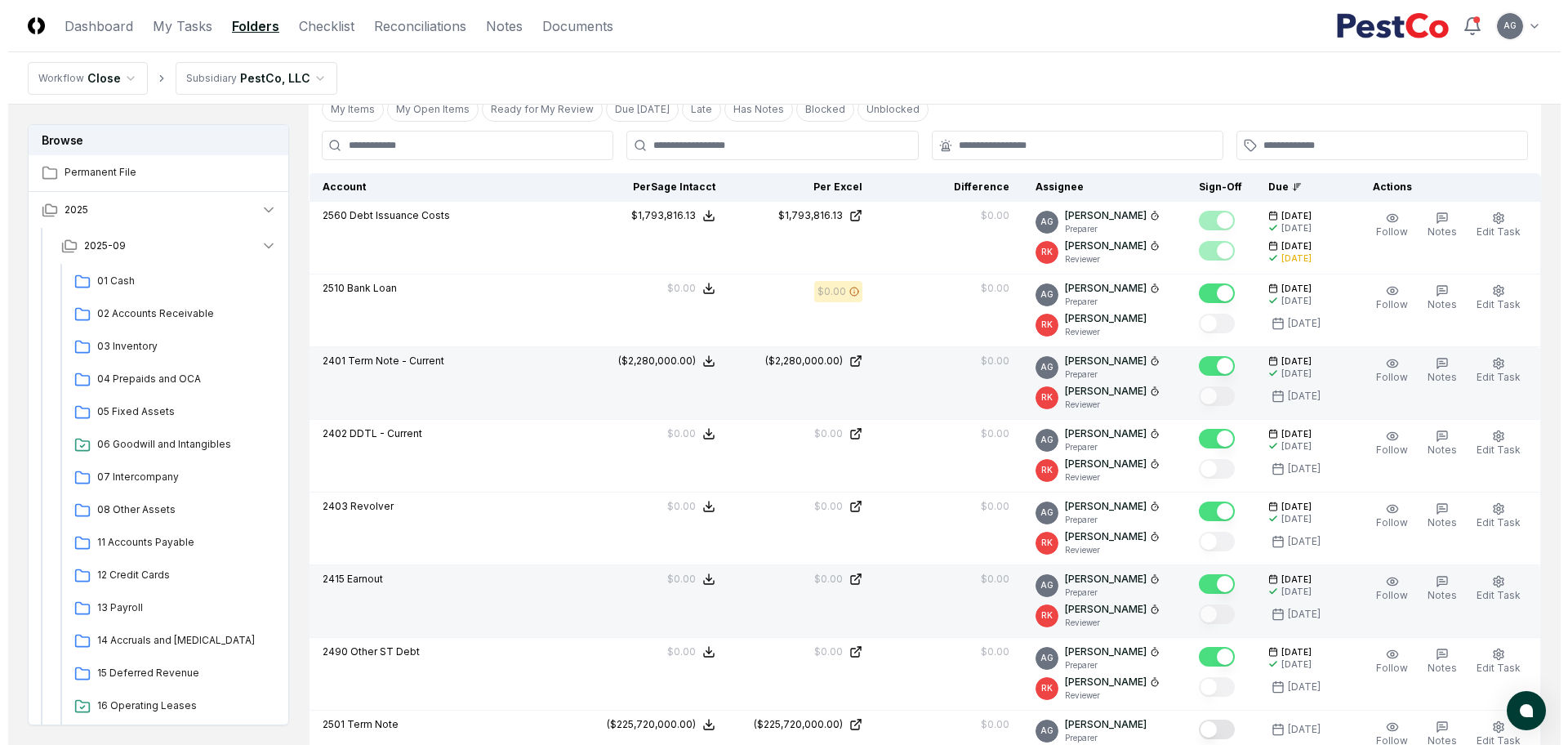
scroll to position [622, 0]
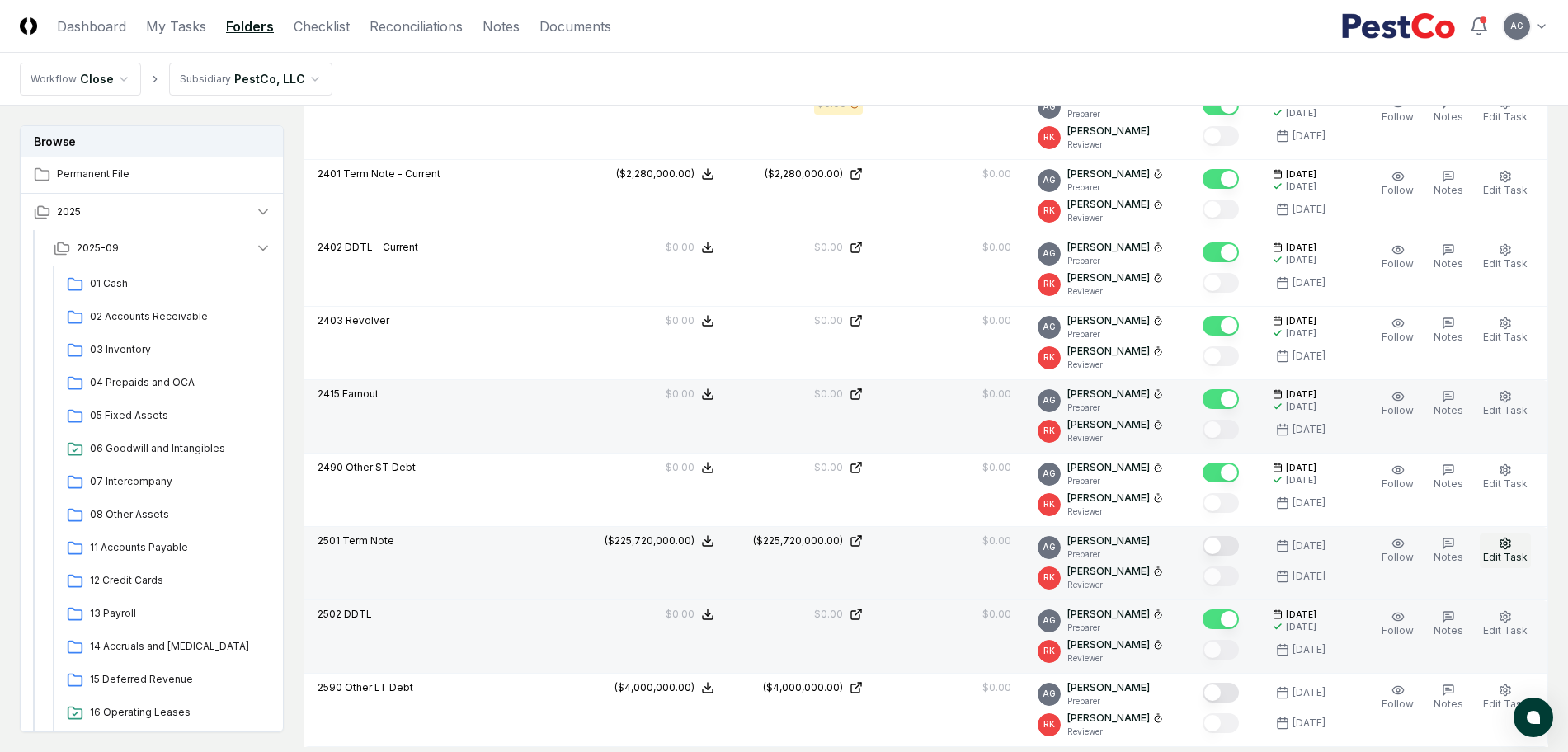
click at [1511, 553] on span "Edit Task" at bounding box center [1505, 557] width 45 height 12
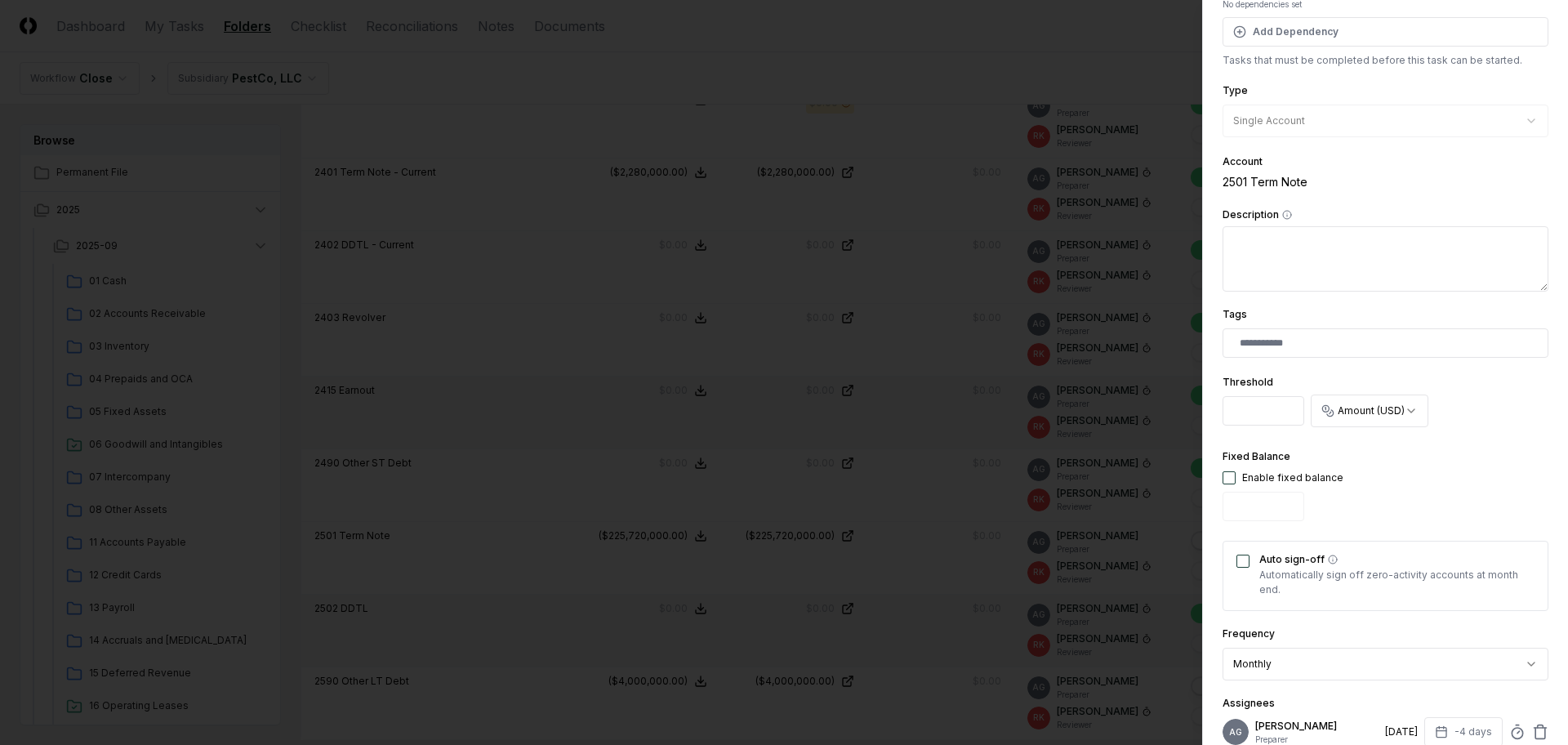
scroll to position [306, 0]
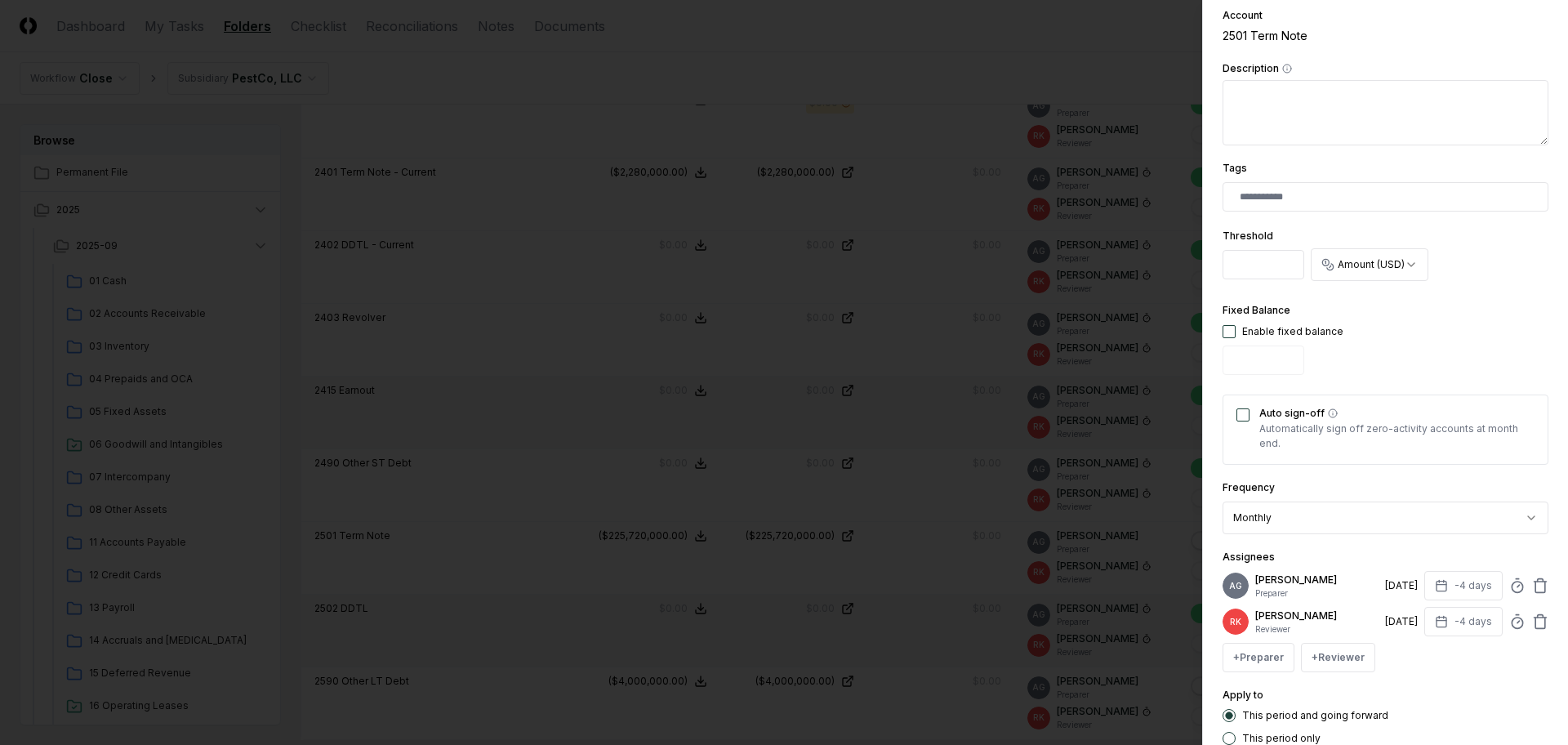
click at [1500, 581] on div "AG Angelique Cotez Garcia Preparer 9/25/2025 -4 days" at bounding box center [1385, 585] width 325 height 30
click at [1509, 592] on icon at bounding box center [1516, 585] width 16 height 16
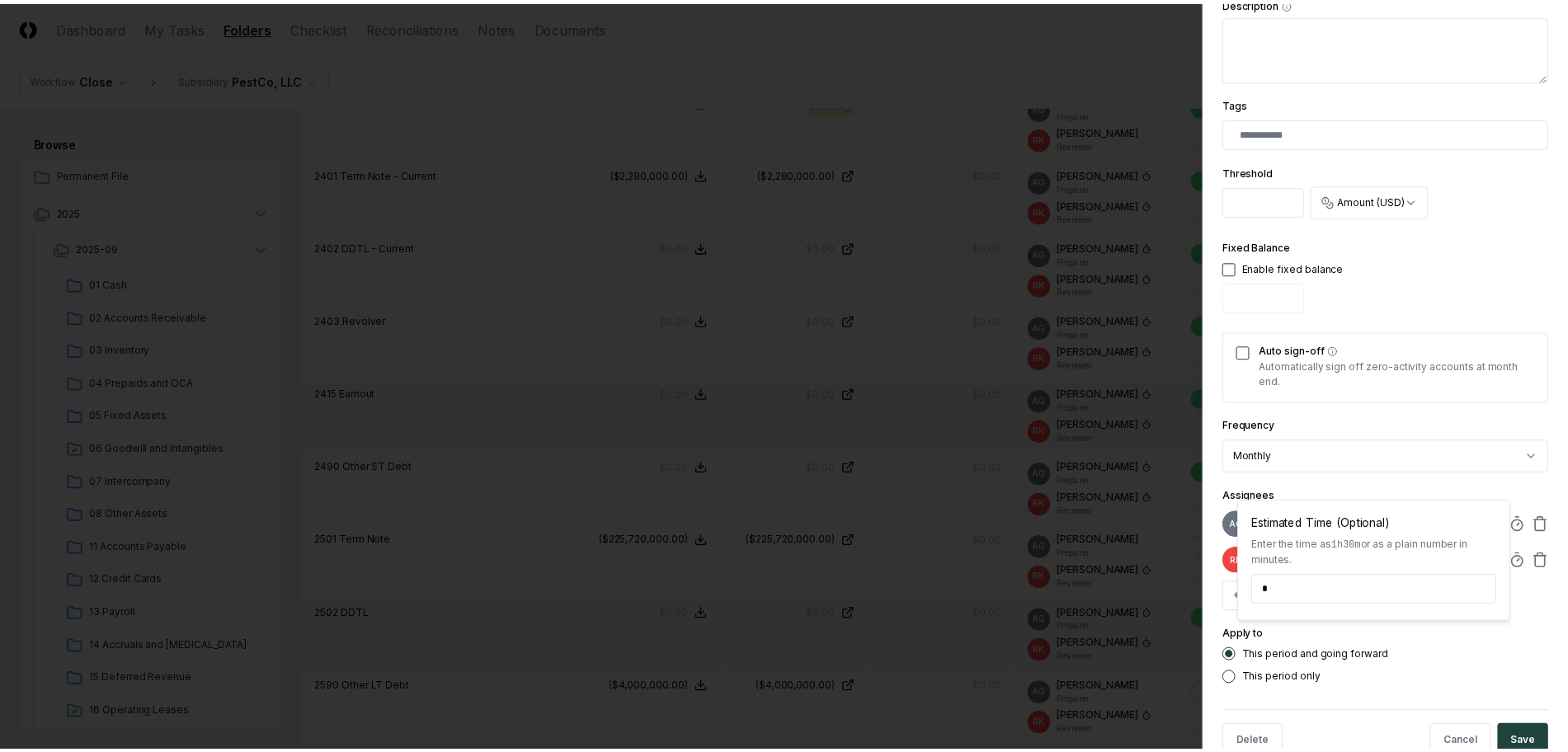
scroll to position [428, 0]
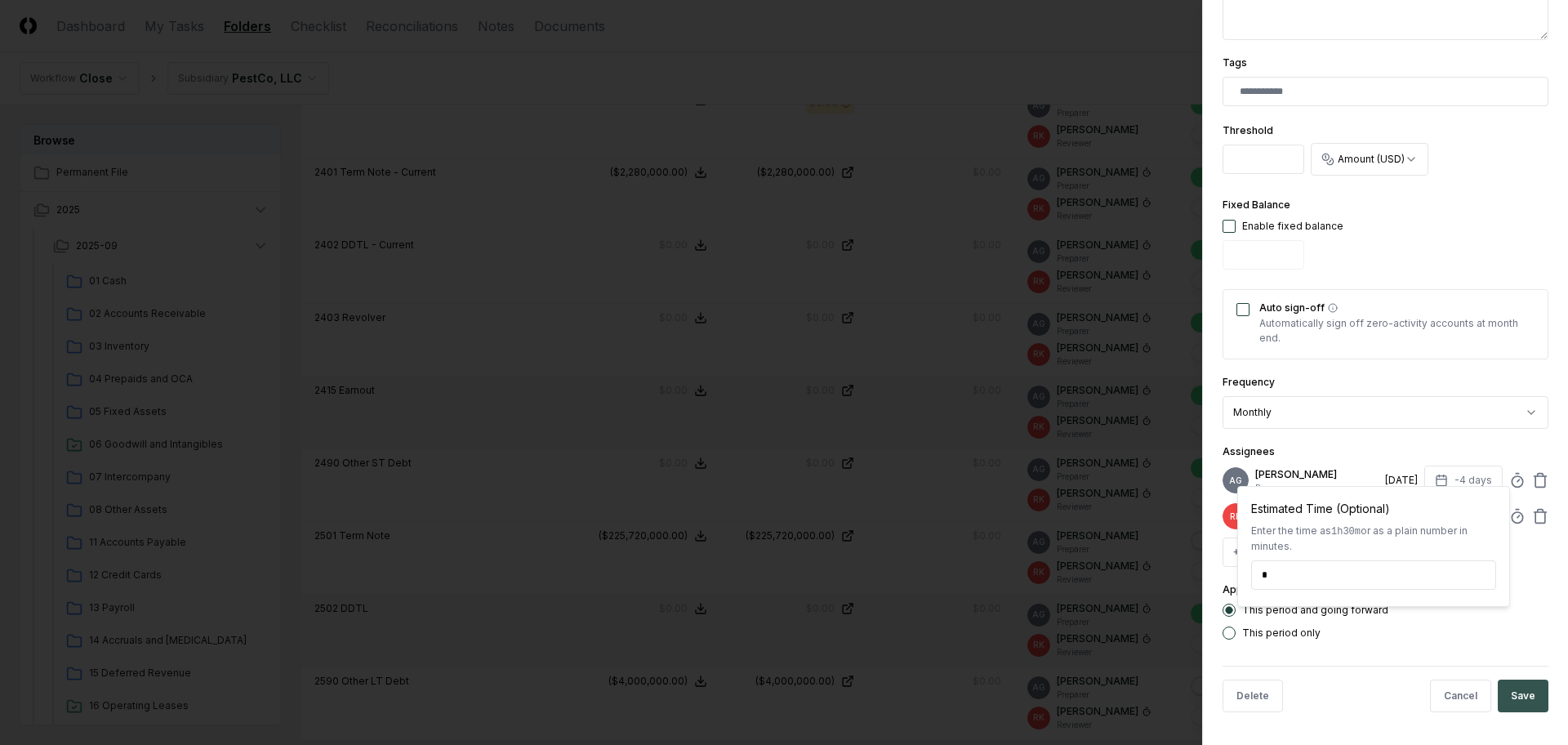
type input "*****"
click at [1498, 693] on button "Save" at bounding box center [1523, 696] width 51 height 33
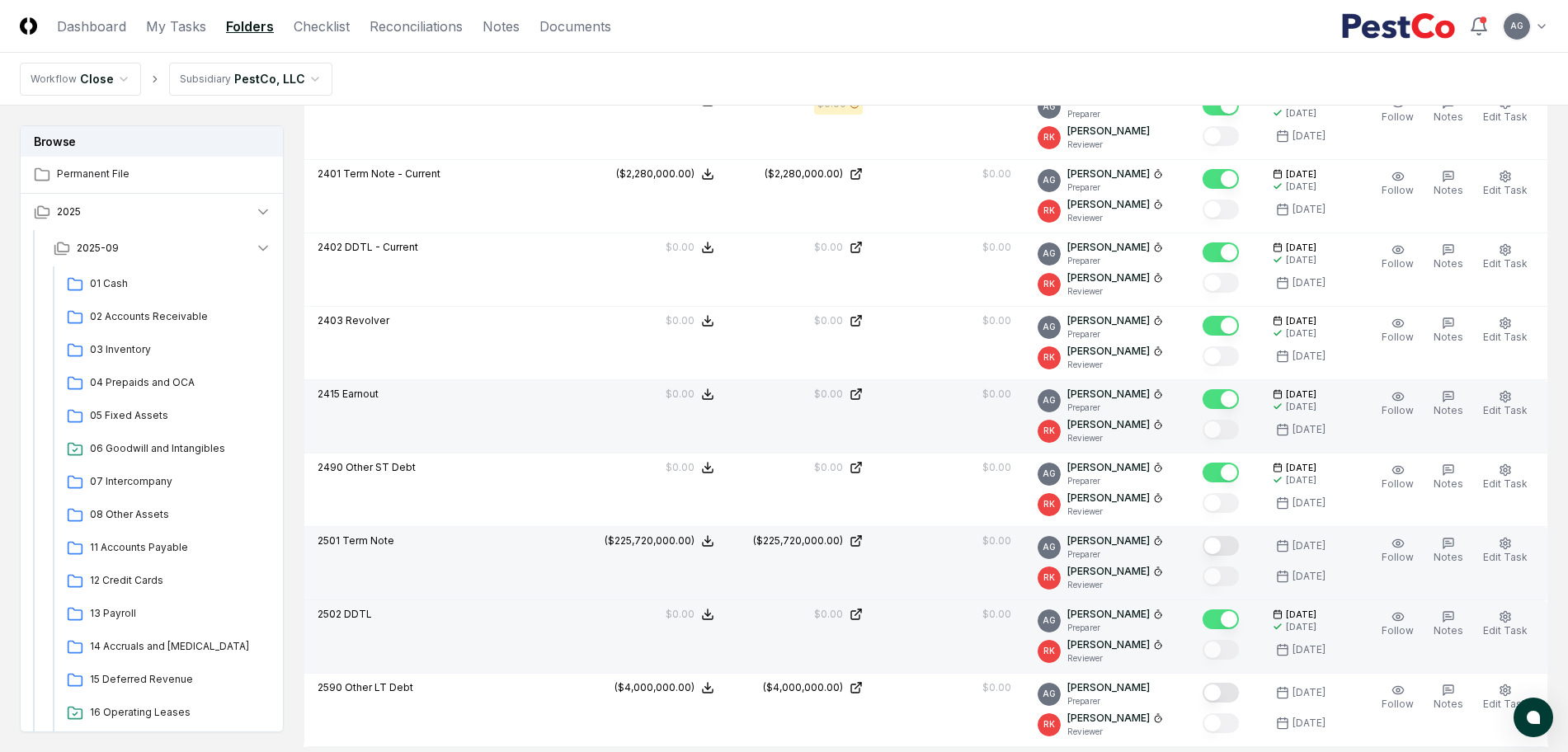
click at [1230, 542] on button "Mark complete" at bounding box center [1221, 545] width 36 height 20
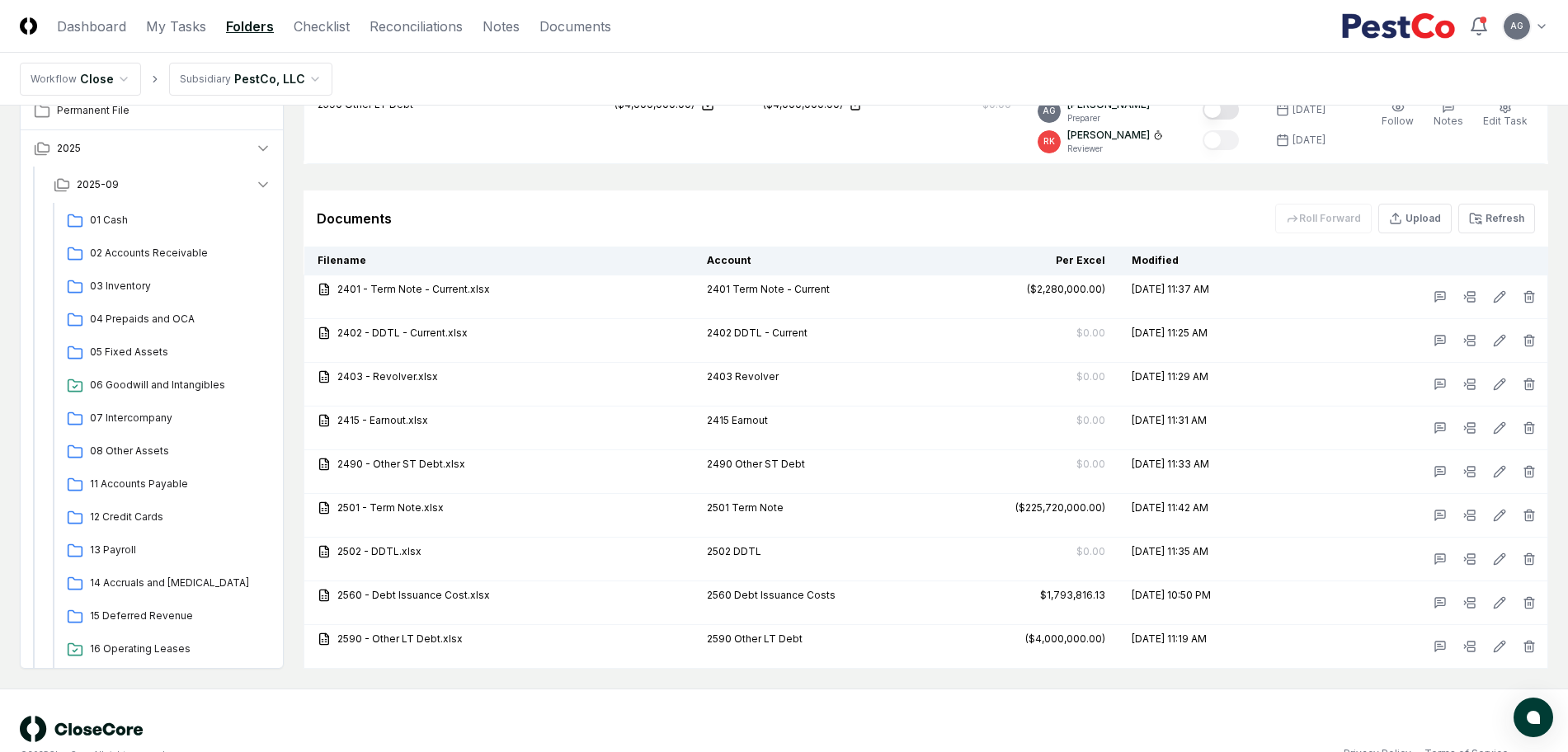
scroll to position [1246, 0]
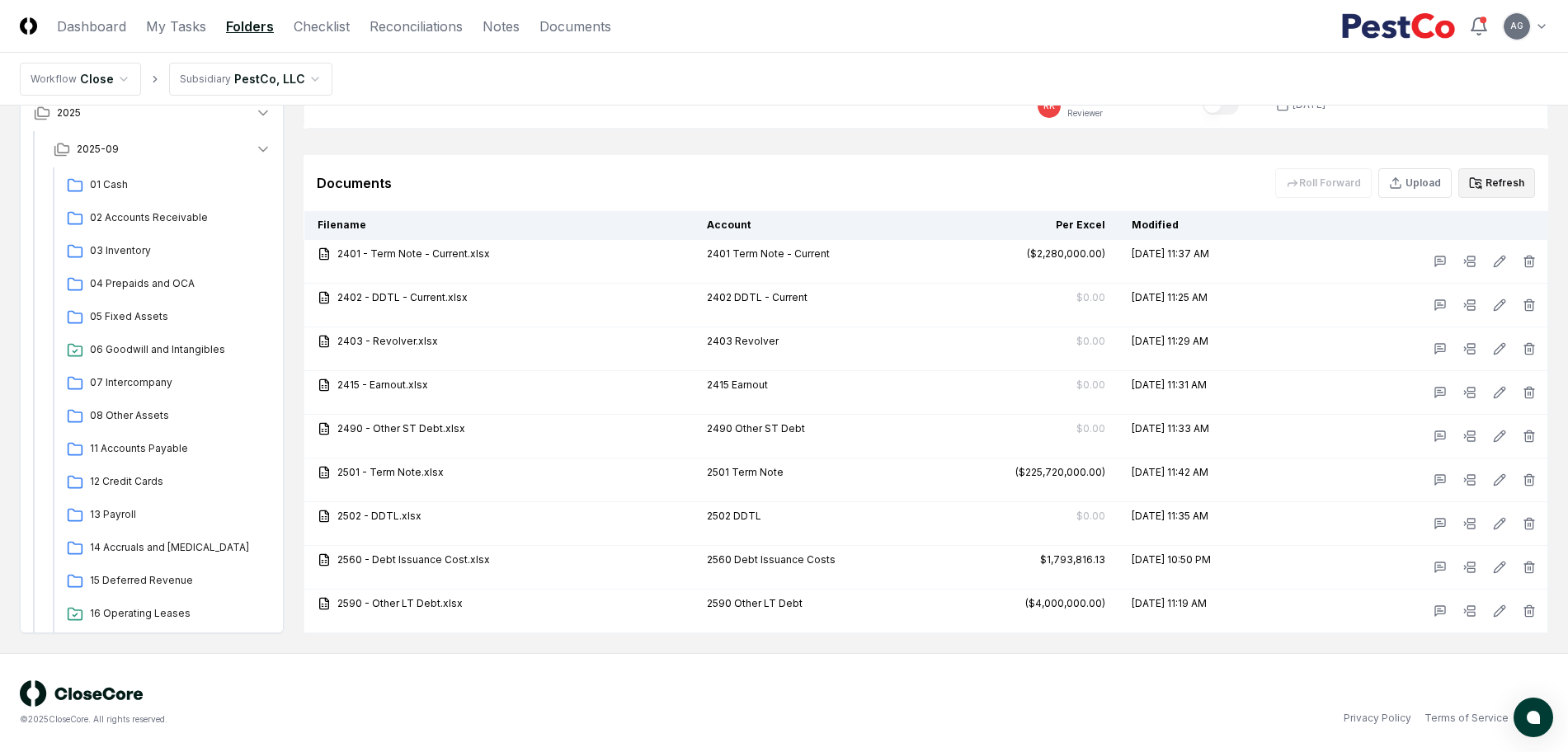
click at [1514, 183] on button "Refresh" at bounding box center [1496, 183] width 77 height 30
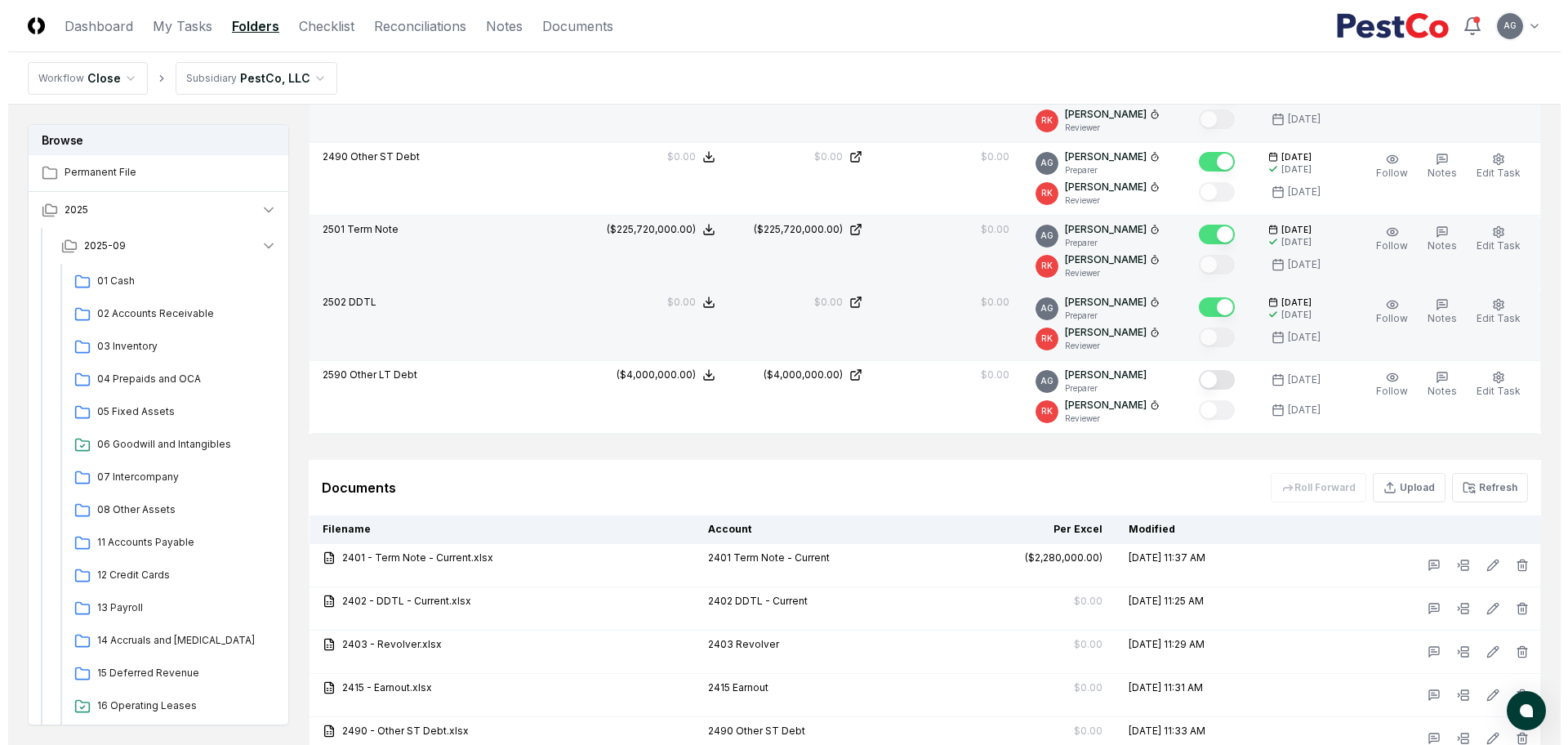
scroll to position [826, 0]
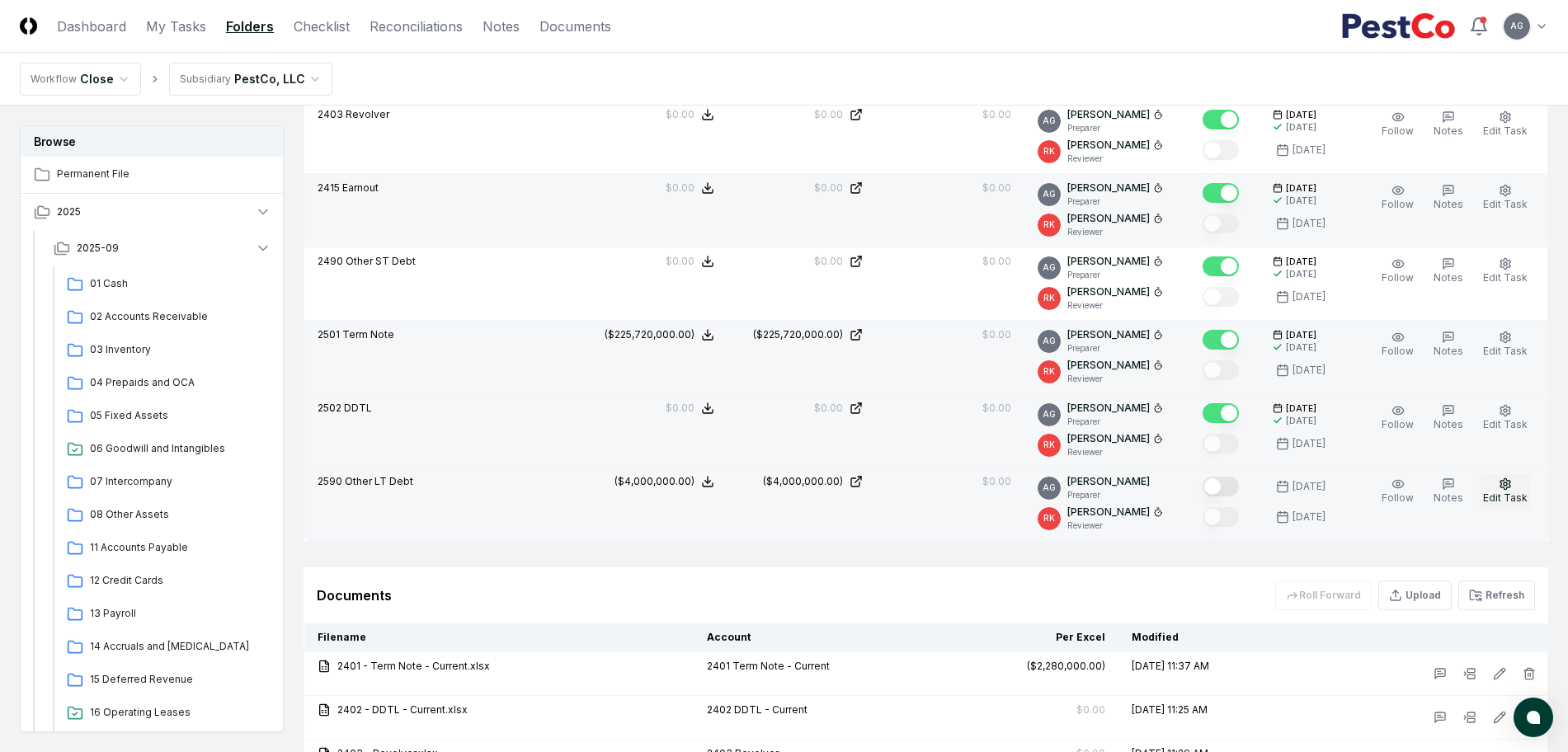
click at [1501, 492] on span "Edit Task" at bounding box center [1505, 497] width 45 height 12
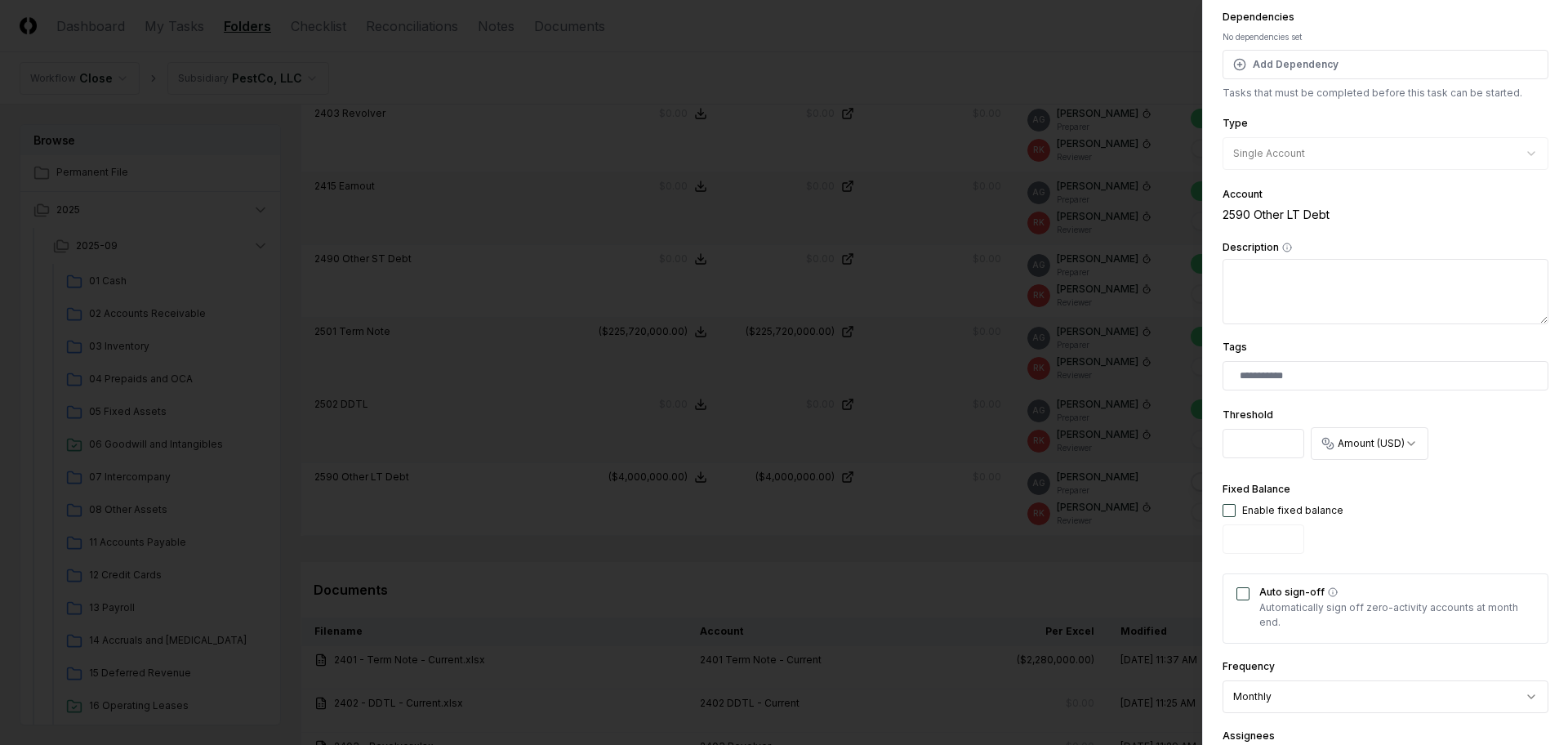
scroll to position [204, 0]
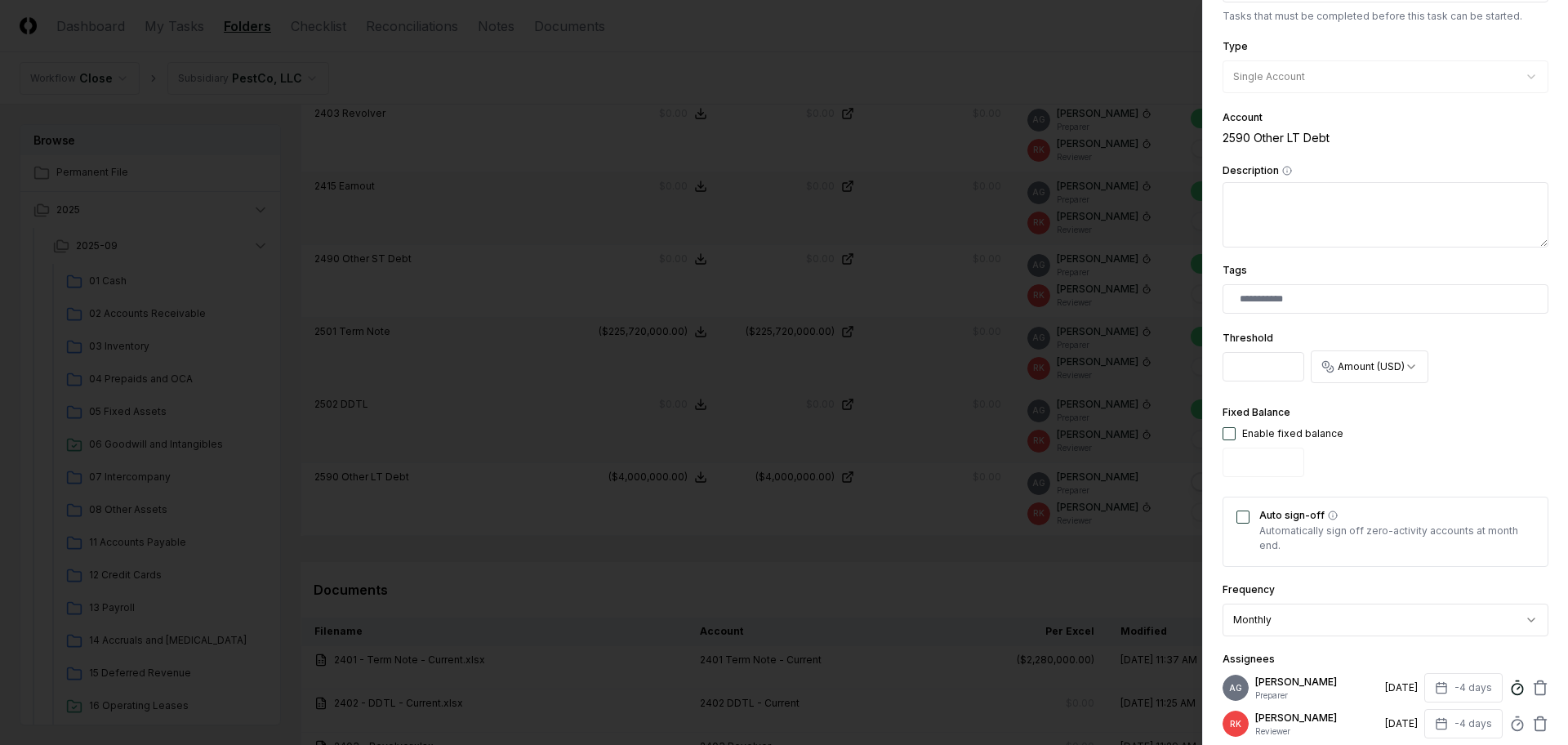
click at [1509, 687] on icon at bounding box center [1516, 687] width 16 height 16
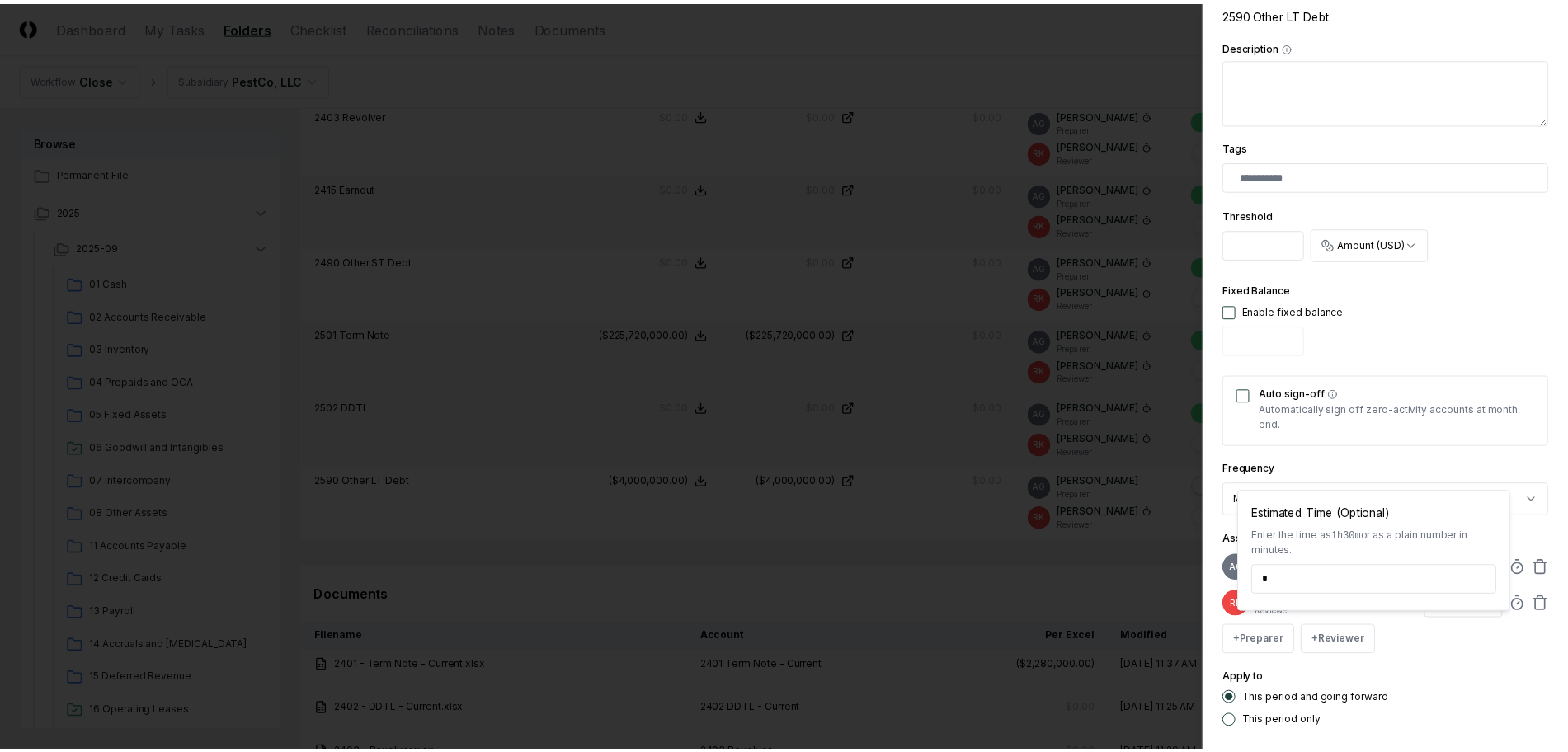
scroll to position [428, 0]
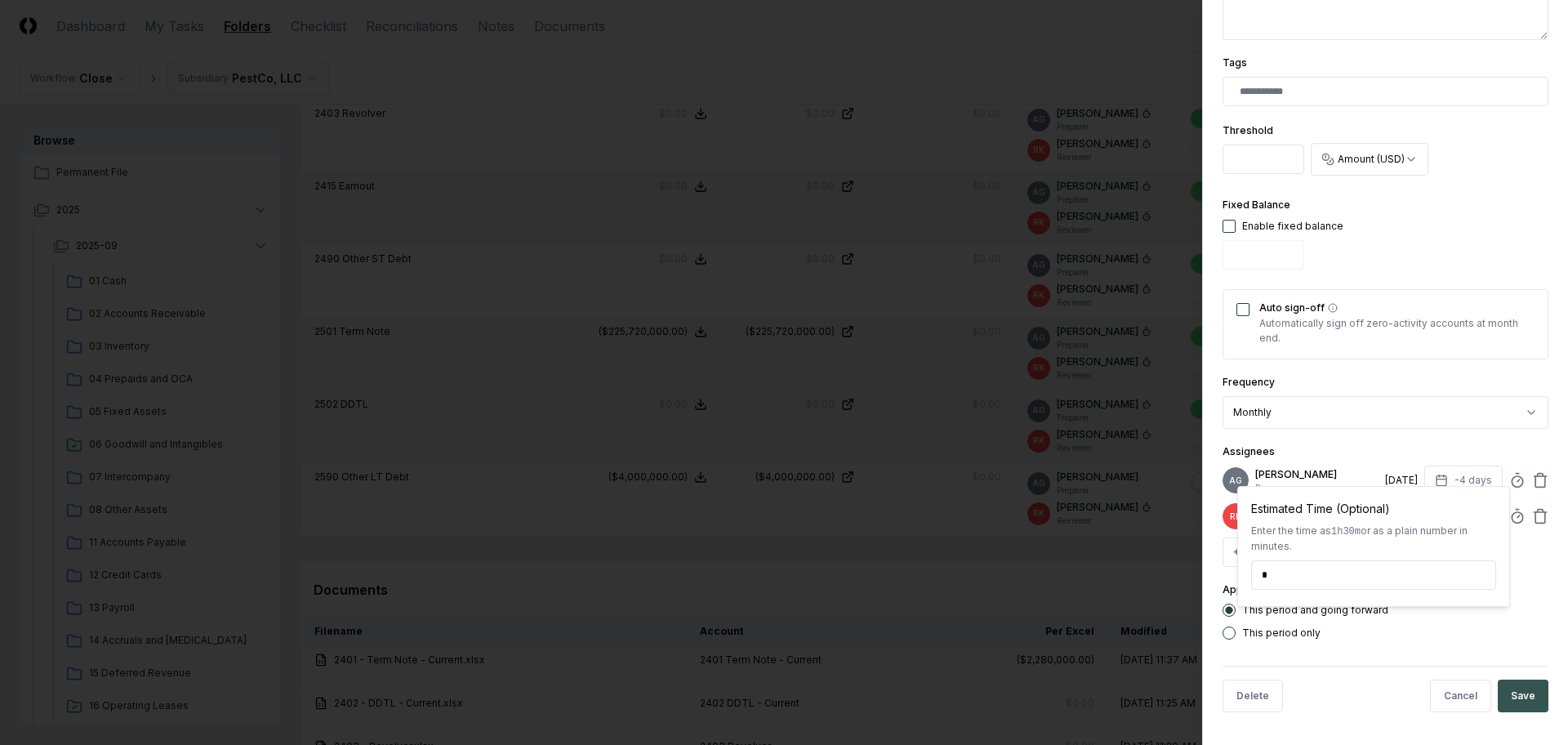
type input "*****"
click at [1515, 704] on button "Save" at bounding box center [1523, 696] width 51 height 33
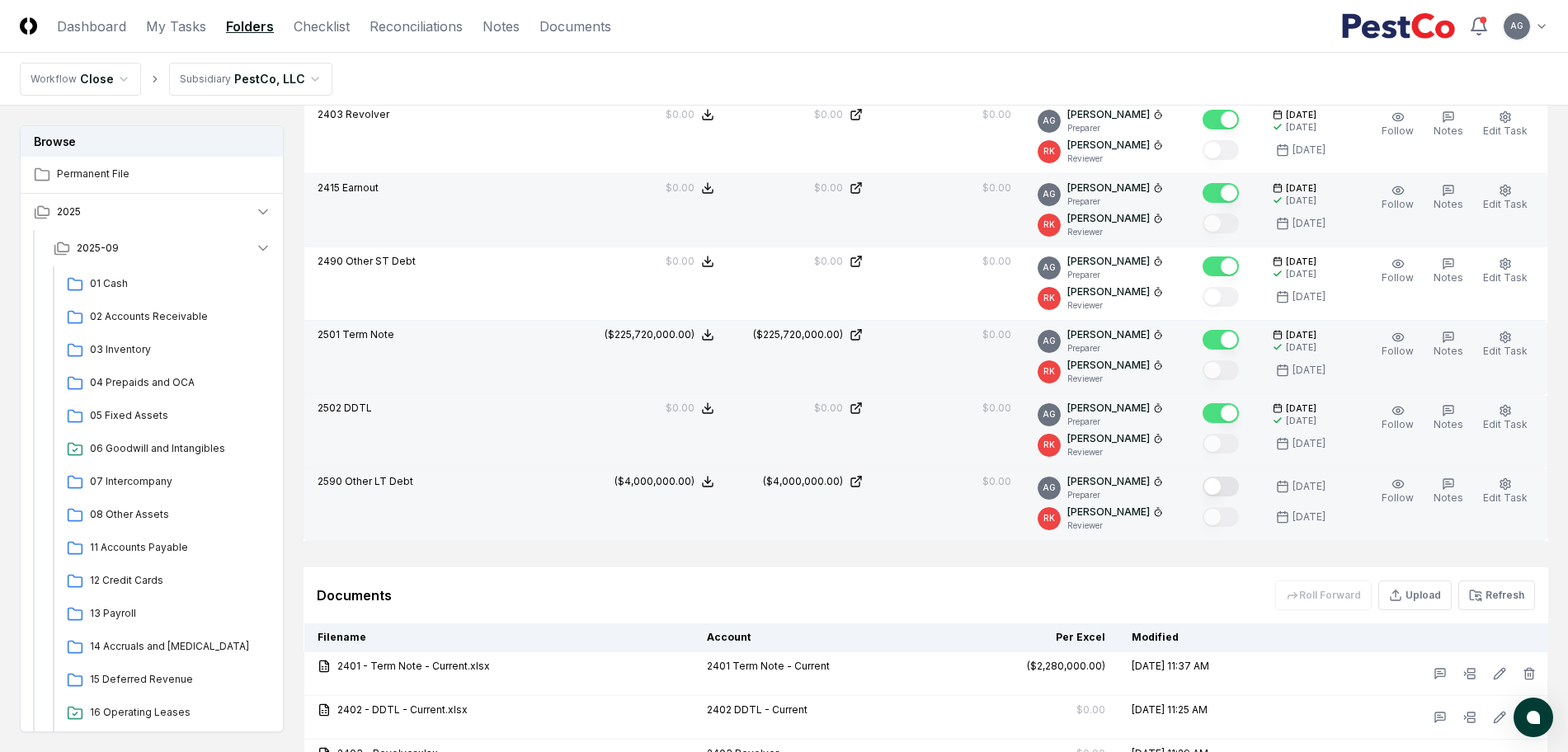
click at [1230, 483] on button "Mark complete" at bounding box center [1221, 486] width 36 height 20
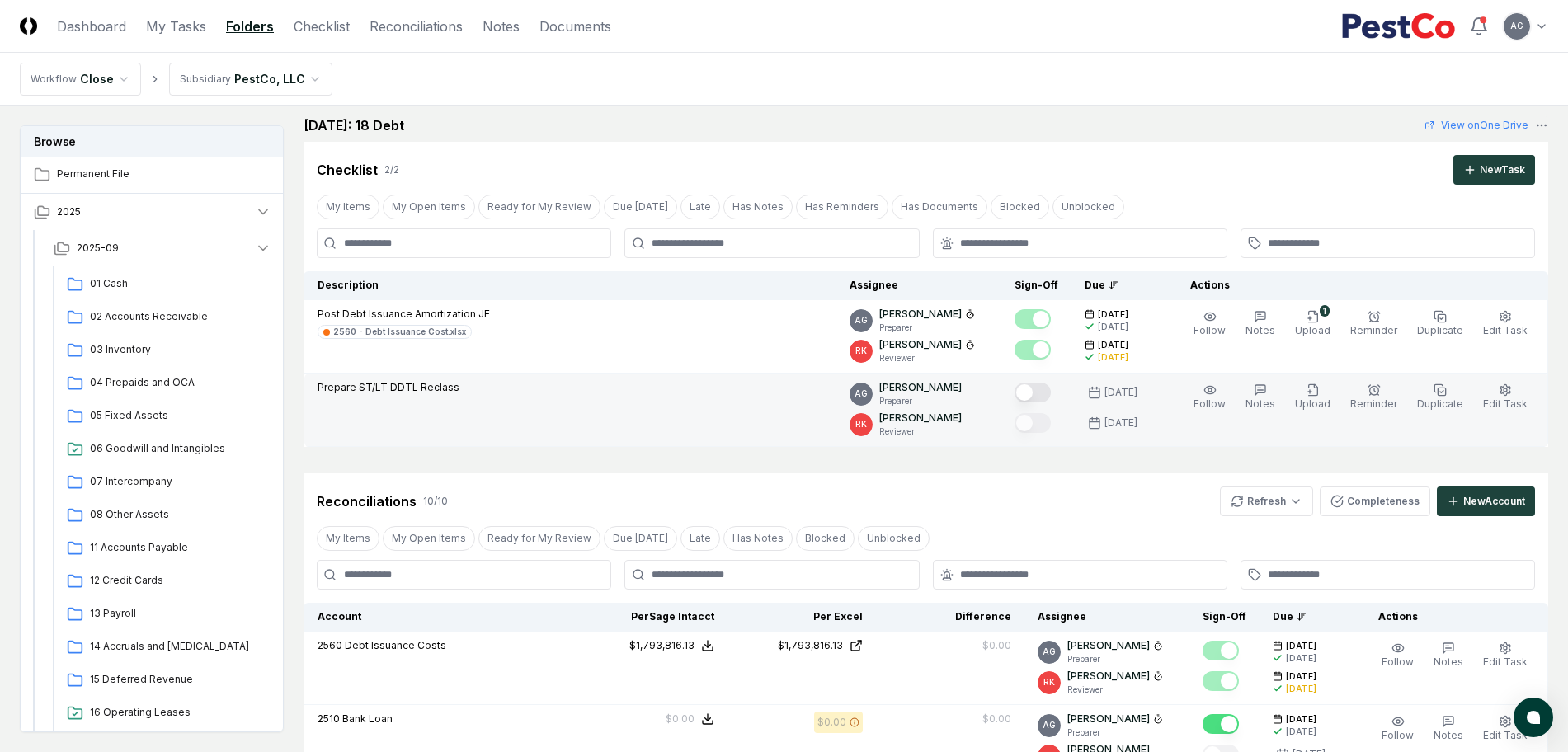
scroll to position [0, 0]
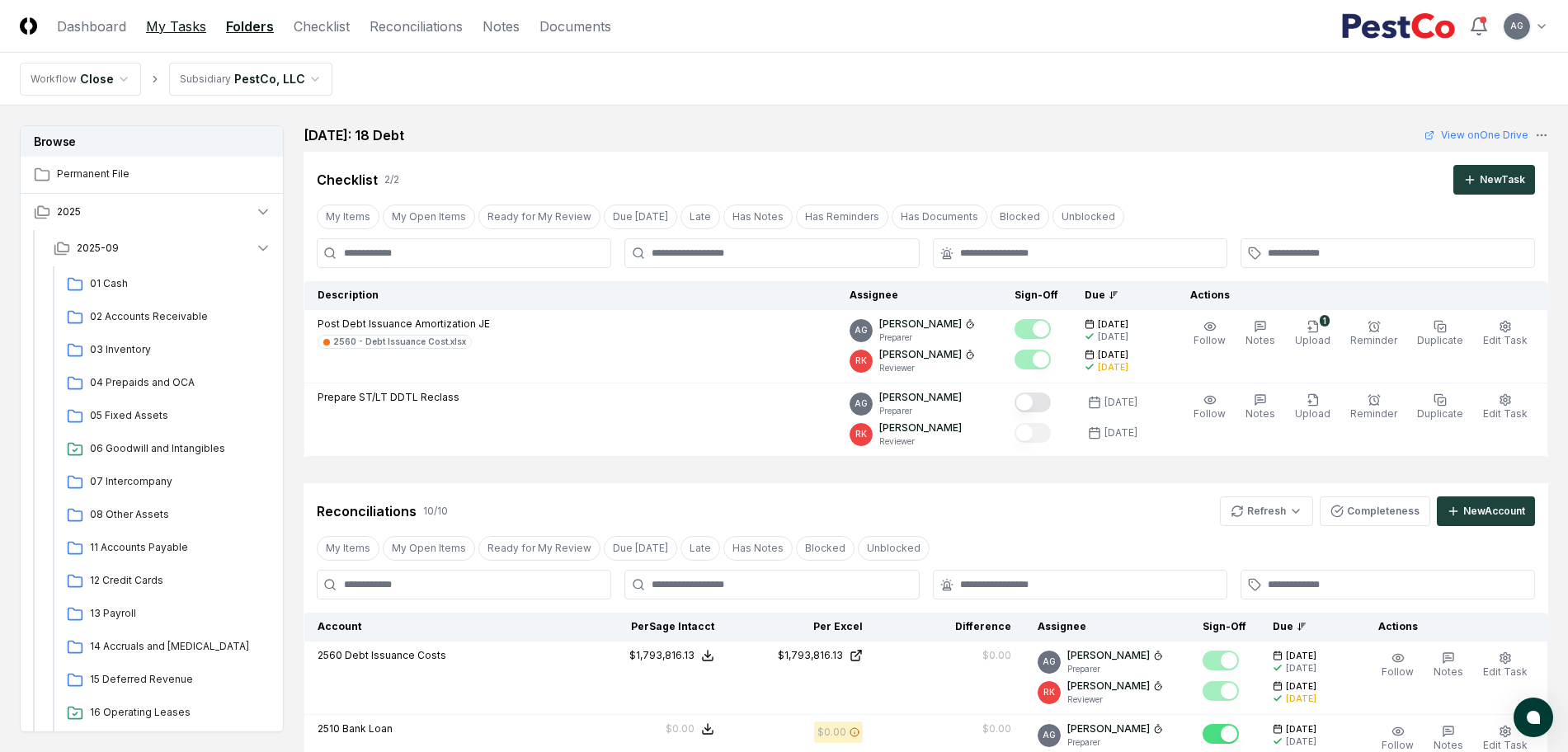
click at [173, 20] on link "My Tasks" at bounding box center [176, 26] width 60 height 20
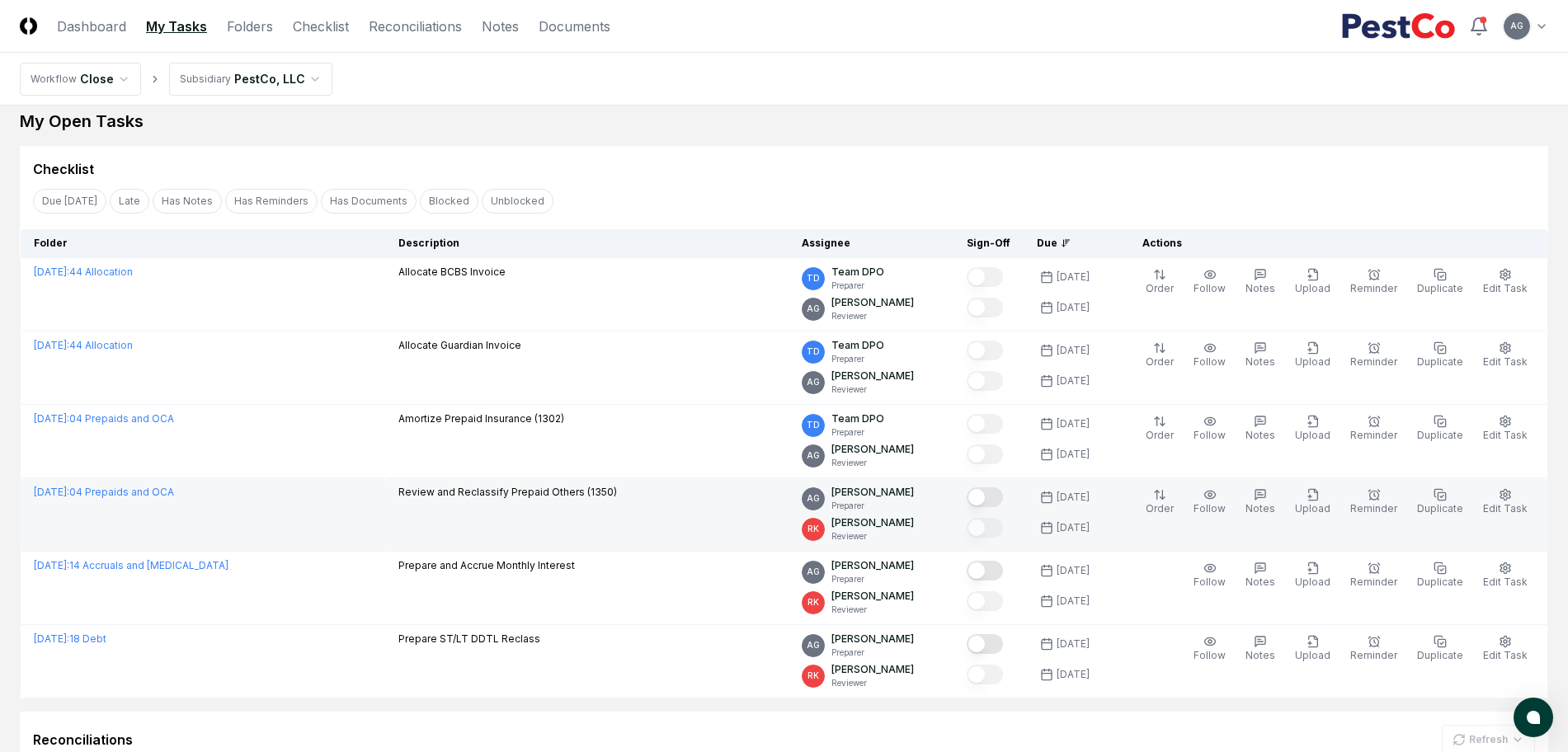
scroll to position [363, 0]
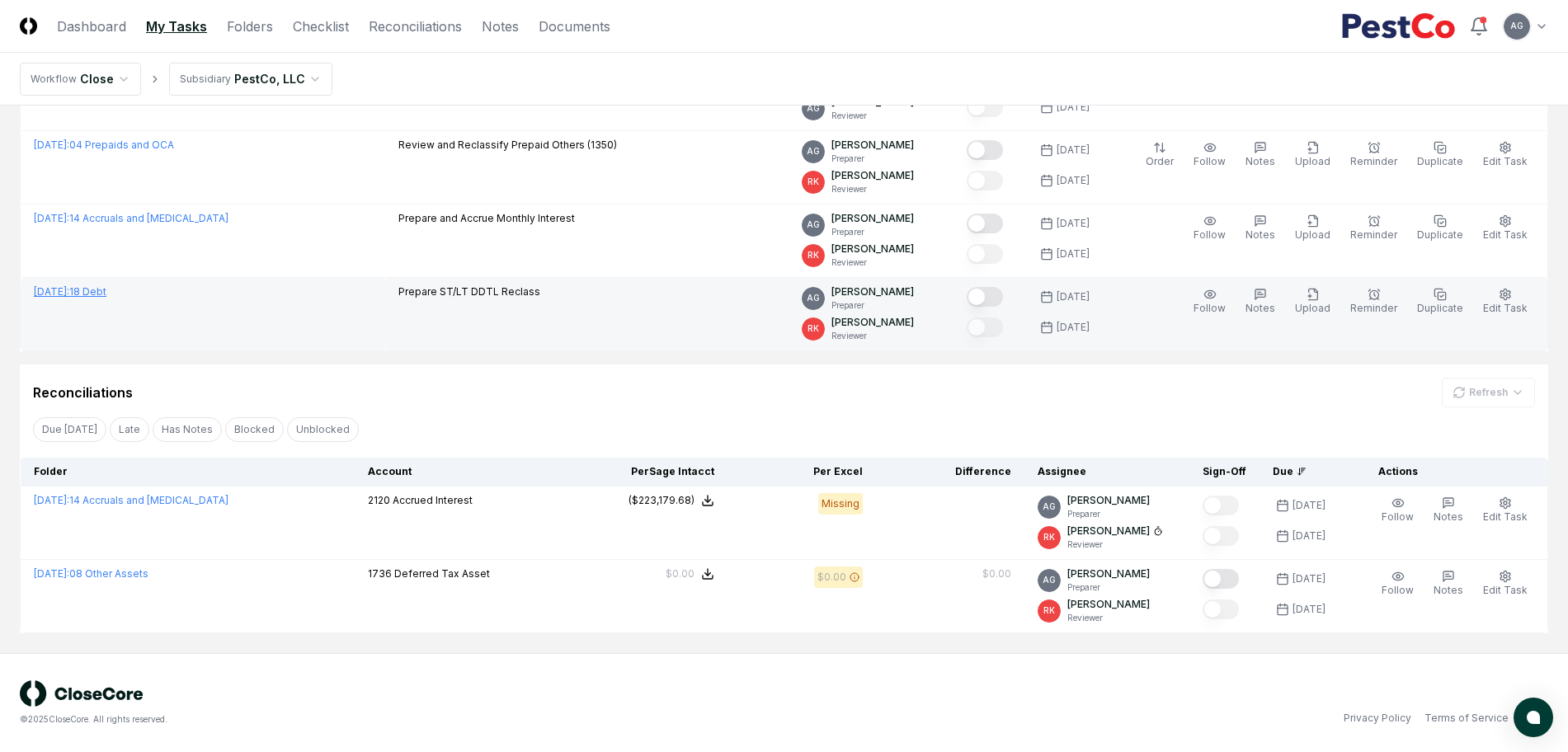
click at [106, 292] on link "September 2025 : 18 Debt" at bounding box center [70, 291] width 73 height 12
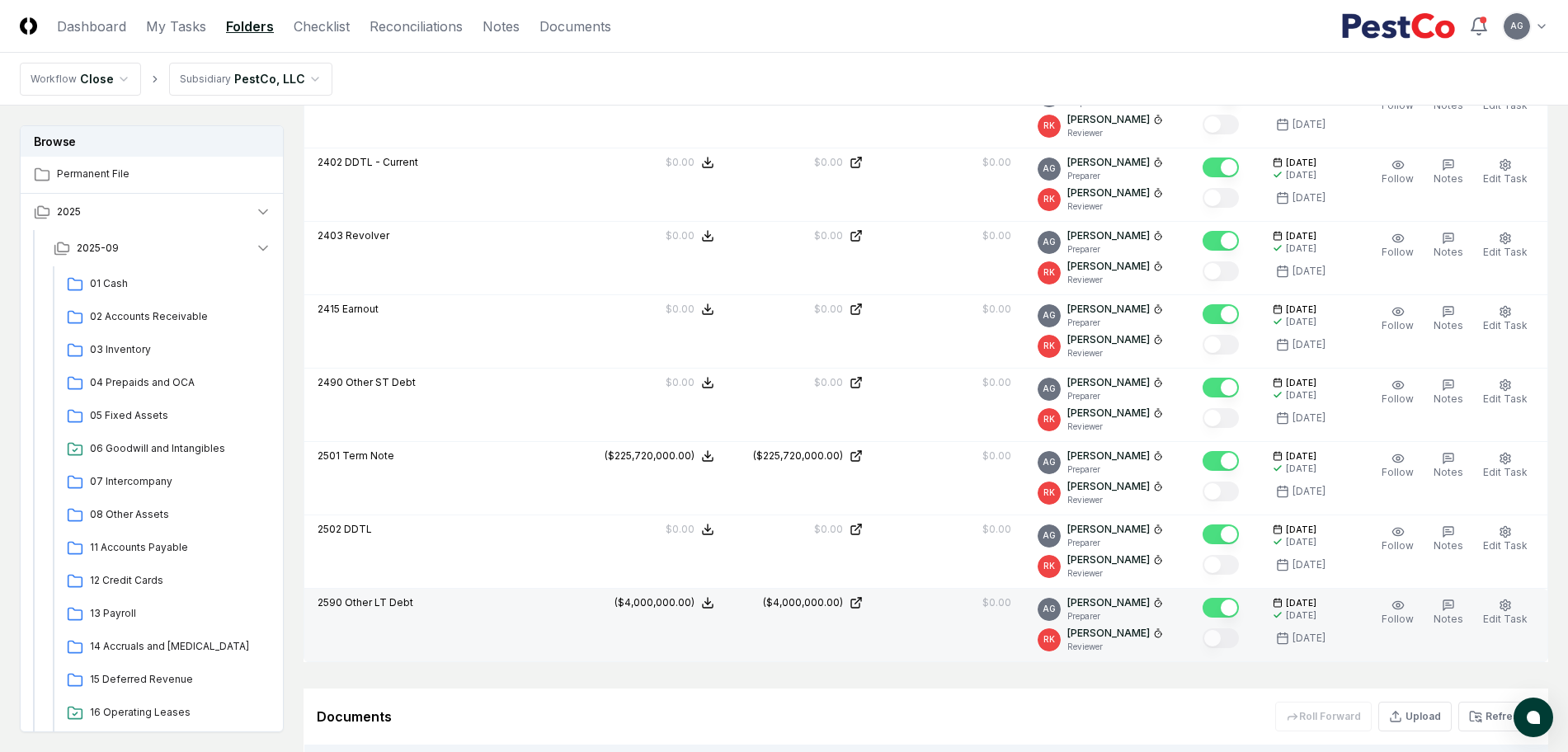
scroll to position [721, 0]
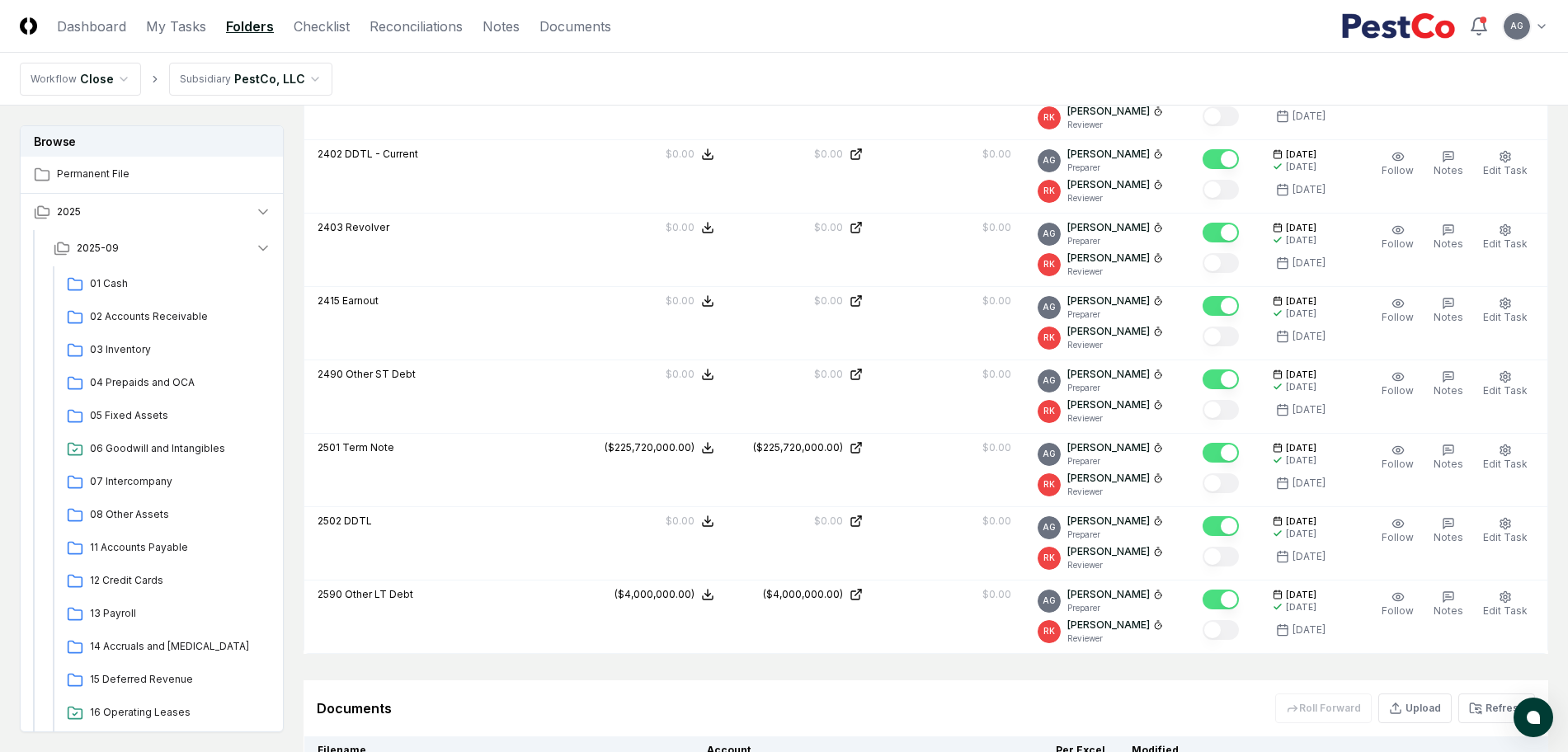
click at [790, 694] on div "Documents Roll Forward Upload Refresh" at bounding box center [925, 708] width 1218 height 30
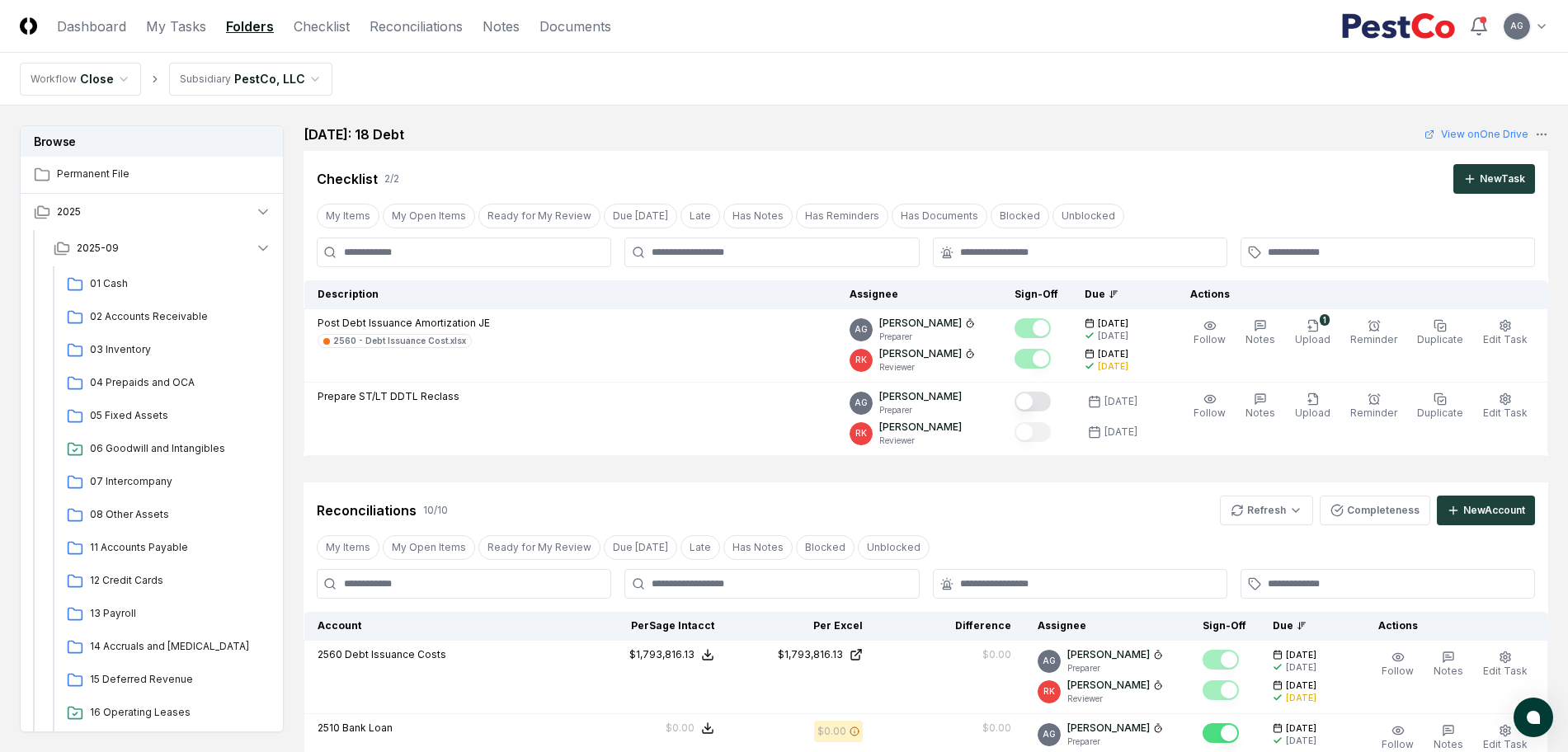
scroll to position [0, 0]
click at [163, 27] on link "My Tasks" at bounding box center [176, 26] width 60 height 20
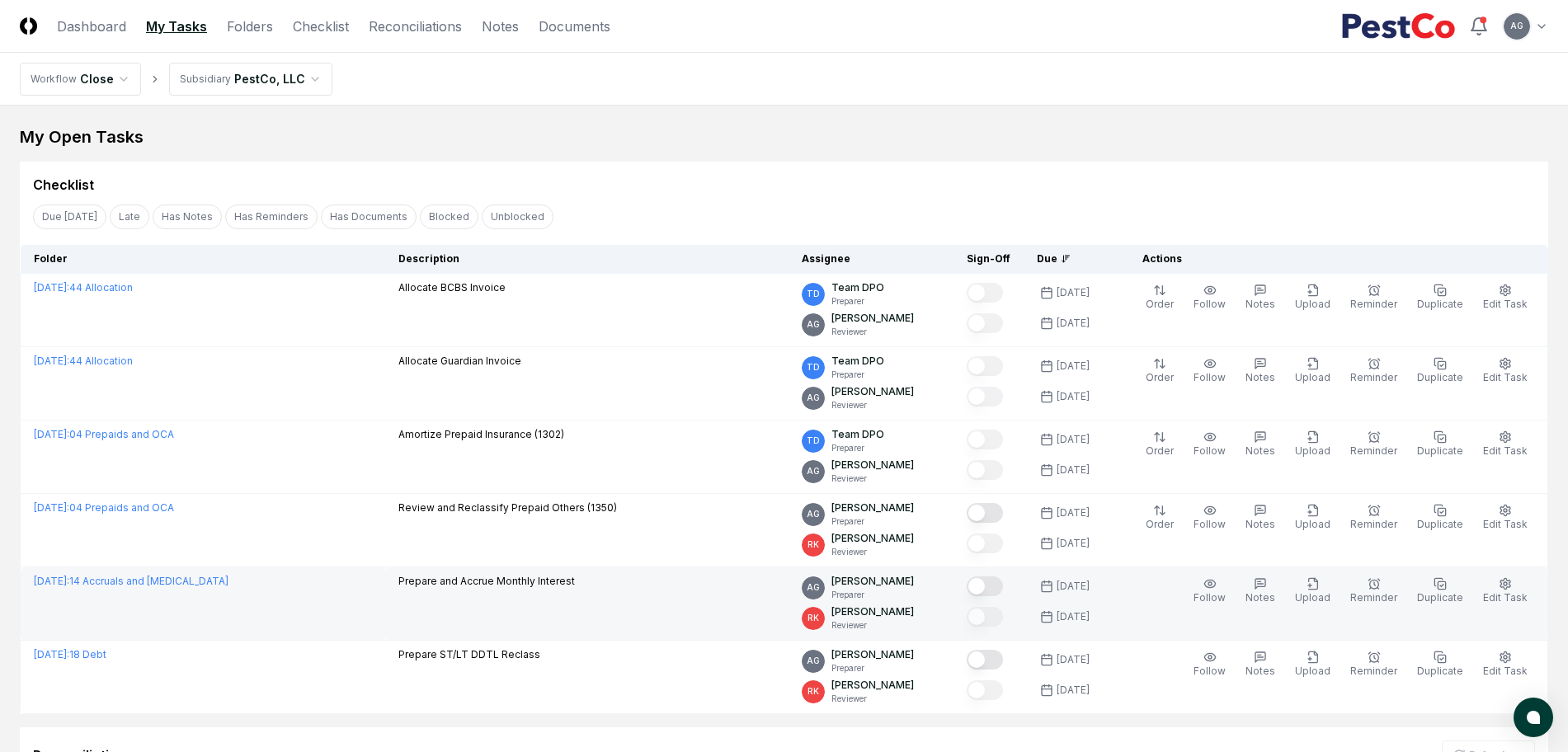
click at [586, 582] on div "Prepare and Accrue Monthly Interest" at bounding box center [586, 583] width 377 height 18
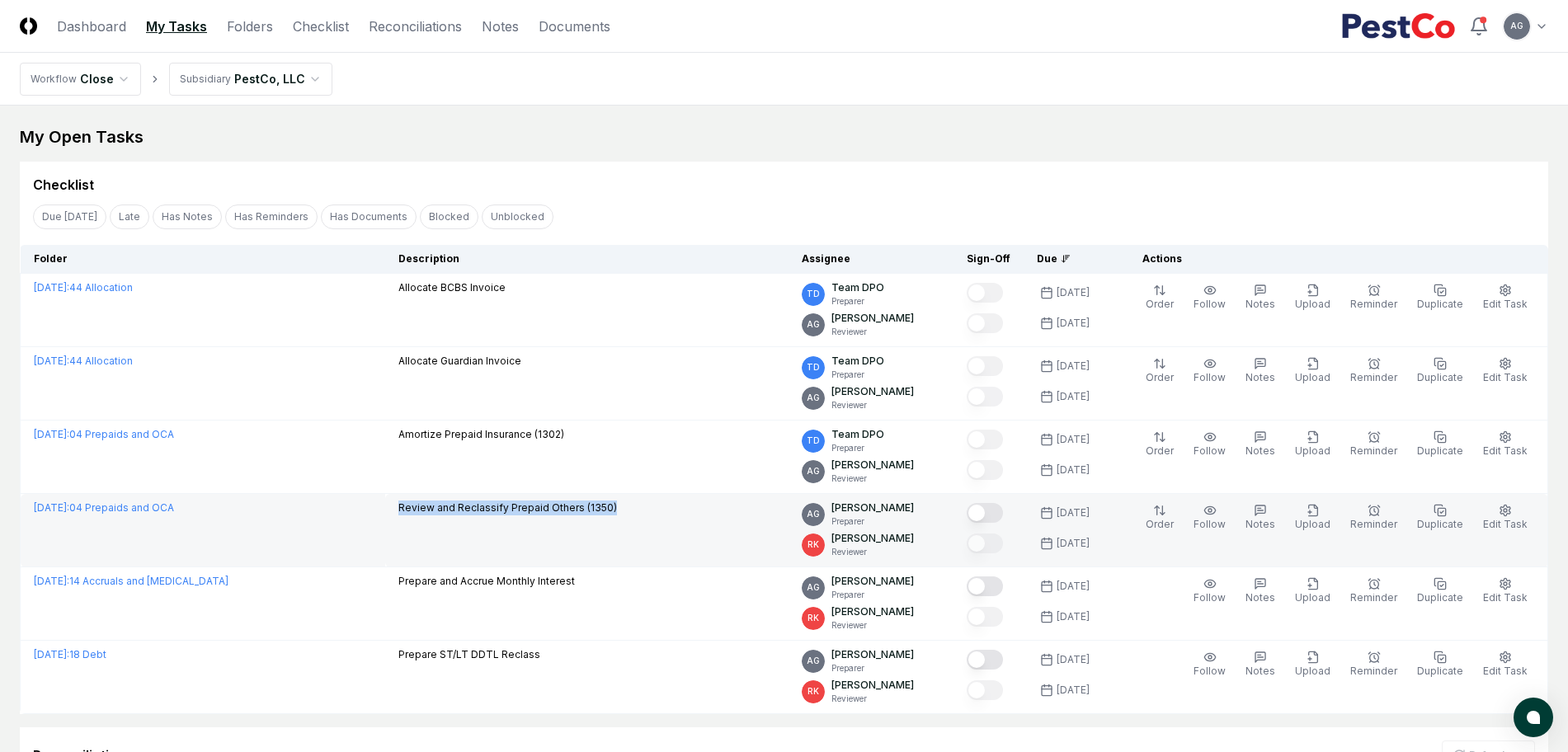
drag, startPoint x: 401, startPoint y: 507, endPoint x: 628, endPoint y: 520, distance: 227.4
click at [628, 520] on td "Review and Reclassify Prepaid Others (1350)" at bounding box center [586, 530] width 403 height 74
copy p "Review and Reclassify Prepaid Others (1350)"
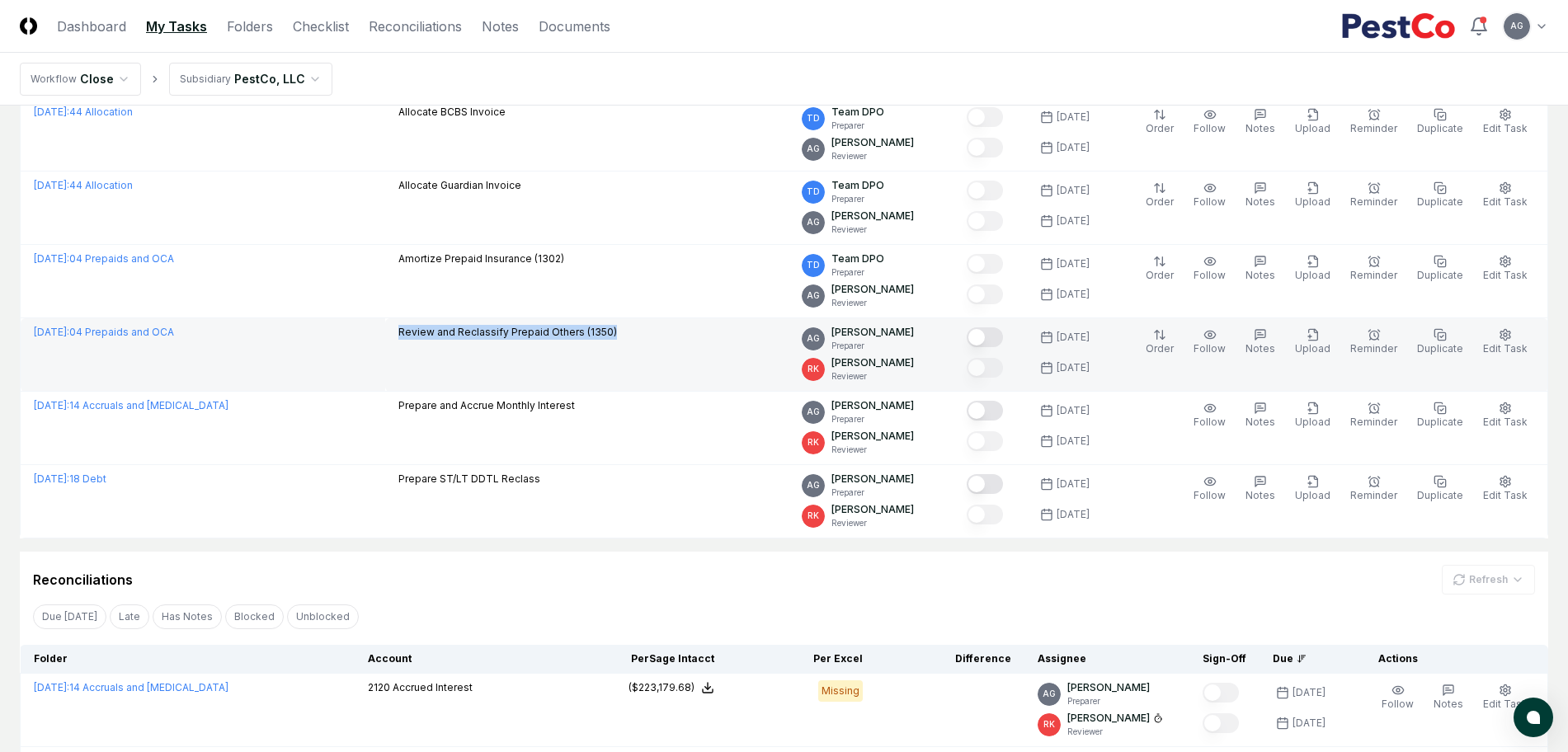
scroll to position [206, 0]
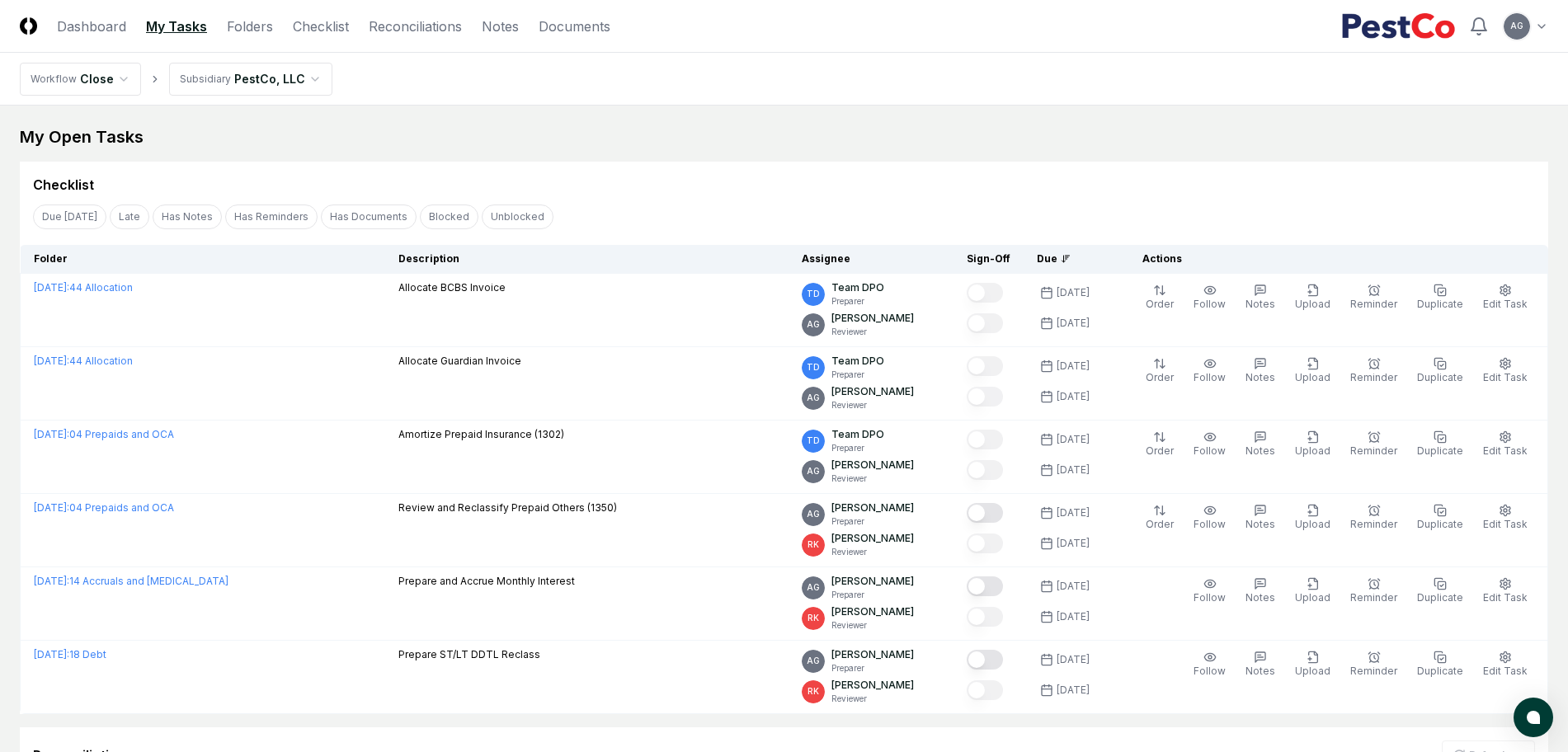
scroll to position [545, 0]
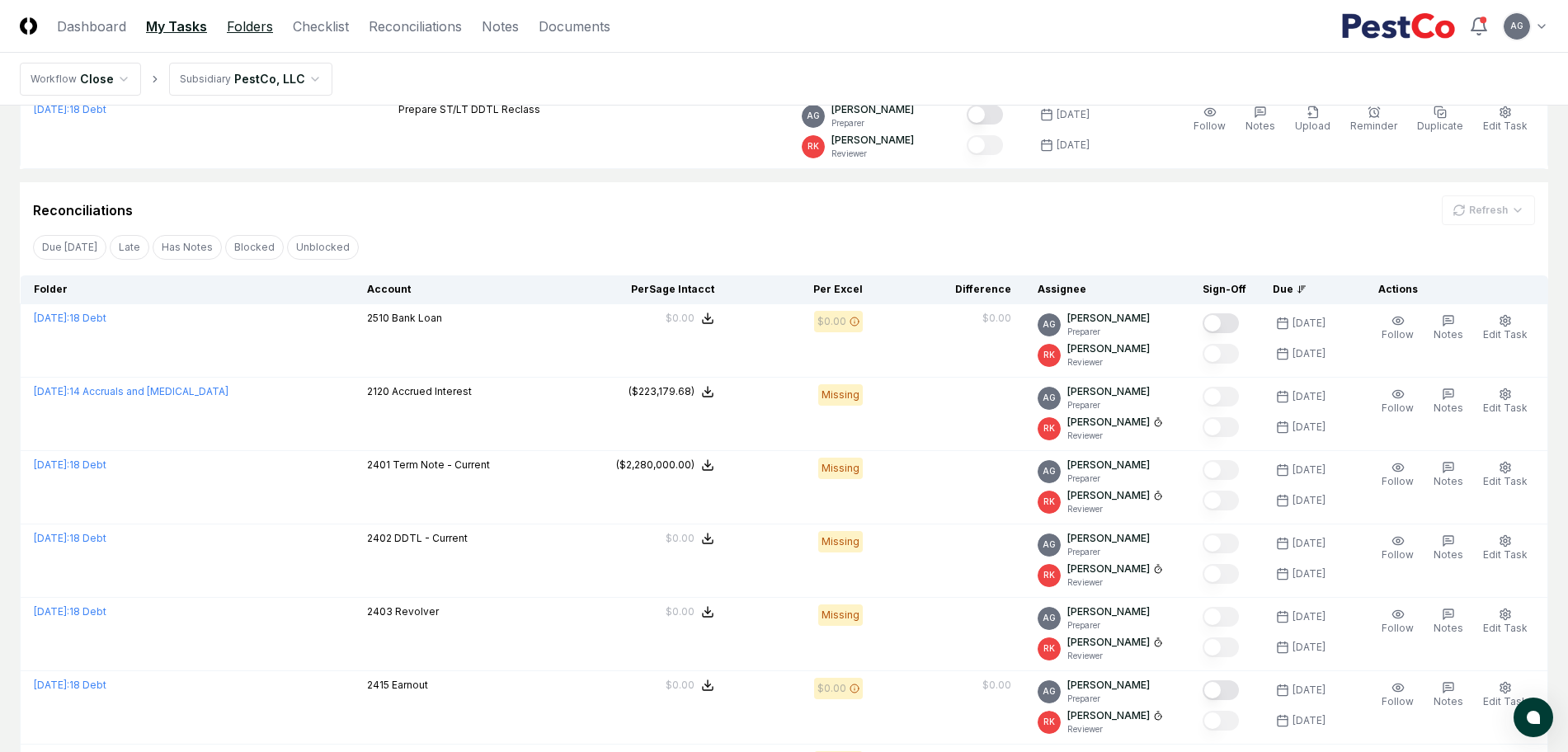
click at [246, 21] on link "Folders" at bounding box center [250, 26] width 46 height 20
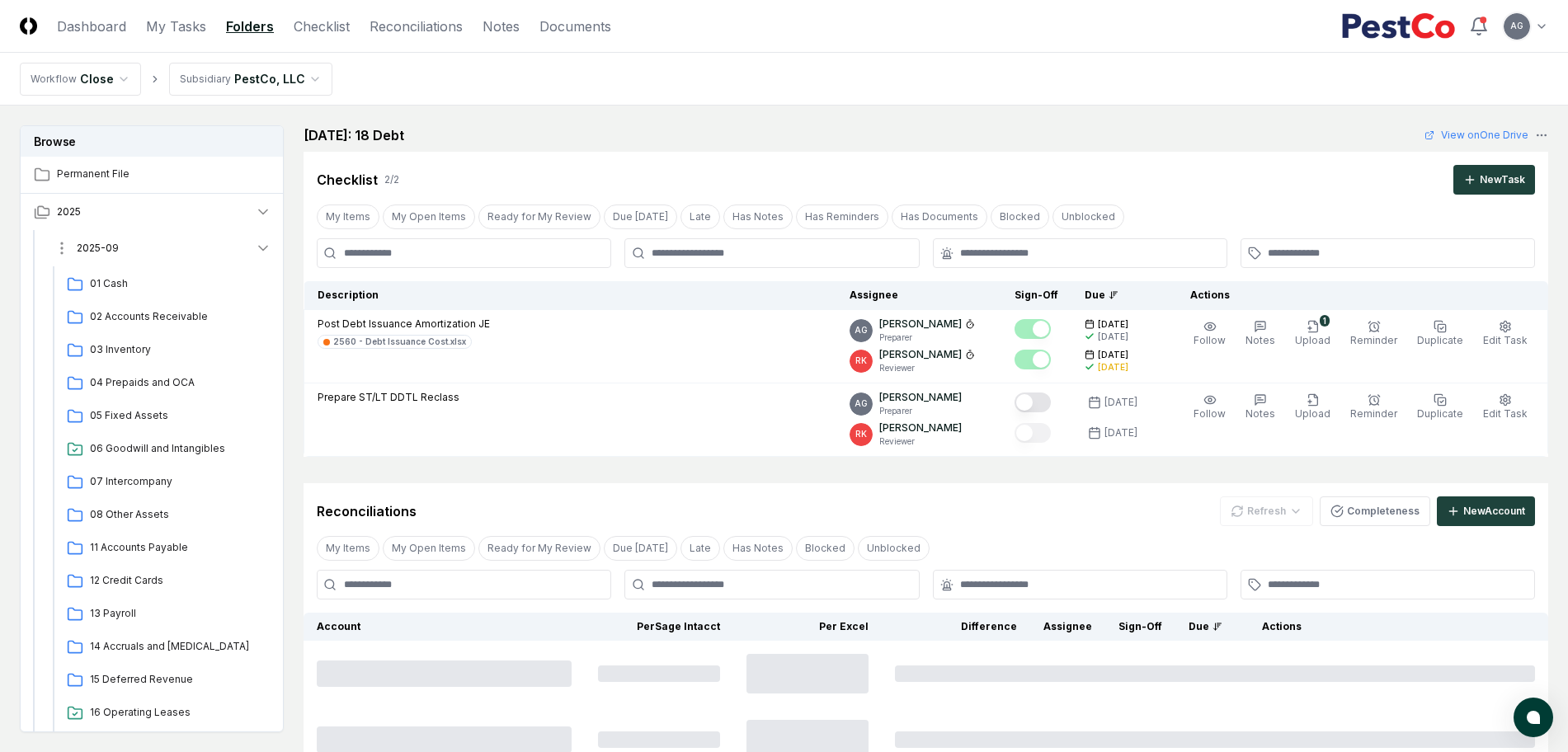
click at [218, 243] on button "2025-09" at bounding box center [162, 248] width 244 height 36
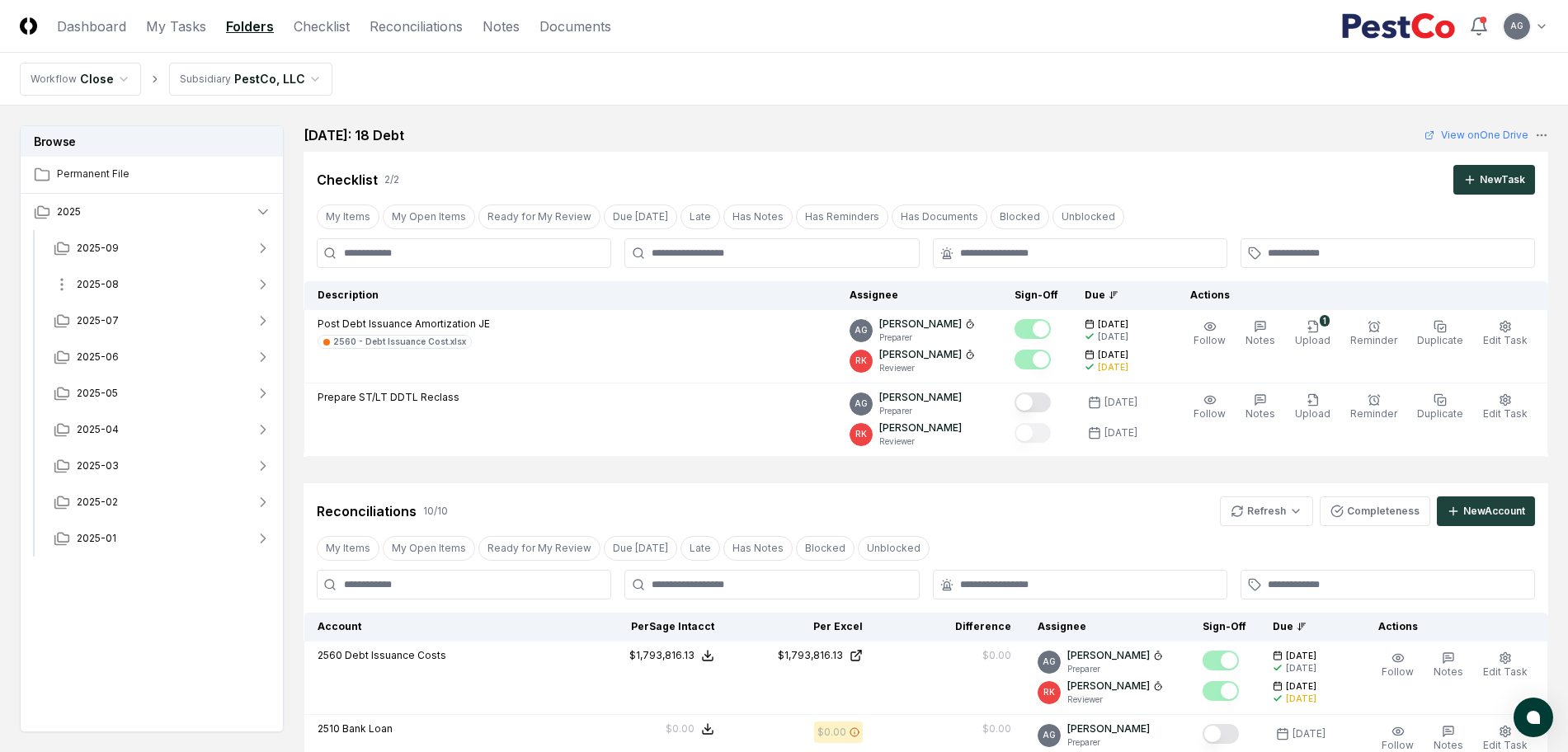
click at [118, 281] on button "2025-08" at bounding box center [162, 284] width 244 height 36
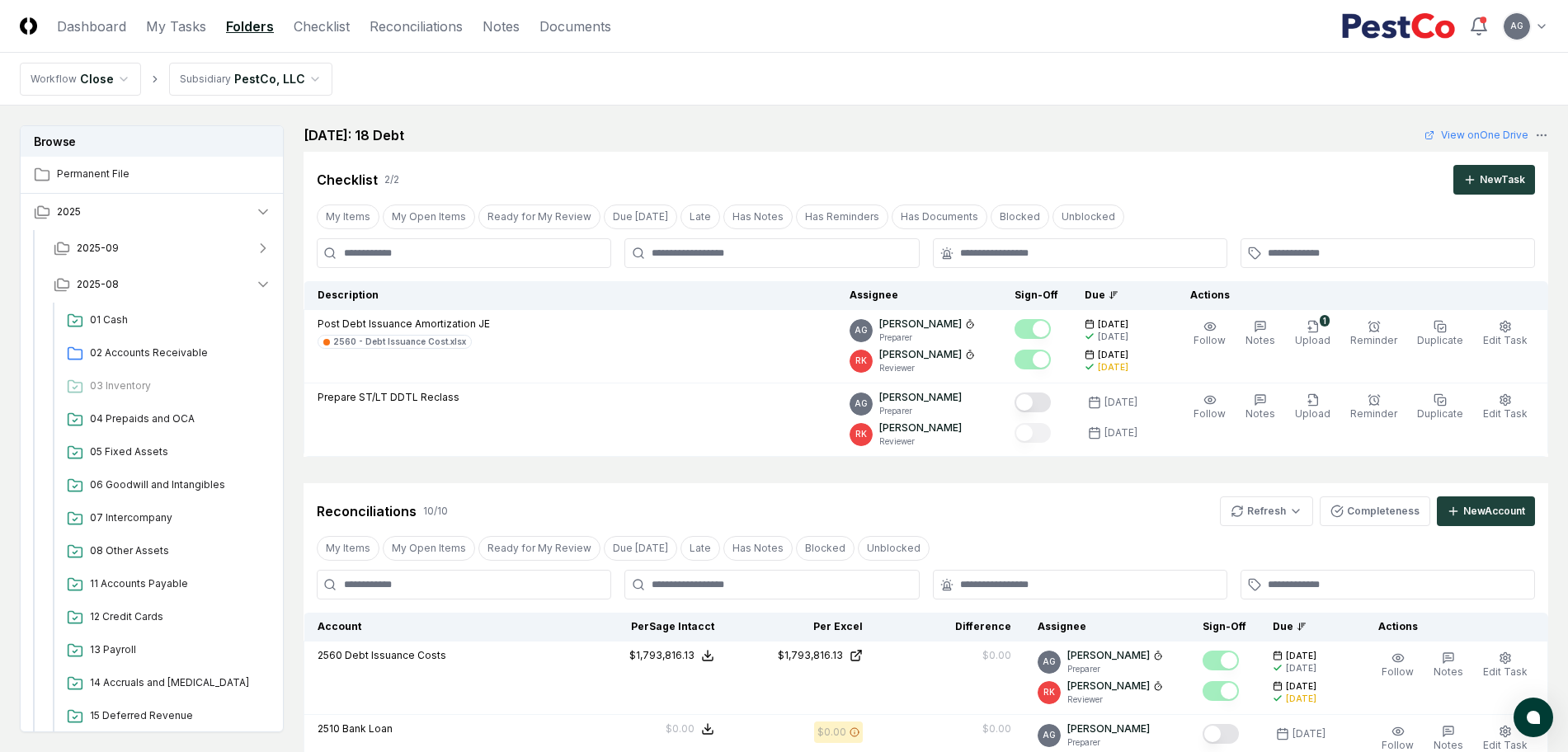
scroll to position [412, 0]
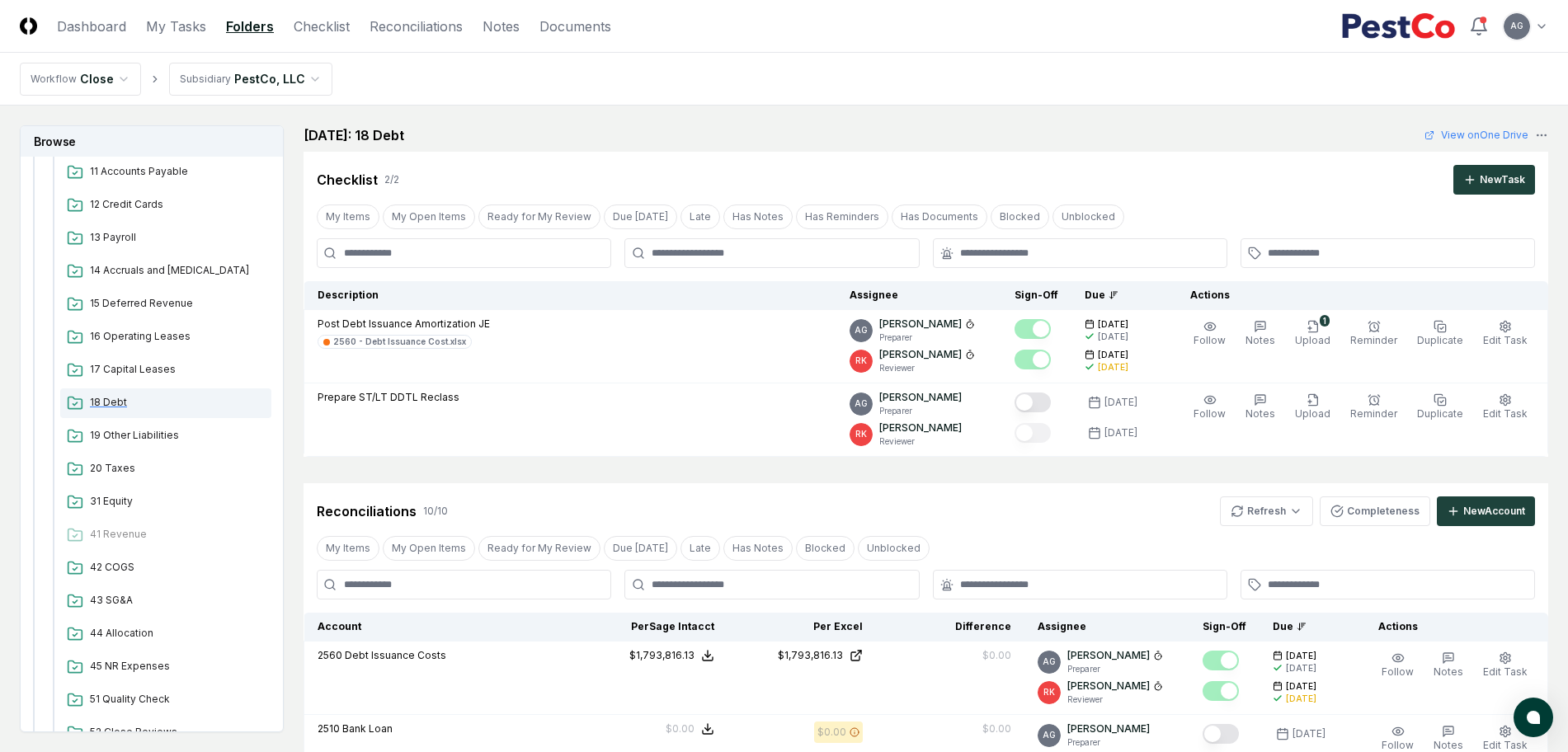
click at [103, 399] on span "18 Debt" at bounding box center [177, 401] width 175 height 15
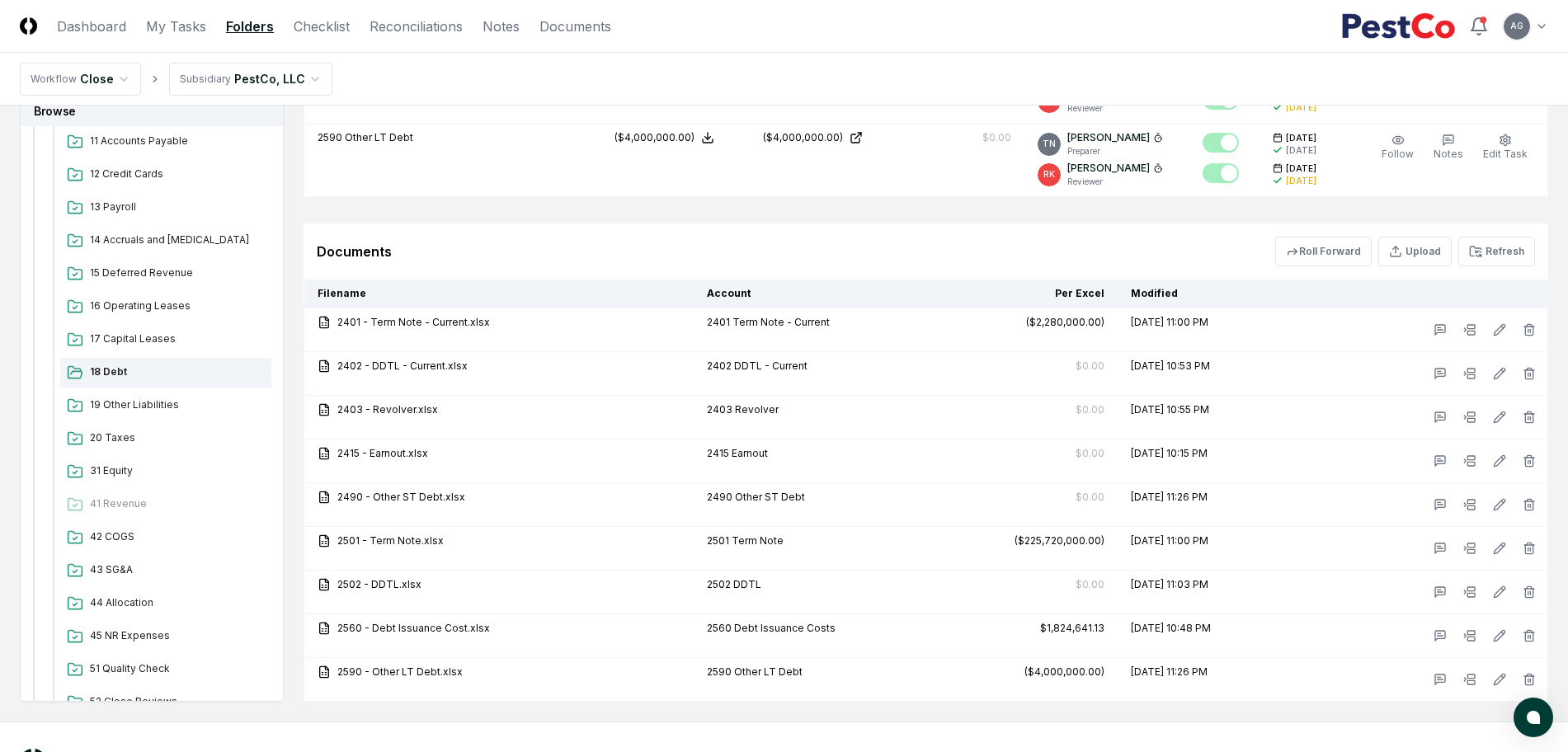
scroll to position [1236, 0]
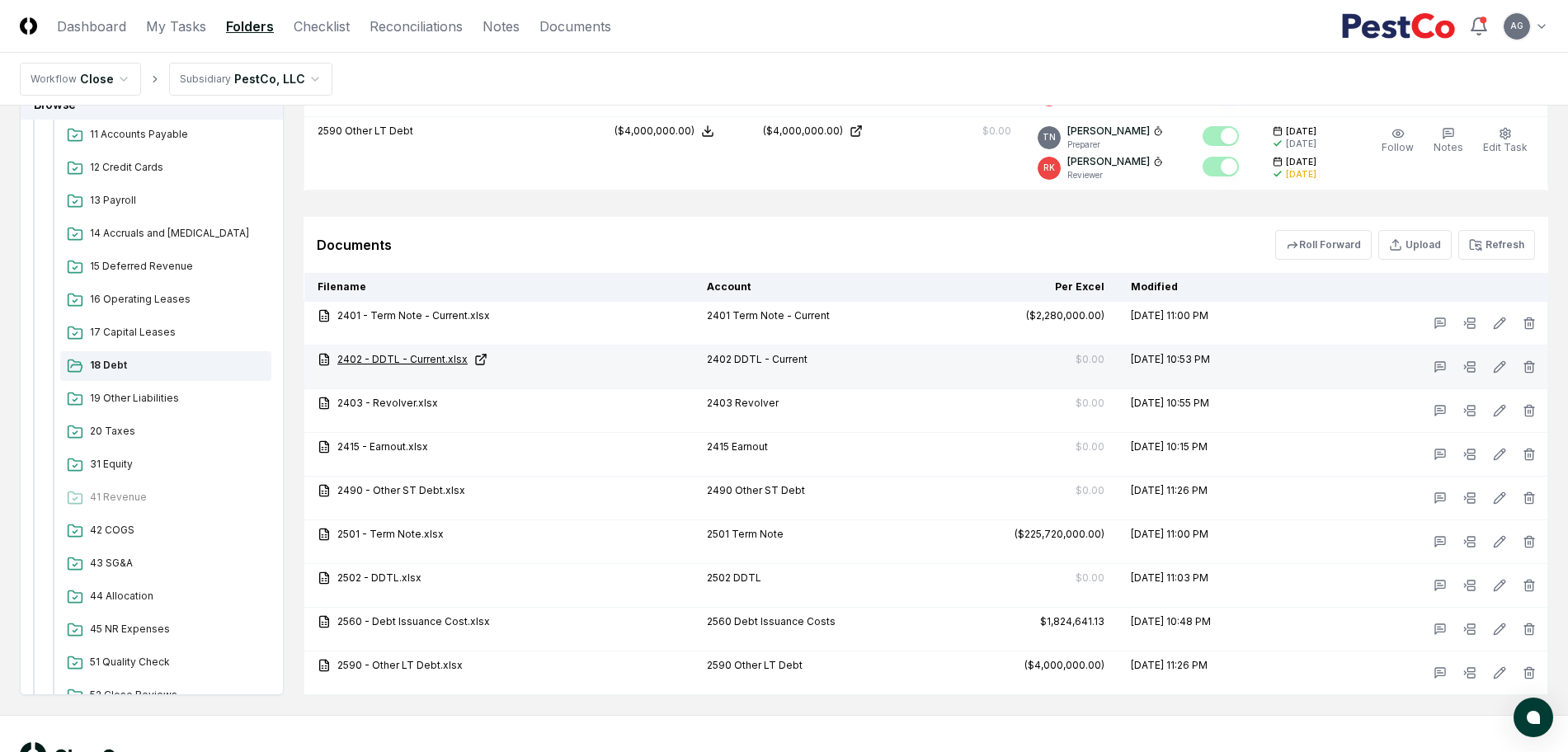
click at [413, 358] on link "2402 - DDTL - Current.xlsx" at bounding box center [499, 358] width 363 height 15
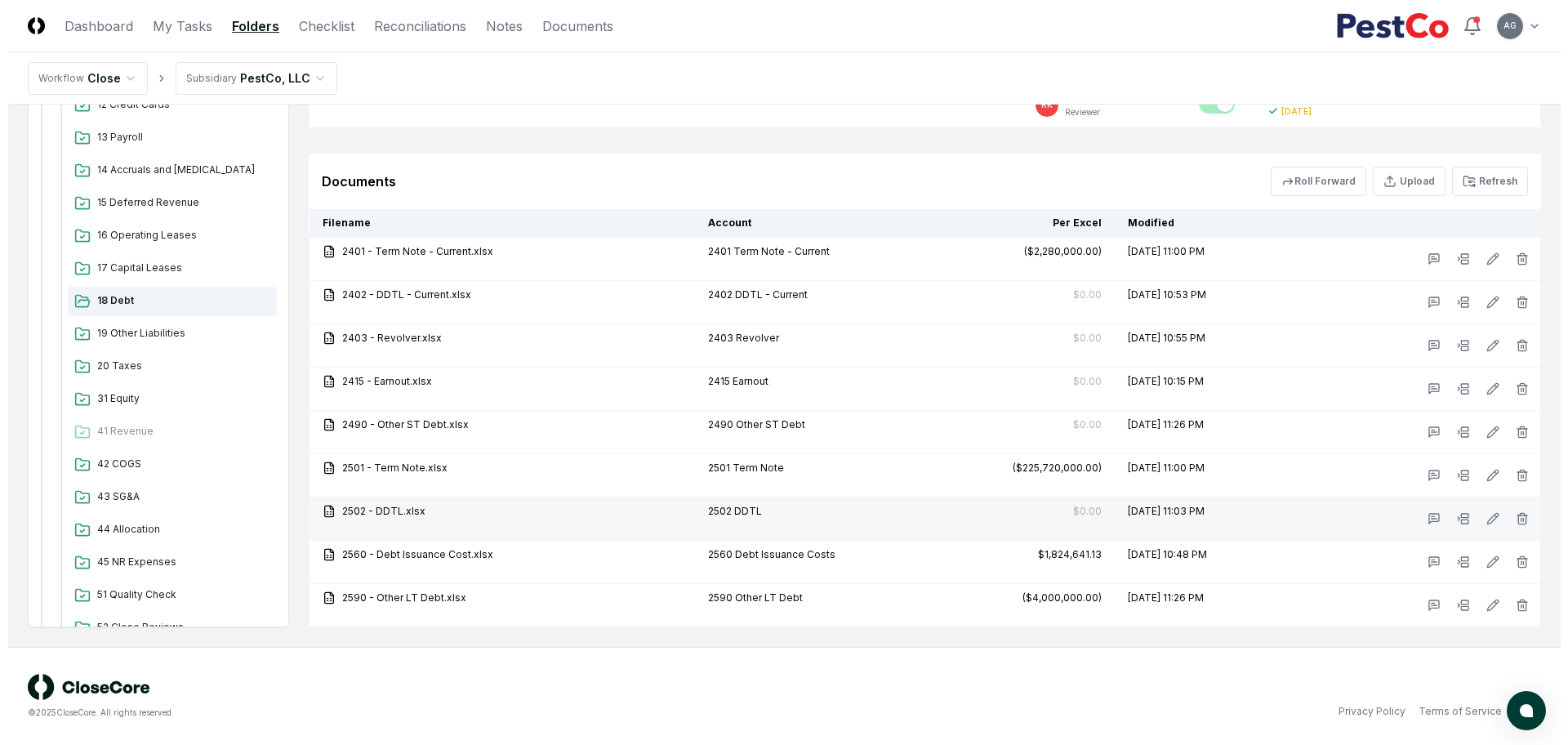
scroll to position [1184, 0]
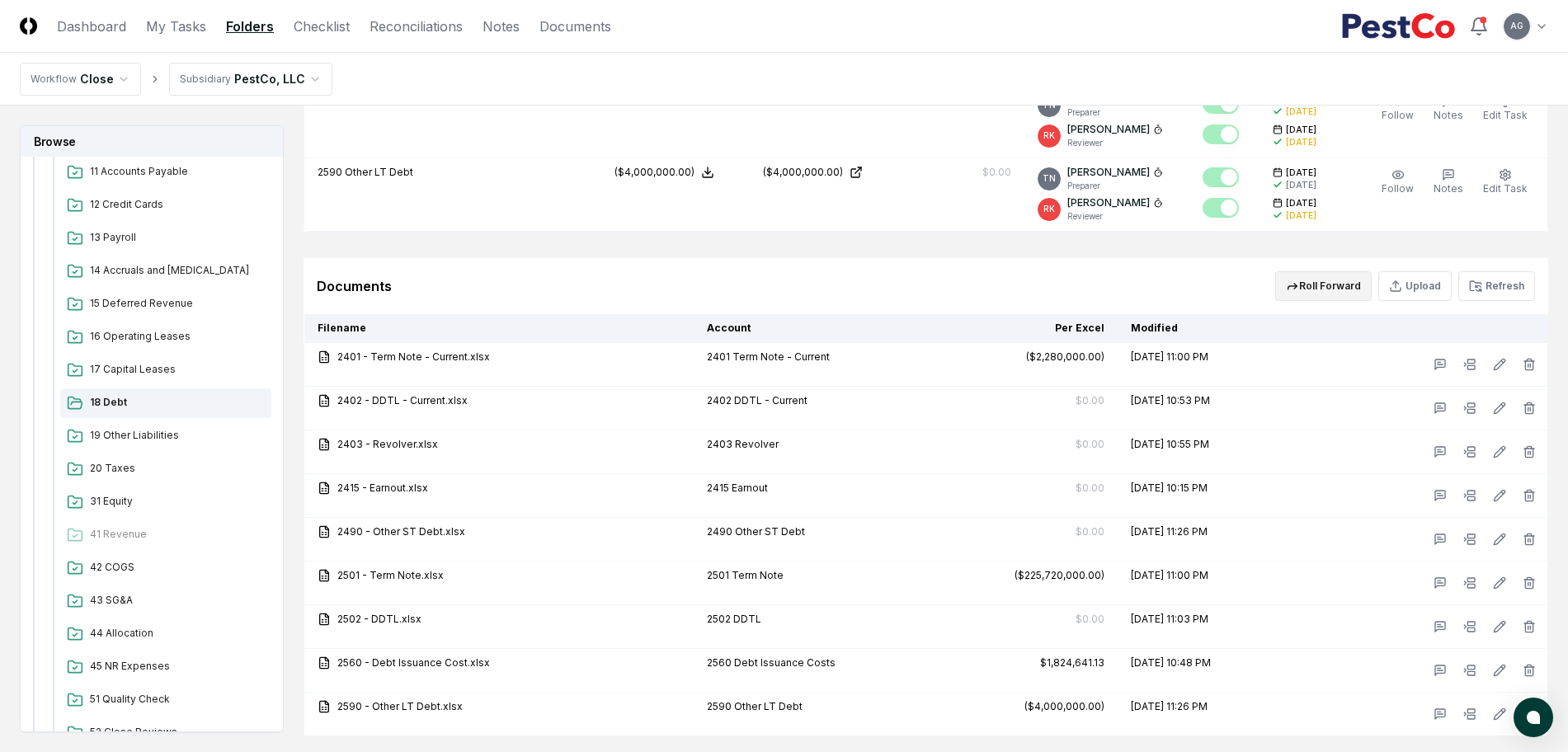
click at [1322, 282] on button "Roll Forward" at bounding box center [1323, 286] width 97 height 30
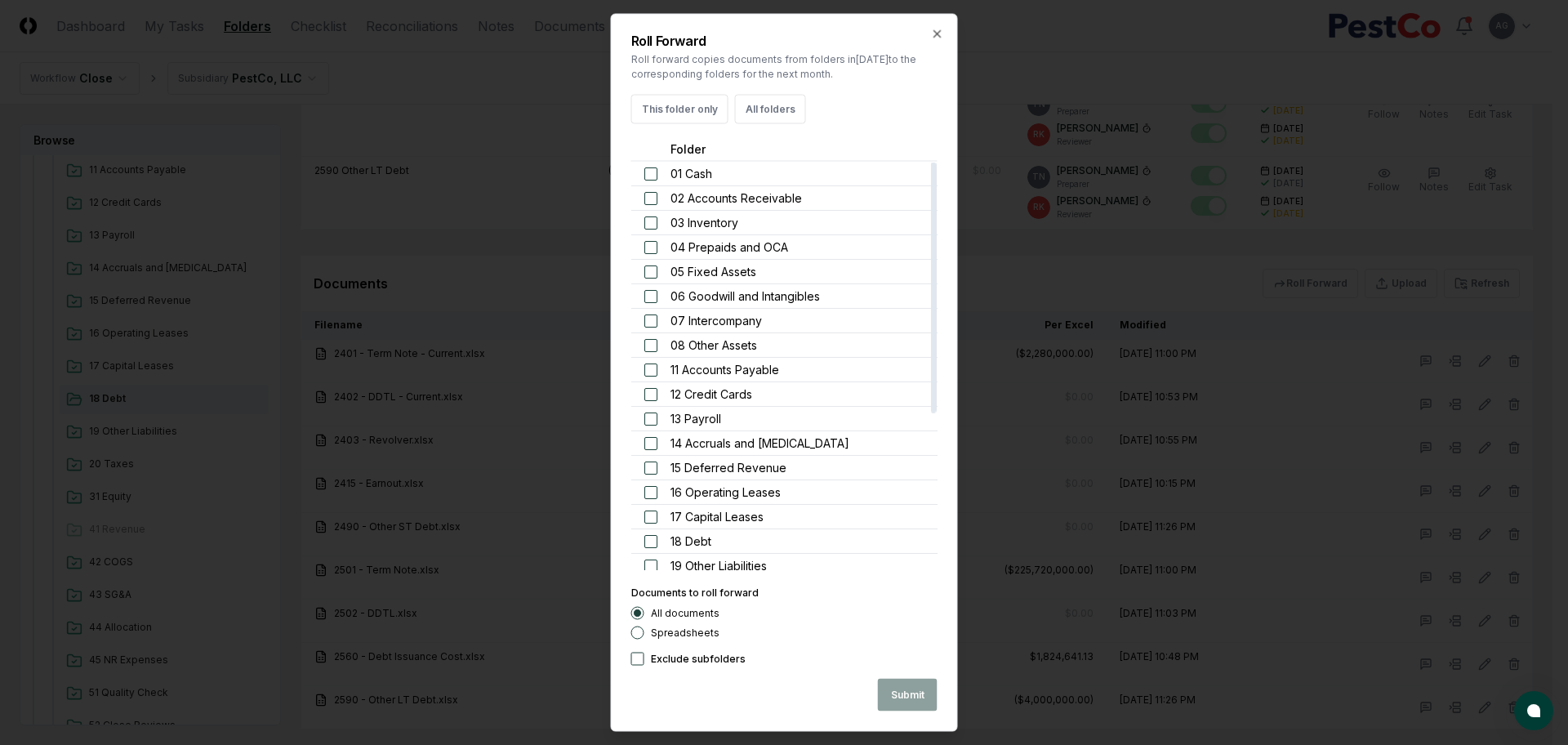
click at [635, 631] on button "Spreadsheets" at bounding box center [637, 632] width 13 height 13
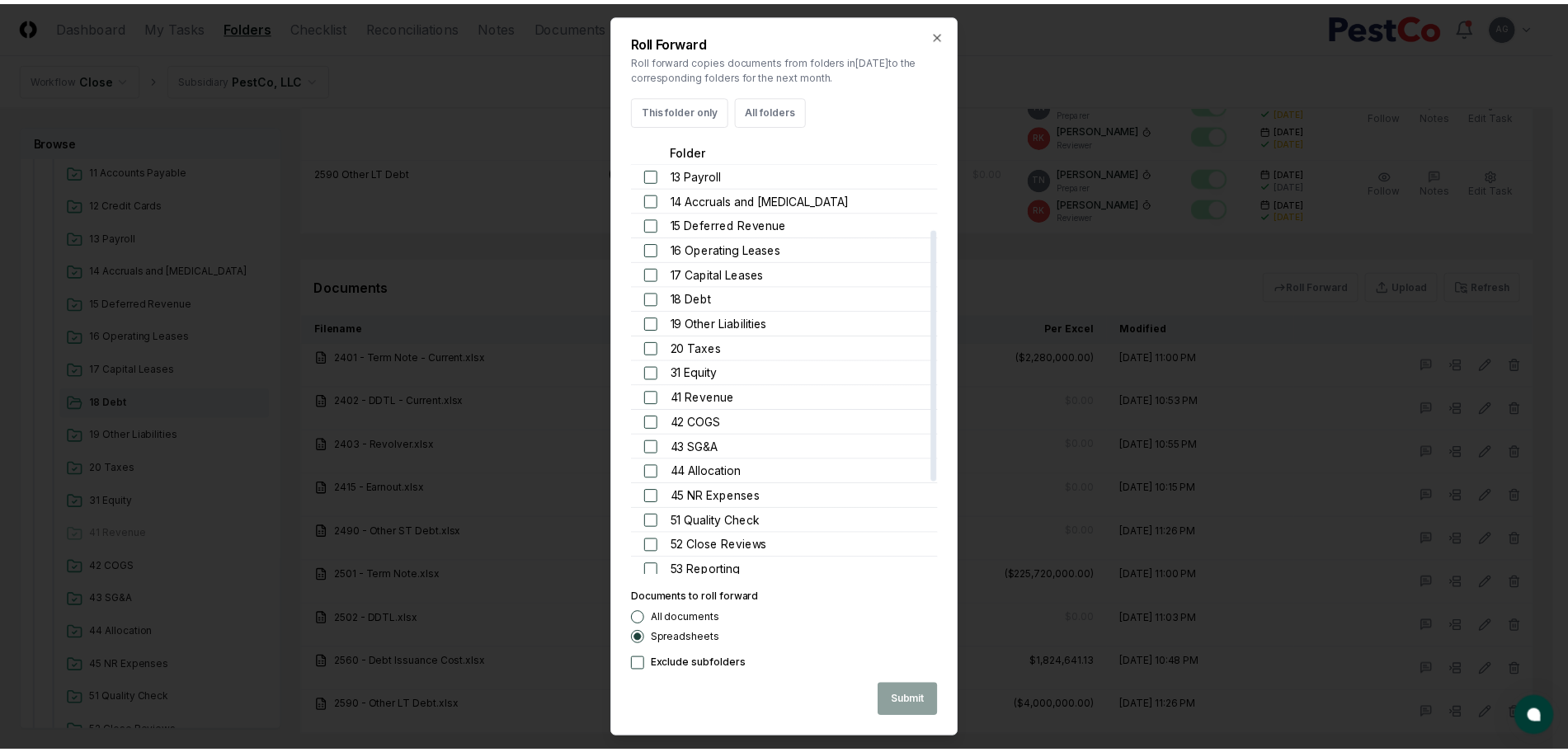
scroll to position [256, 0]
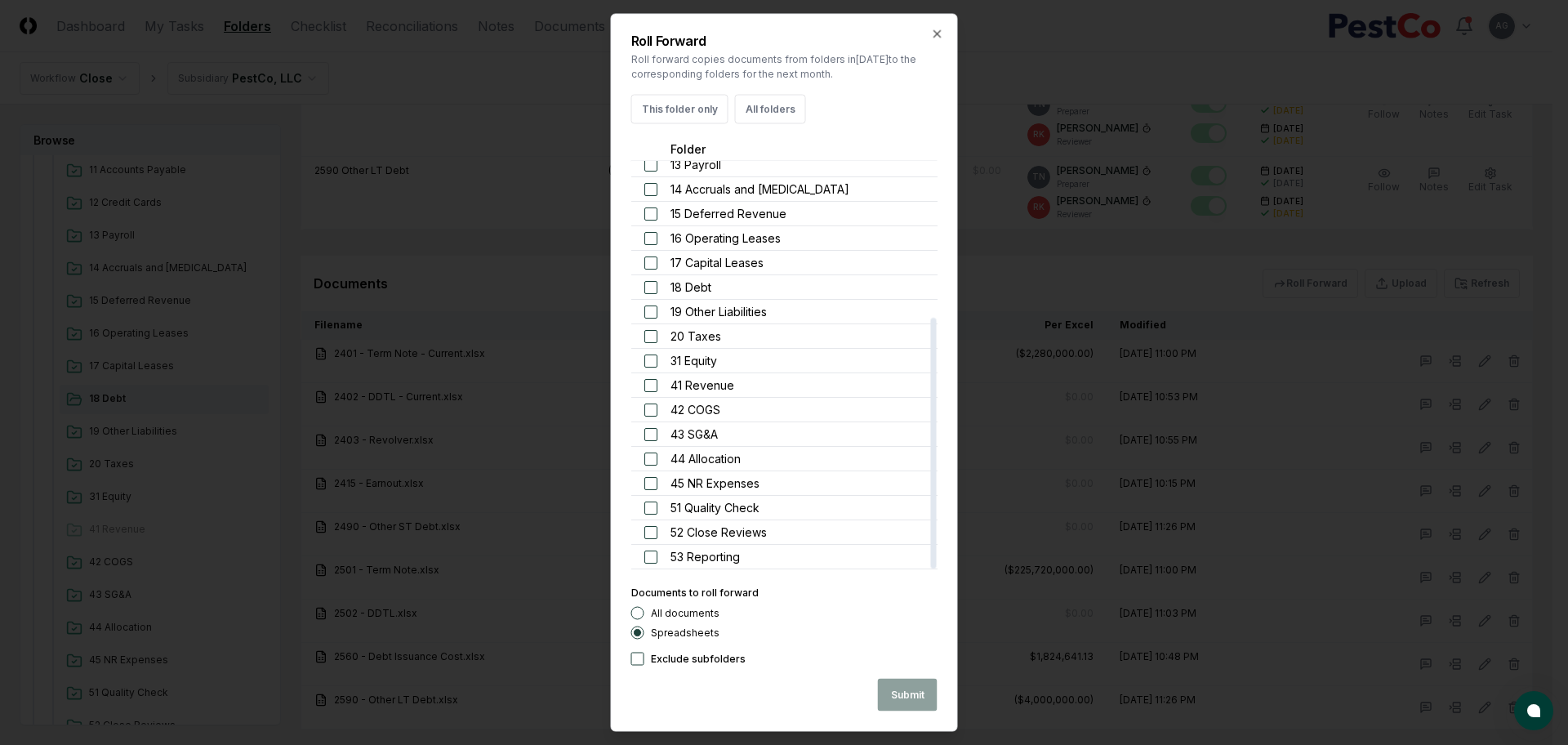
click at [649, 289] on button "button" at bounding box center [650, 286] width 13 height 13
click at [939, 36] on icon "button" at bounding box center [937, 34] width 13 height 13
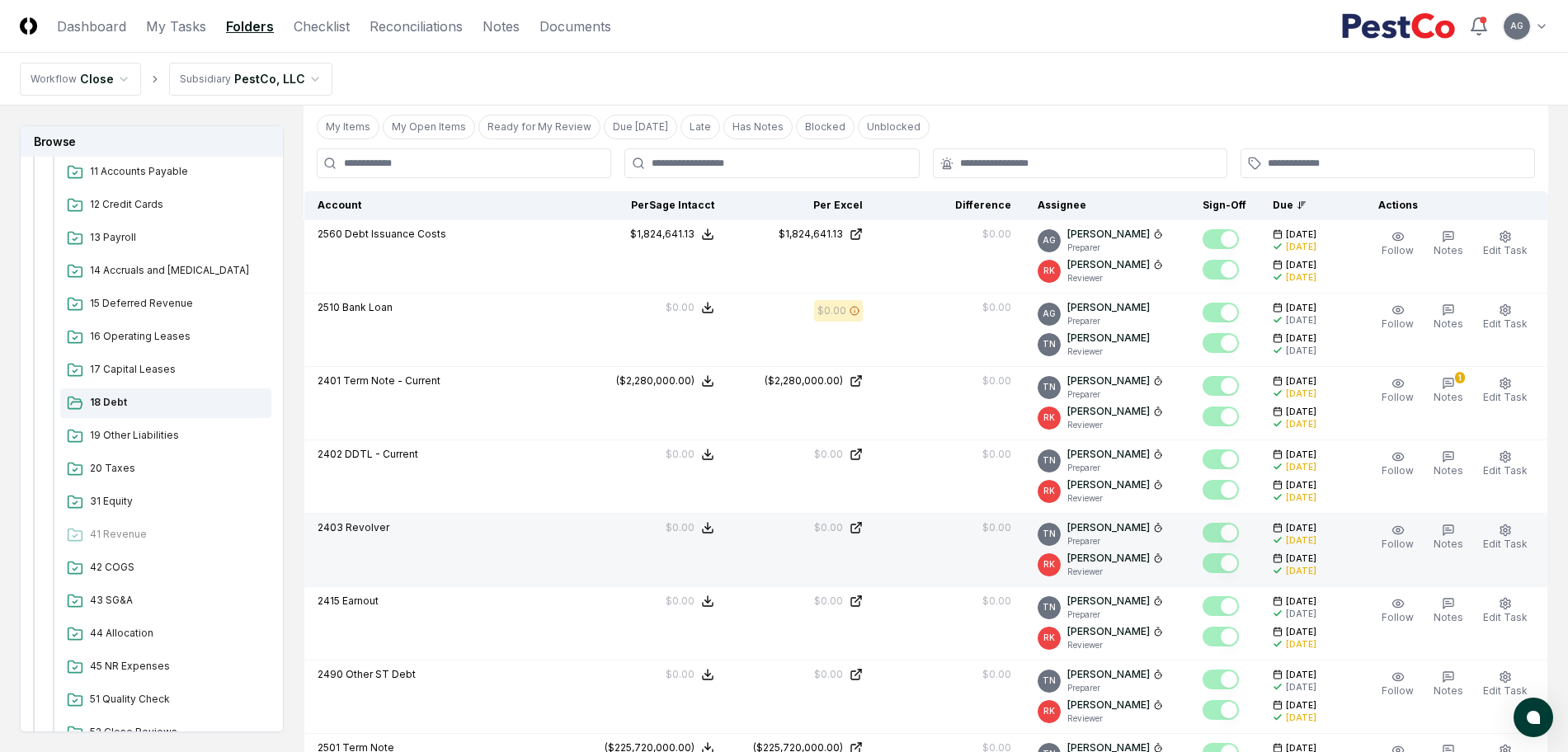
scroll to position [474, 0]
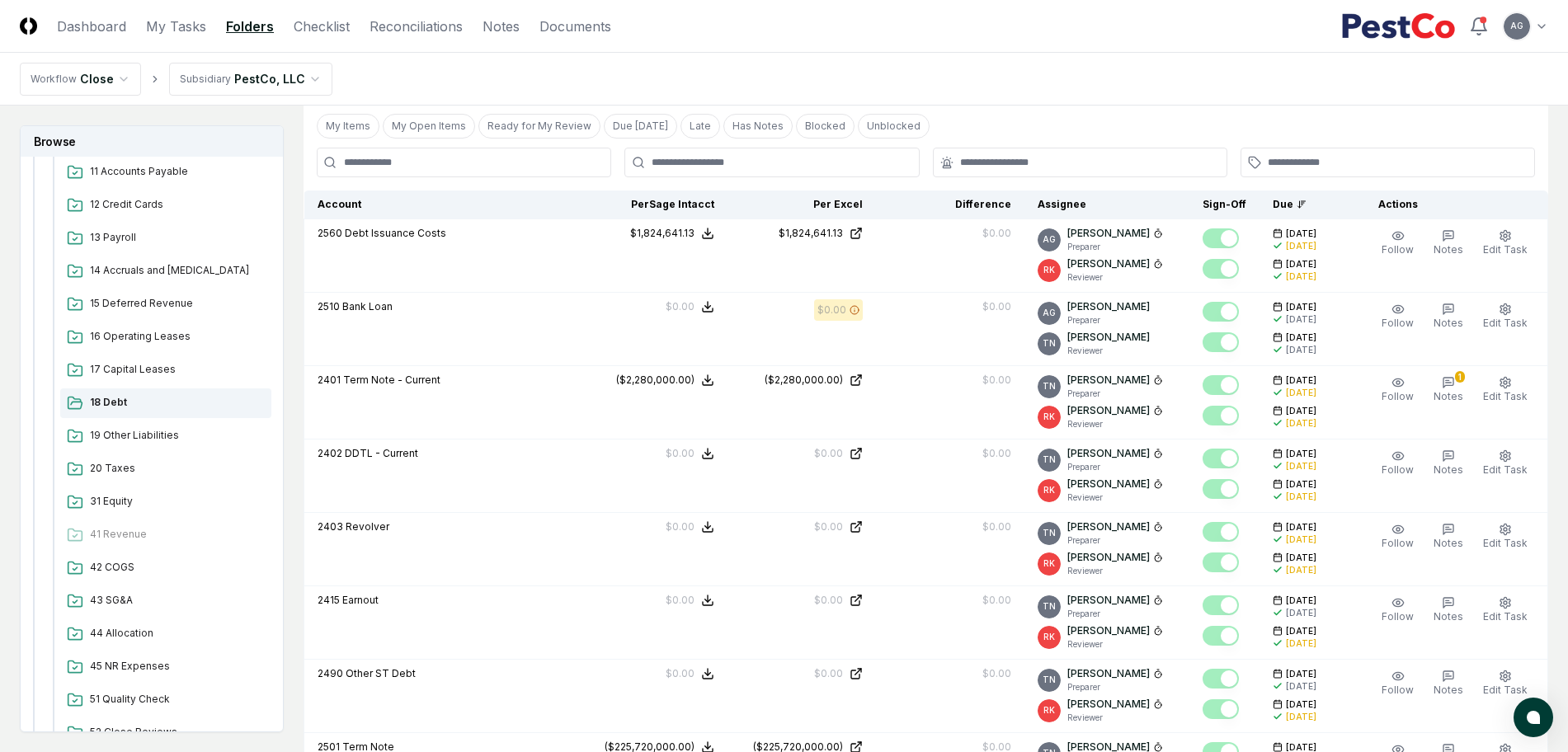
click at [954, 58] on nav "Workflow Close Subsidiary PestCo, LLC" at bounding box center [784, 80] width 1568 height 53
drag, startPoint x: 1071, startPoint y: 73, endPoint x: 1038, endPoint y: 63, distance: 34.5
click at [1071, 72] on nav "Workflow Close Subsidiary PestCo, LLC" at bounding box center [784, 80] width 1568 height 53
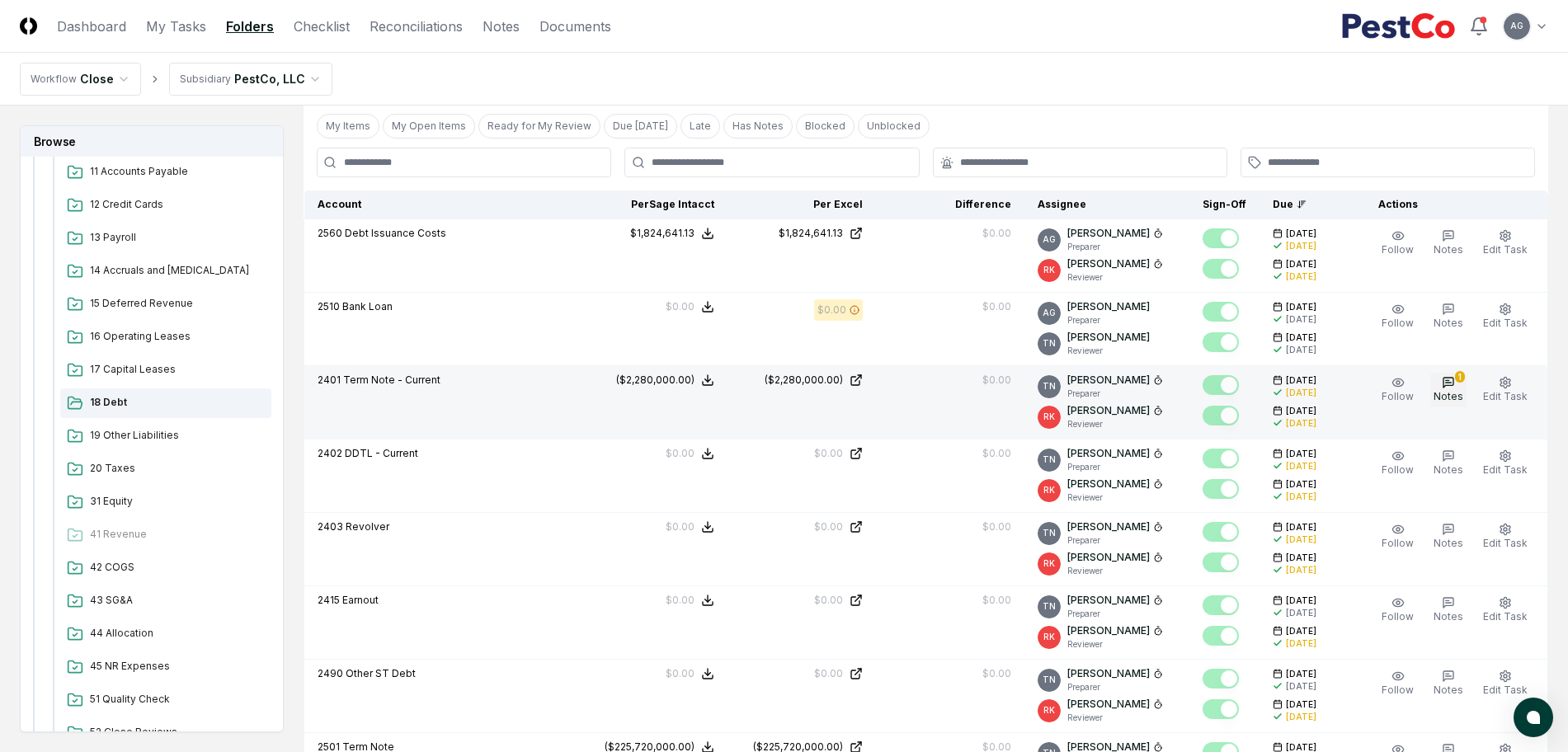
click at [1448, 382] on icon "button" at bounding box center [1447, 382] width 13 height 13
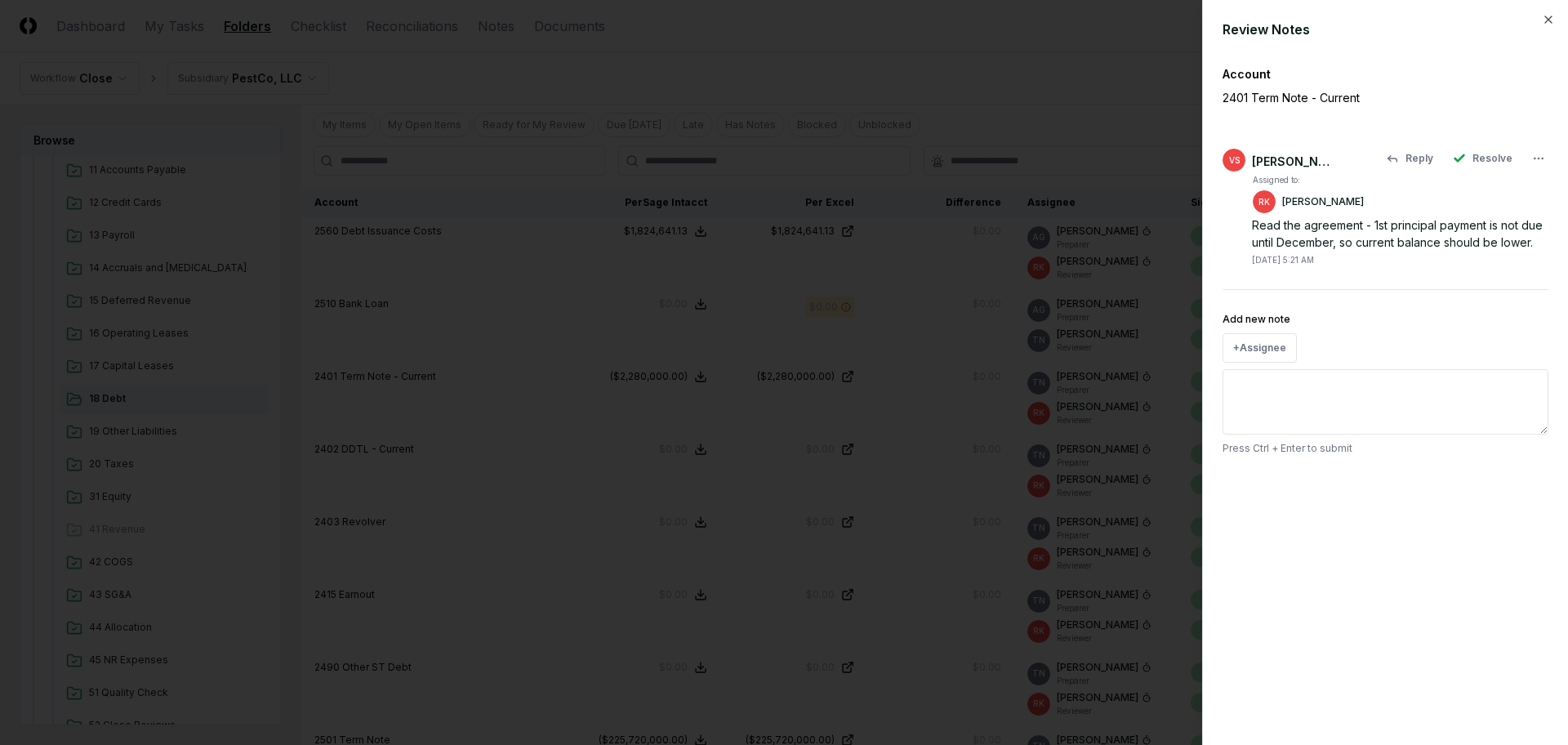
click at [1353, 242] on div "Read the agreement - 1st principal payment is not due until December, so curren…" at bounding box center [1400, 233] width 297 height 34
click at [1101, 76] on div at bounding box center [784, 372] width 1568 height 745
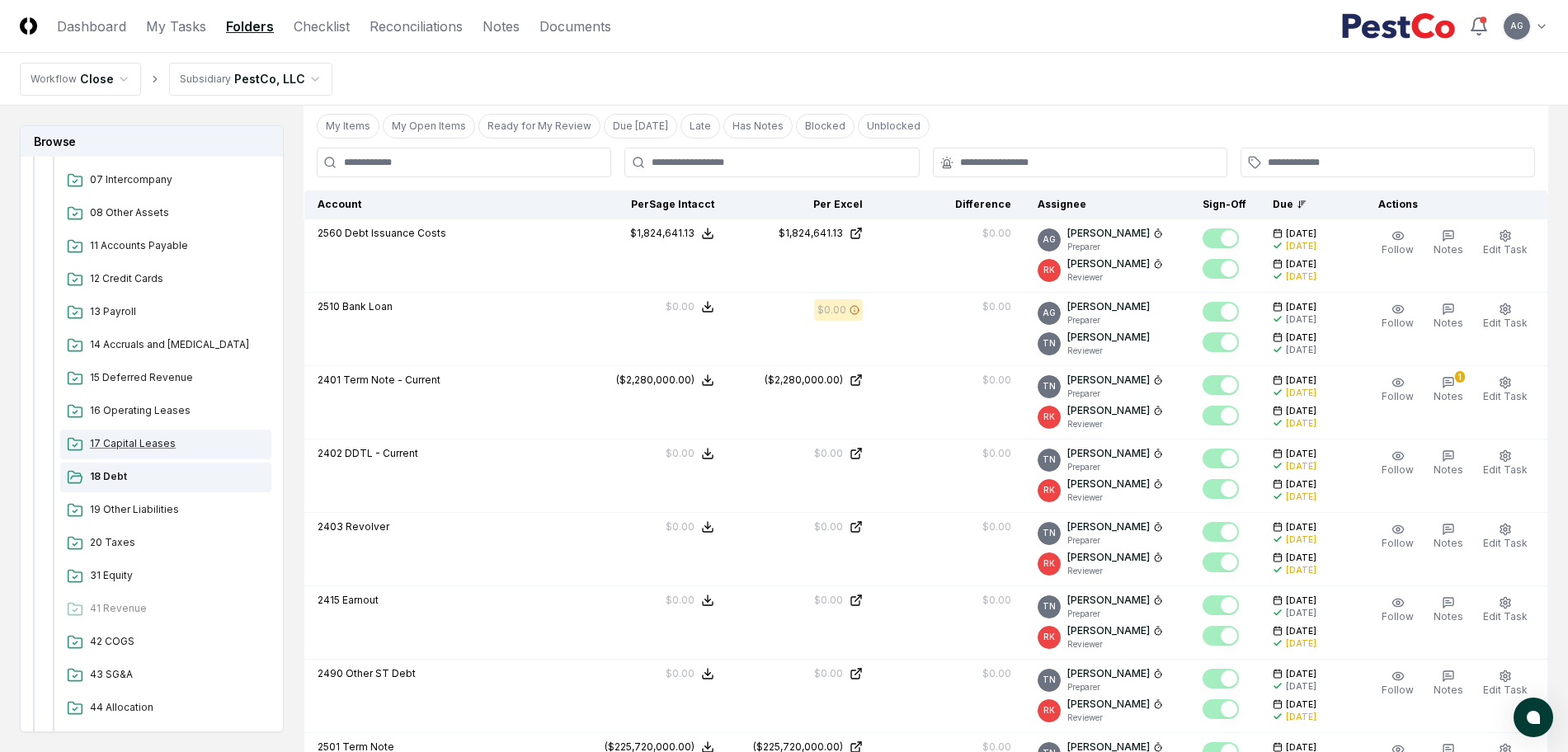
scroll to position [206, 0]
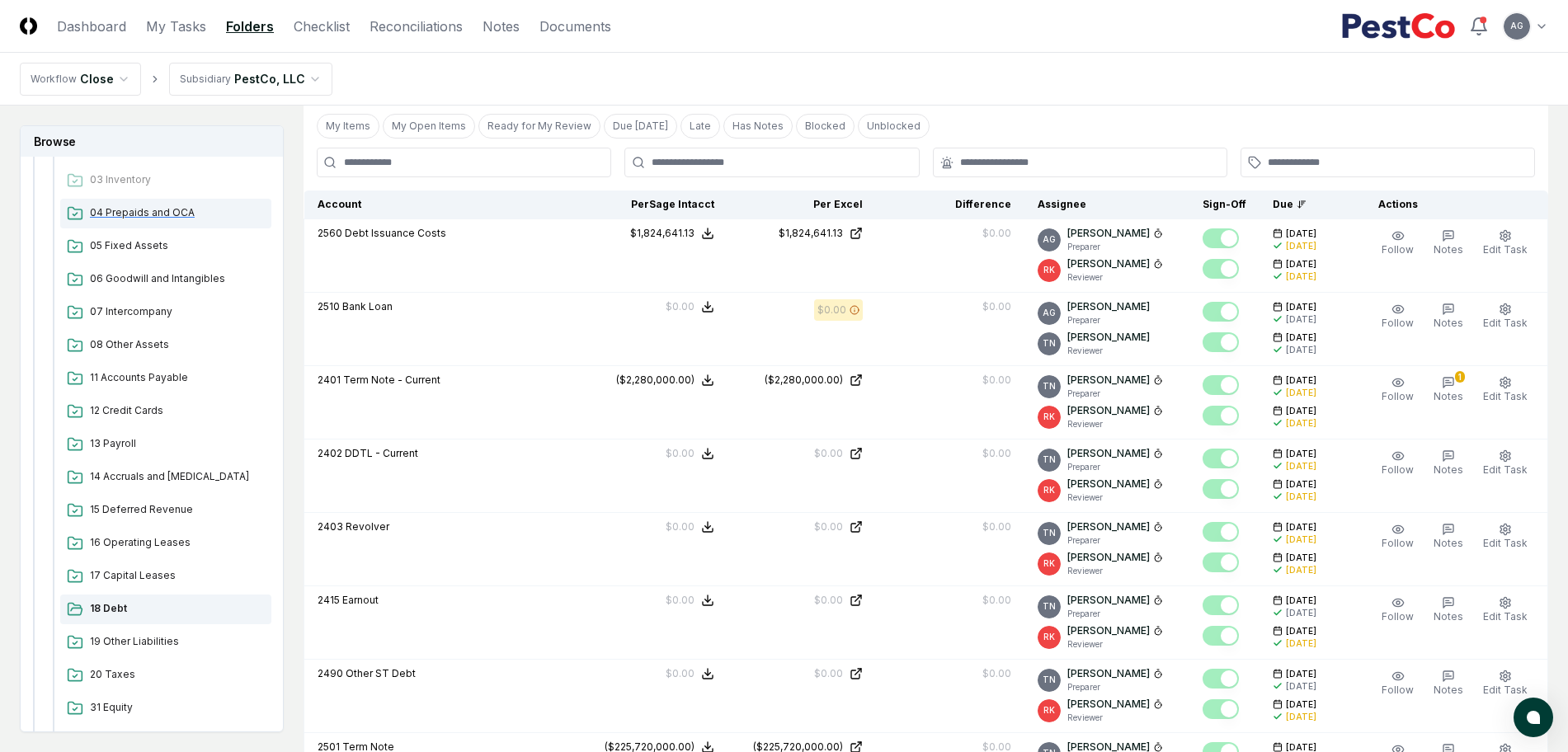
click at [137, 214] on span "04 Prepaids and OCA" at bounding box center [177, 212] width 175 height 15
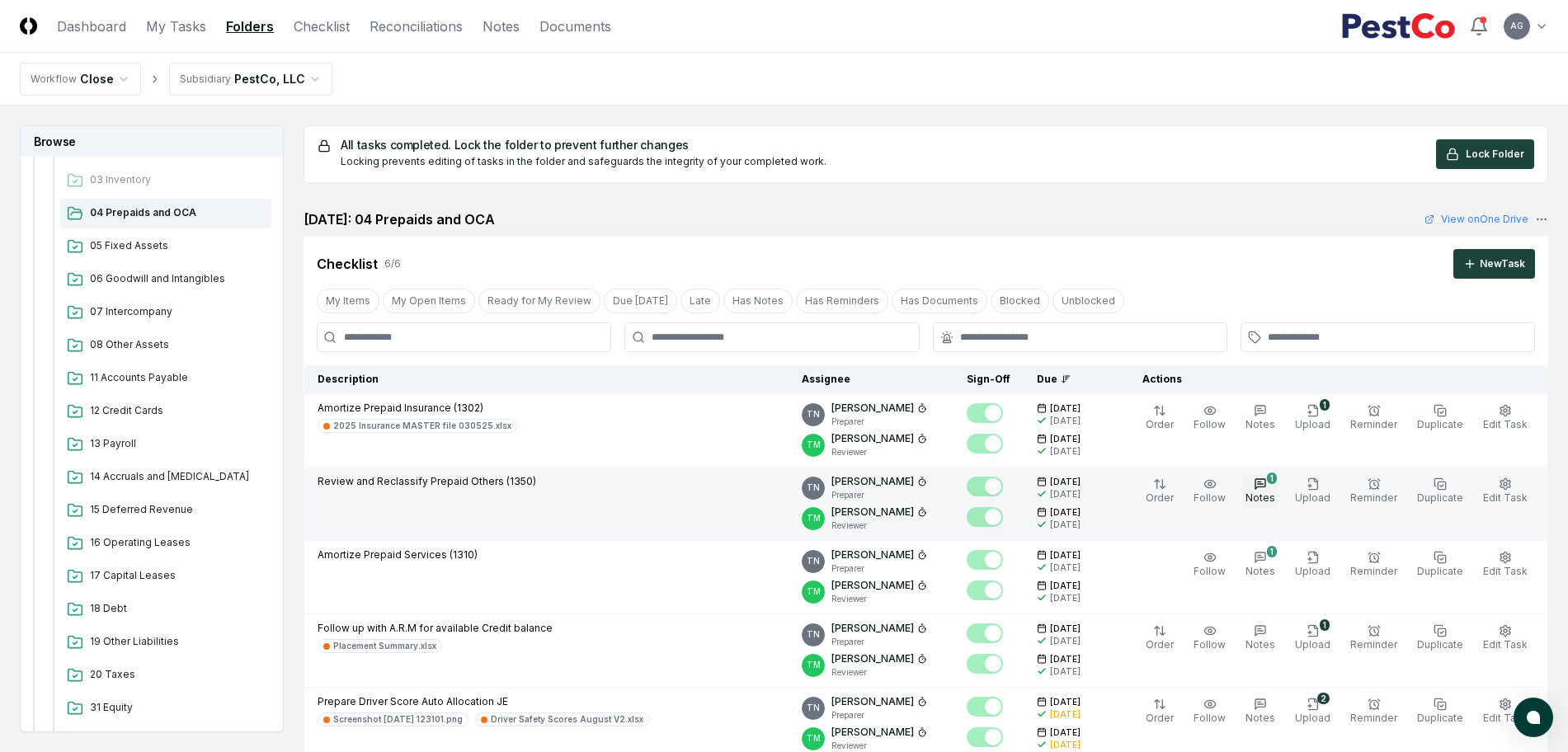
click at [1271, 494] on span "Notes" at bounding box center [1260, 497] width 30 height 12
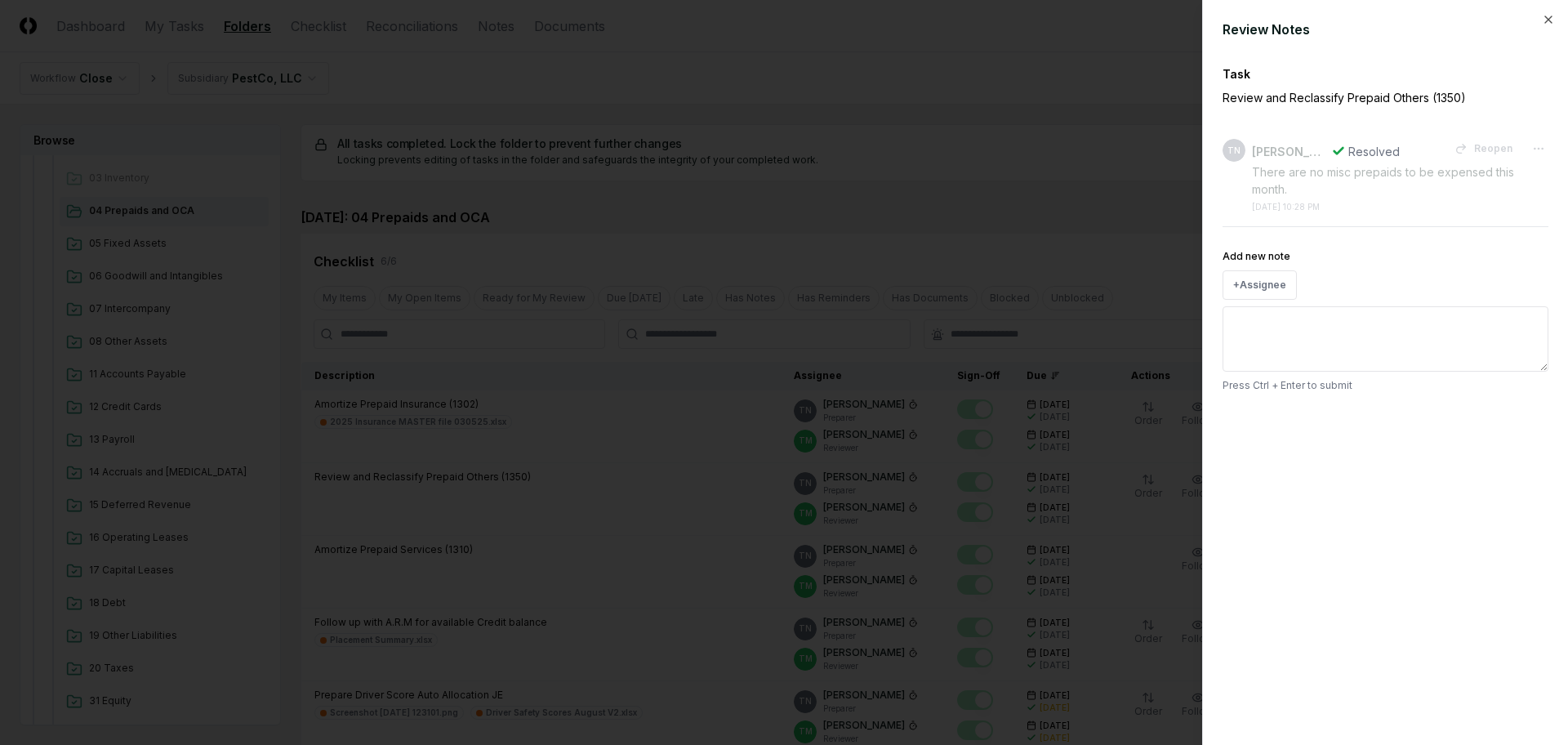
click at [858, 211] on div at bounding box center [784, 372] width 1568 height 745
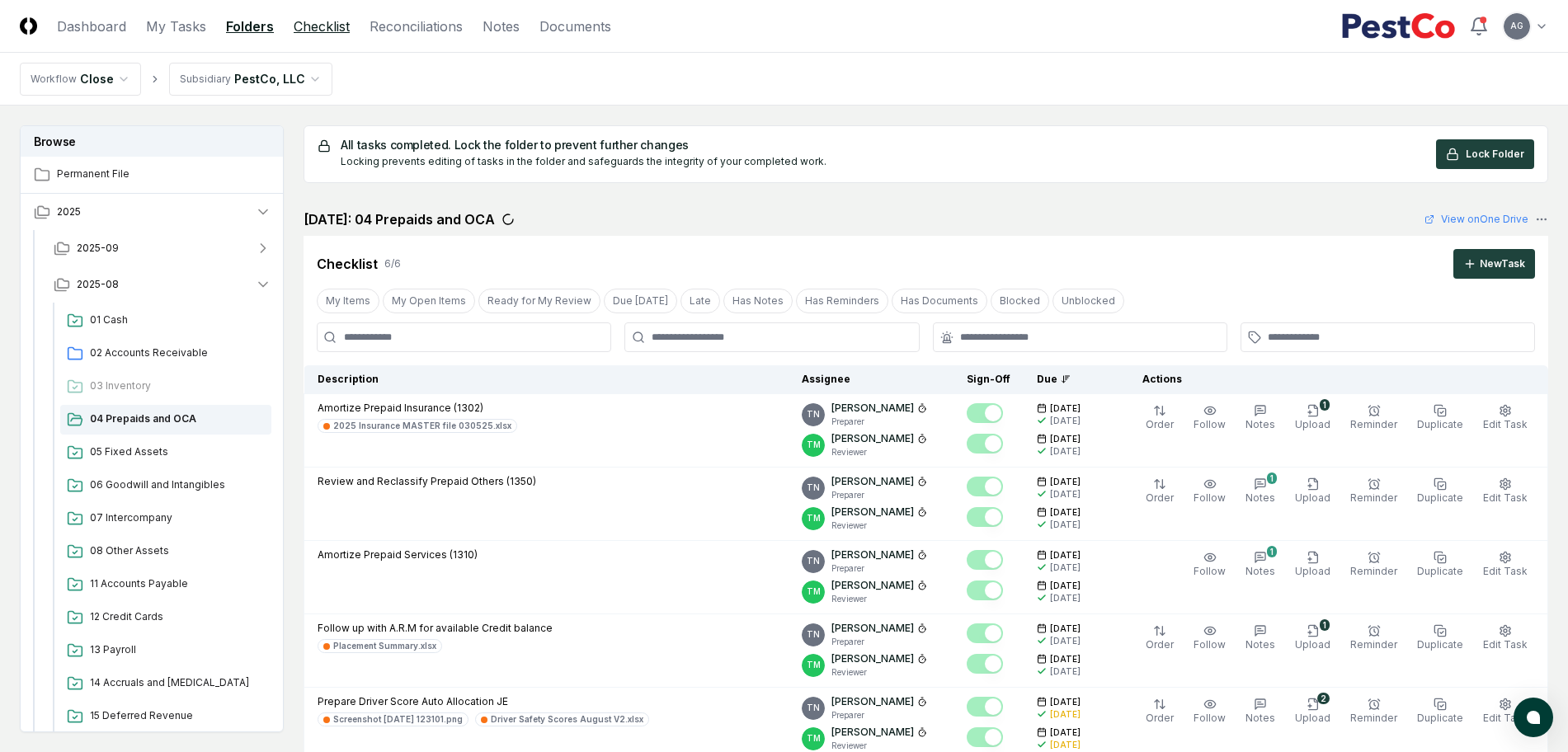
scroll to position [206, 0]
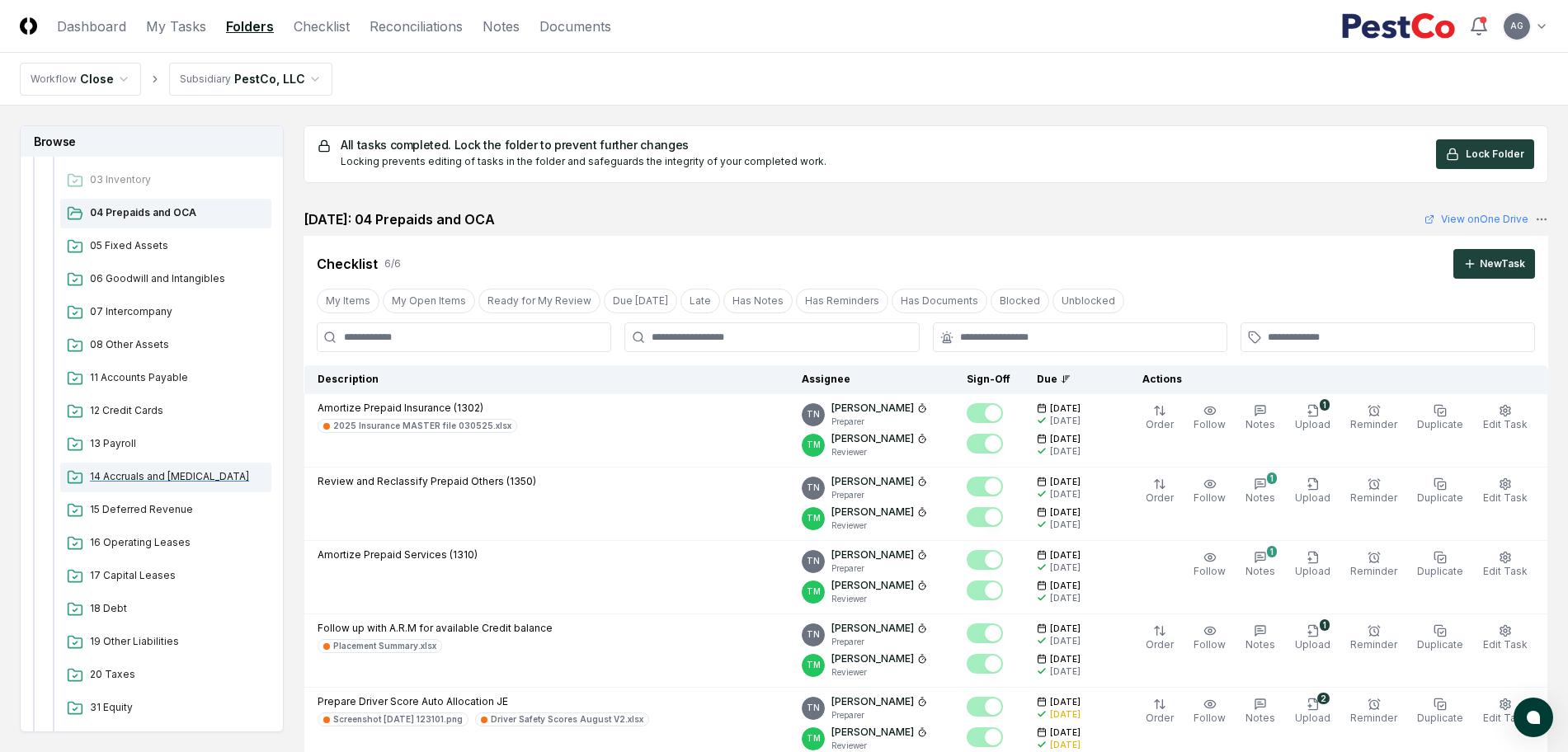
click at [165, 478] on span "14 Accruals and [MEDICAL_DATA]" at bounding box center [177, 476] width 175 height 15
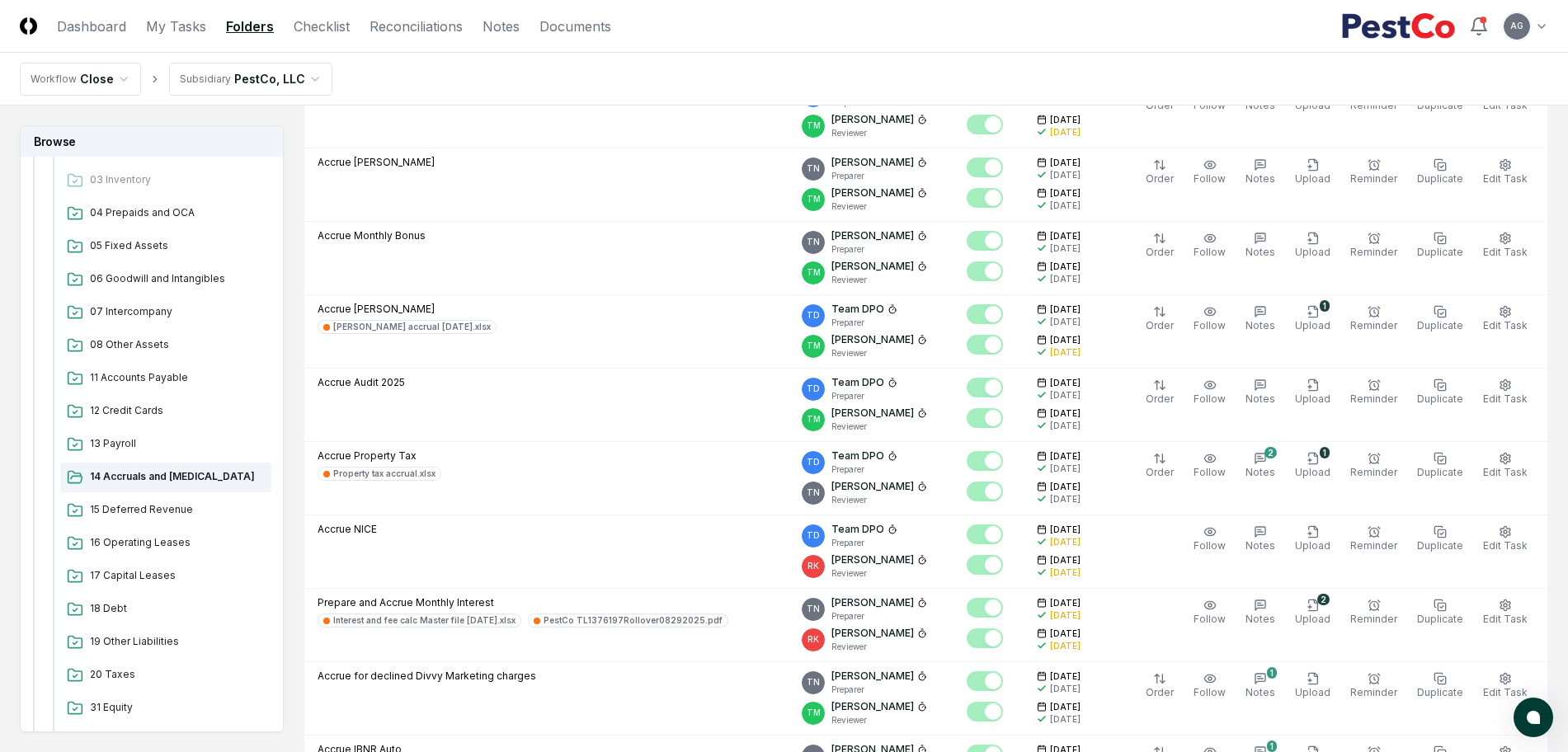
scroll to position [515, 0]
